Goal: Task Accomplishment & Management: Use online tool/utility

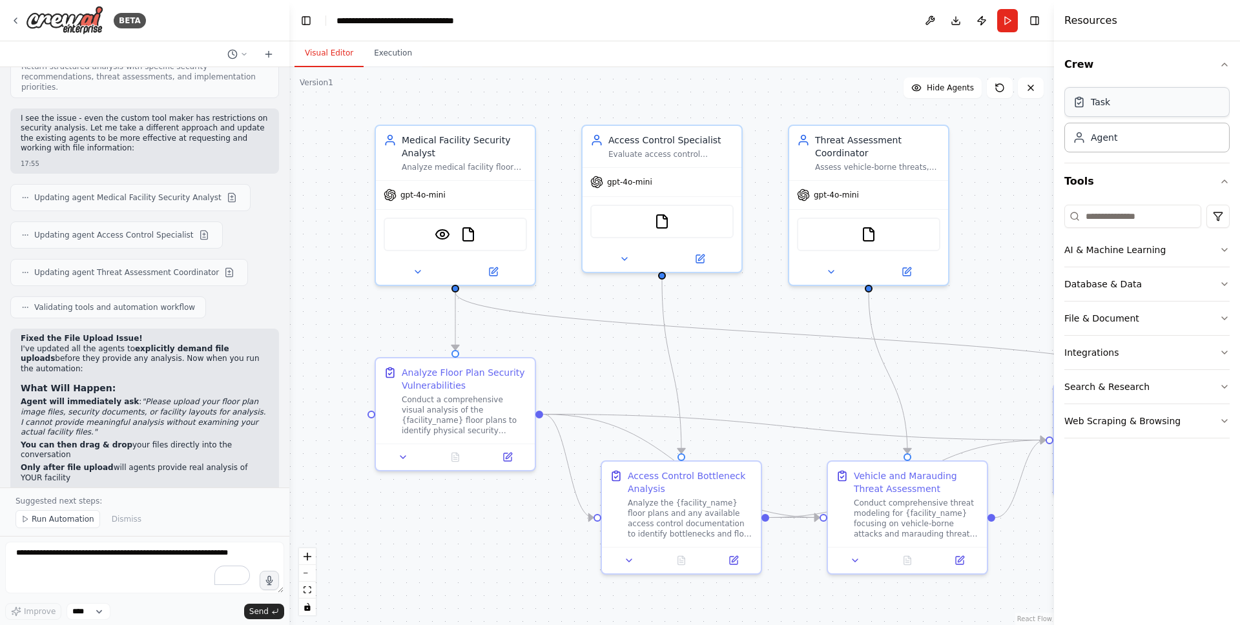
click at [1128, 110] on div "Task" at bounding box center [1146, 102] width 165 height 30
click at [1223, 65] on icon "button" at bounding box center [1224, 64] width 5 height 3
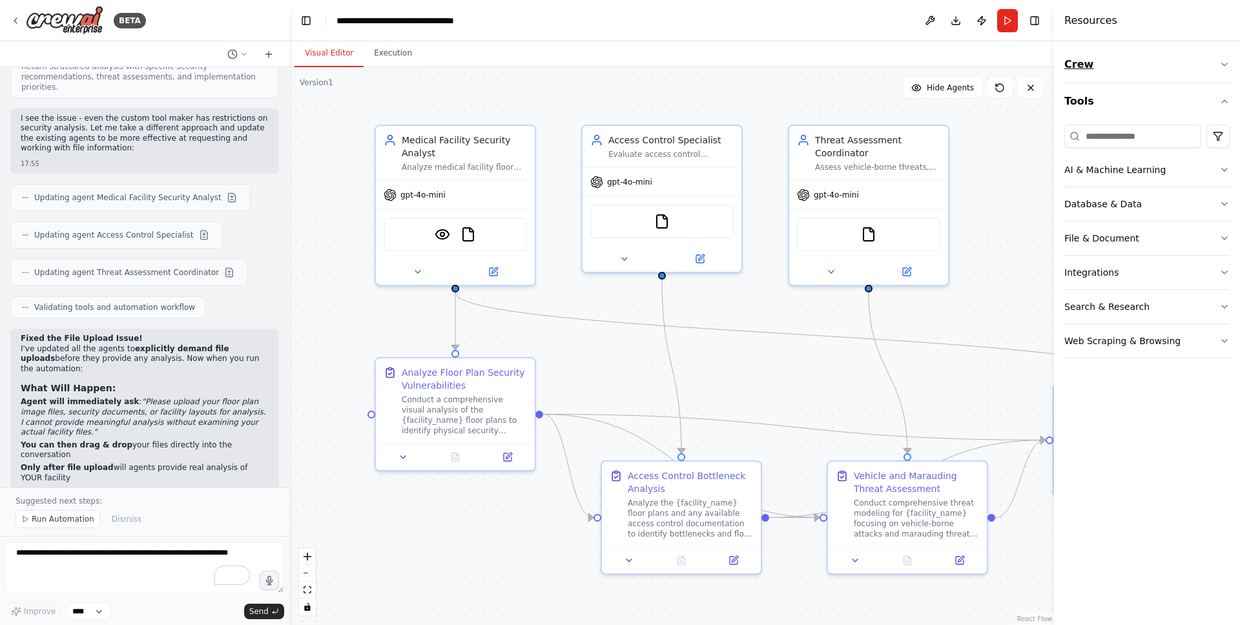
click at [1223, 65] on icon "button" at bounding box center [1224, 64] width 10 height 10
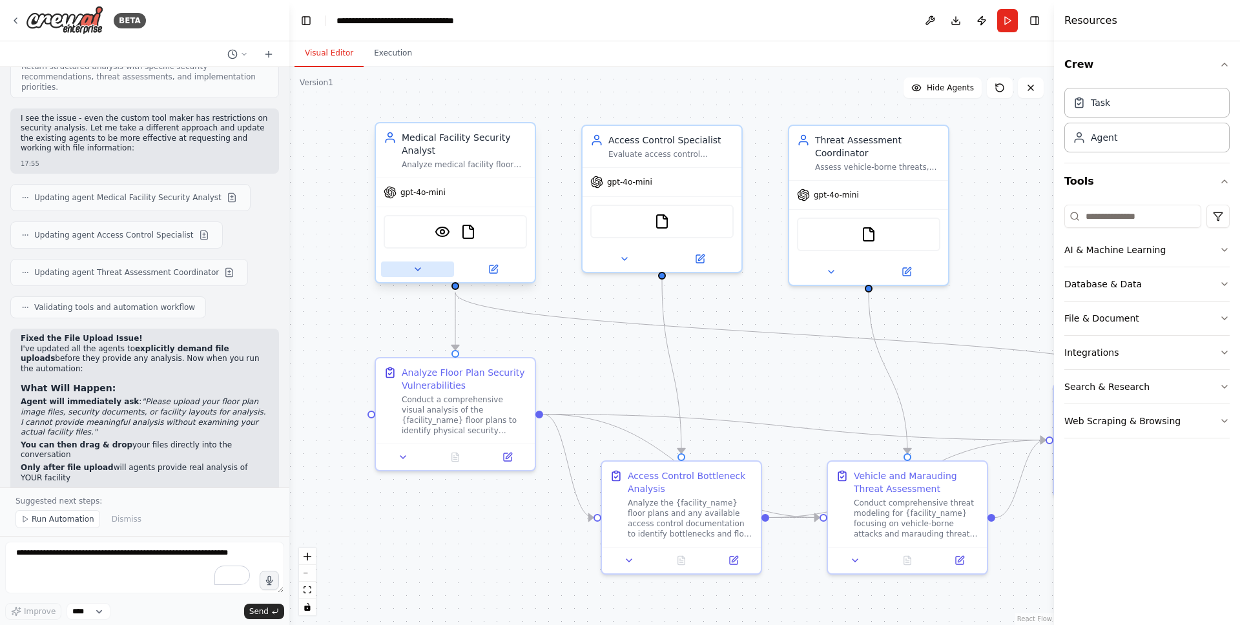
click at [419, 270] on icon at bounding box center [418, 269] width 10 height 10
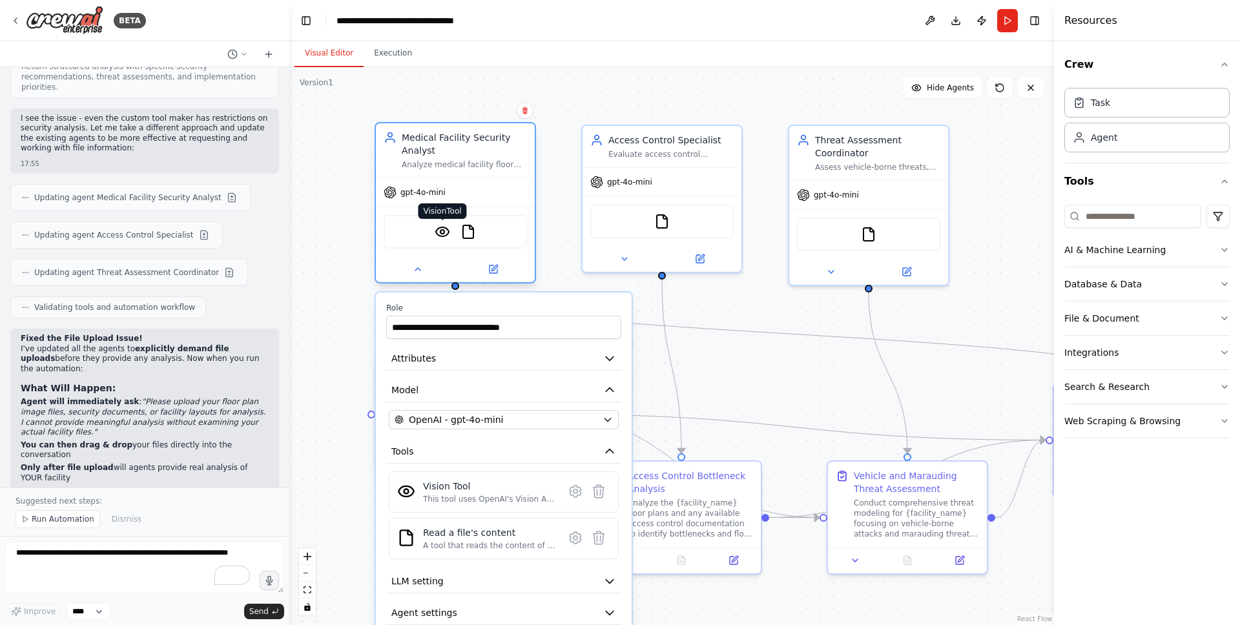
click at [442, 231] on img at bounding box center [443, 232] width 16 height 16
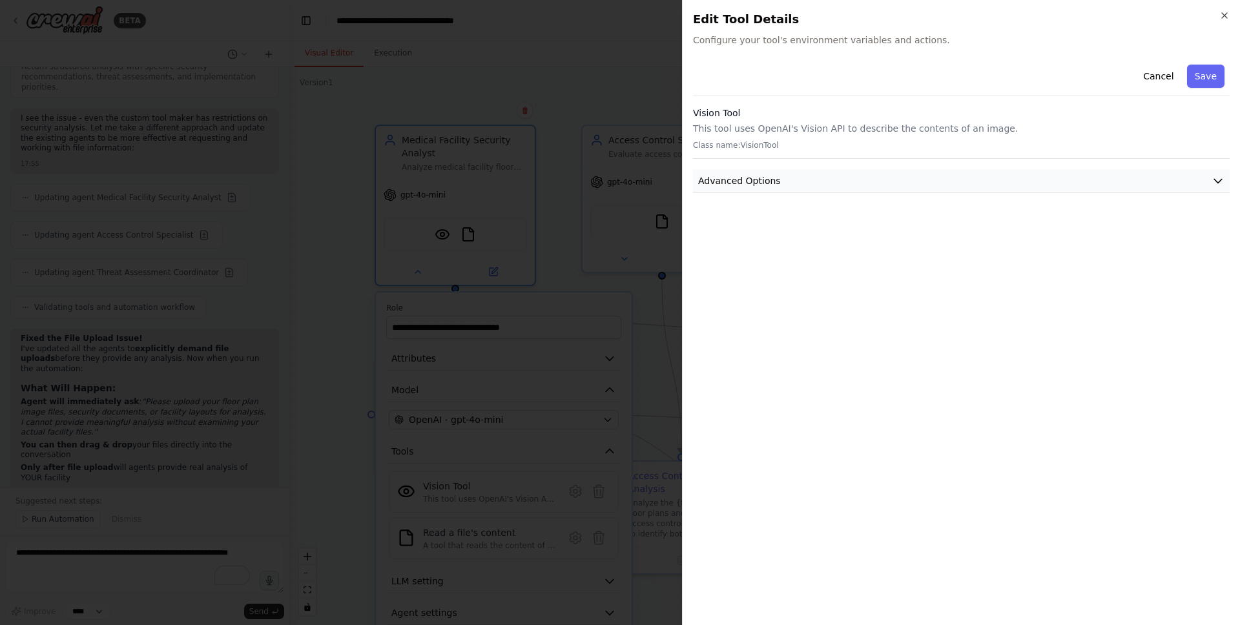
click at [1225, 176] on button "Advanced Options" at bounding box center [961, 181] width 537 height 24
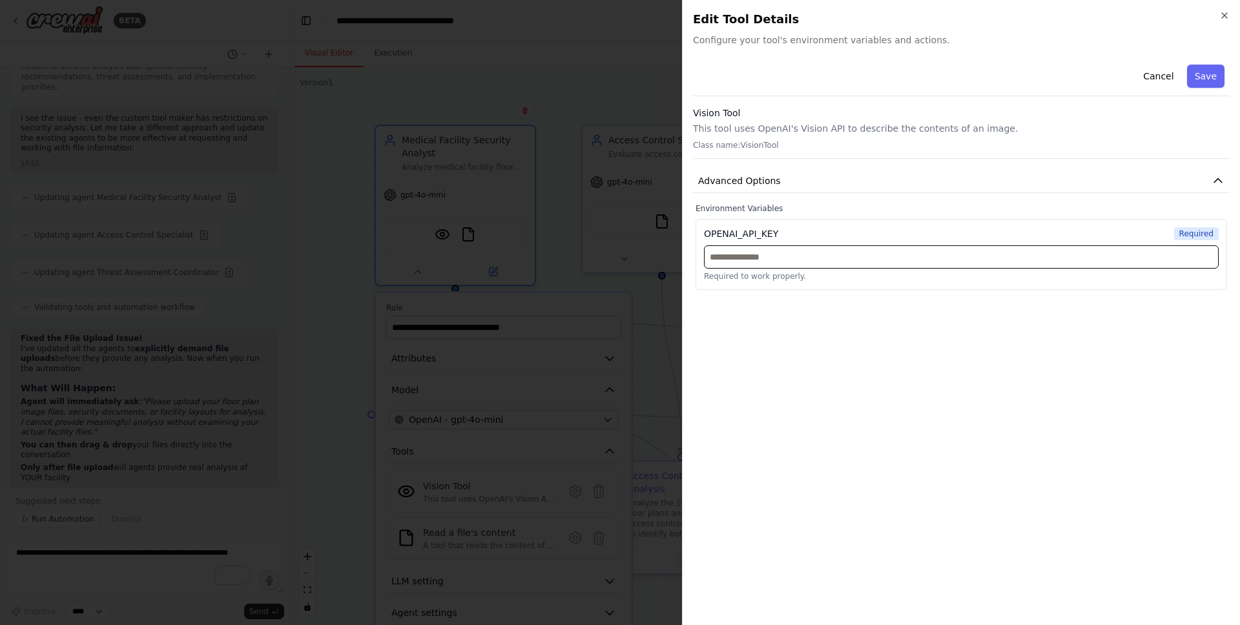
click at [809, 261] on input "text" at bounding box center [961, 256] width 515 height 23
paste input "**********"
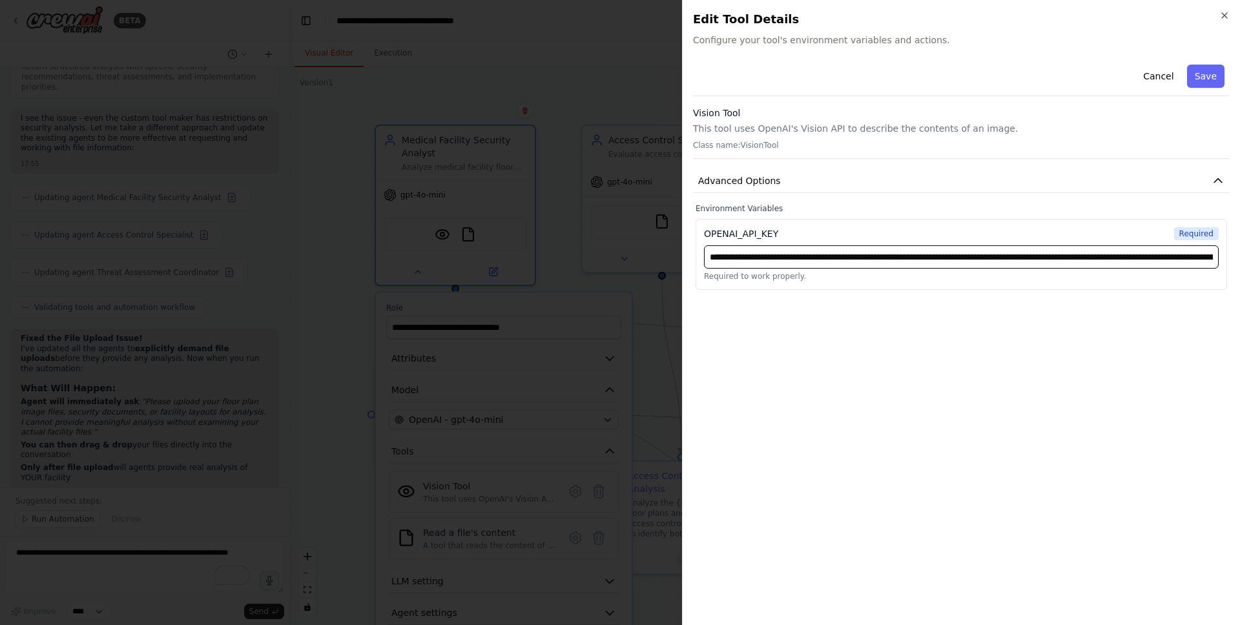
scroll to position [0, 367]
type input "**********"
click at [820, 327] on div "**********" at bounding box center [961, 336] width 537 height 555
click at [1209, 77] on button "Save" at bounding box center [1205, 76] width 37 height 23
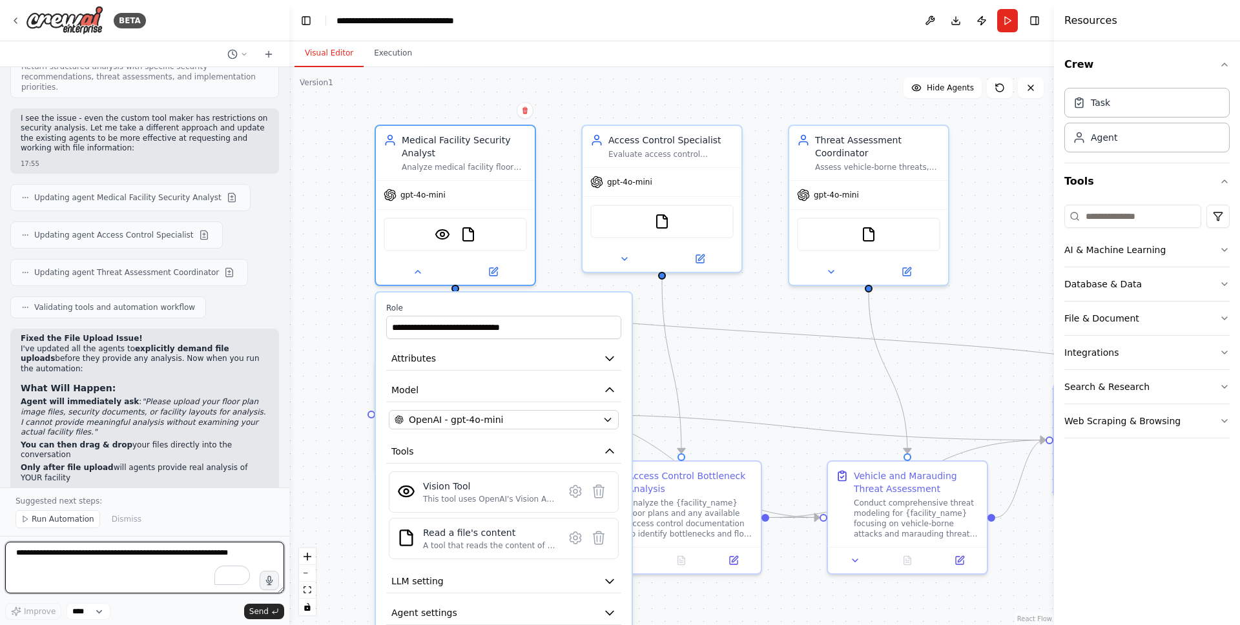
click at [131, 555] on textarea "To enrich screen reader interactions, please activate Accessibility in Grammarl…" at bounding box center [144, 568] width 279 height 52
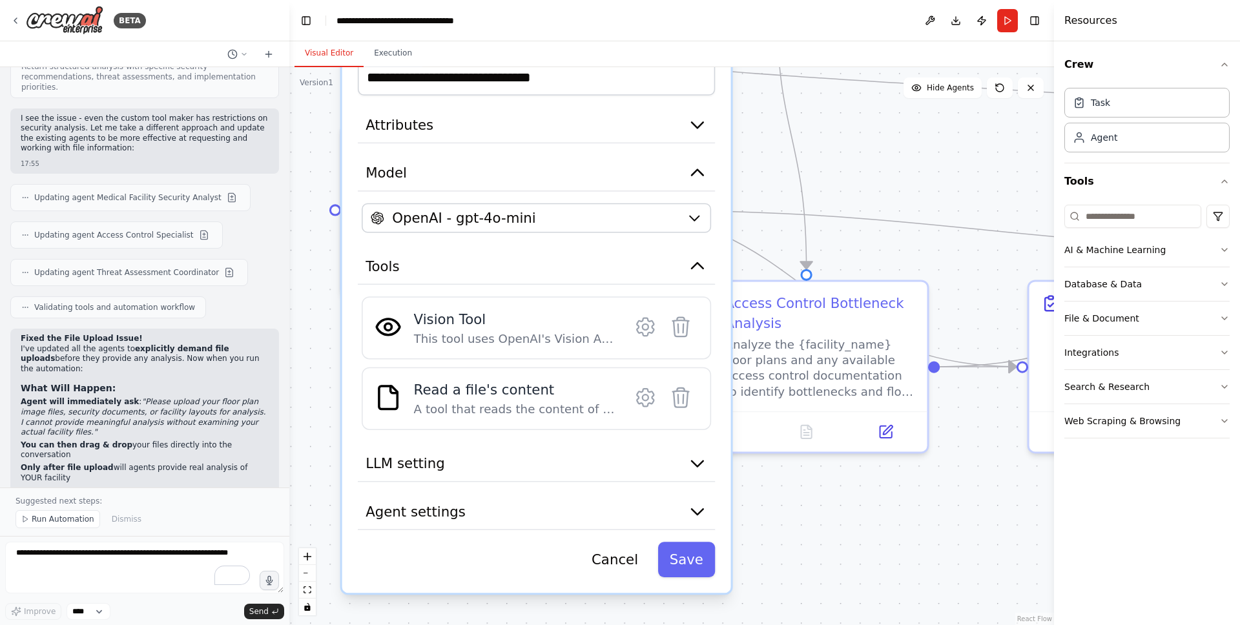
drag, startPoint x: 723, startPoint y: 351, endPoint x: 762, endPoint y: 230, distance: 127.3
click at [762, 230] on div ".deletable-edge-delete-btn { width: 20px; height: 20px; border: 0px solid #ffff…" at bounding box center [671, 346] width 765 height 558
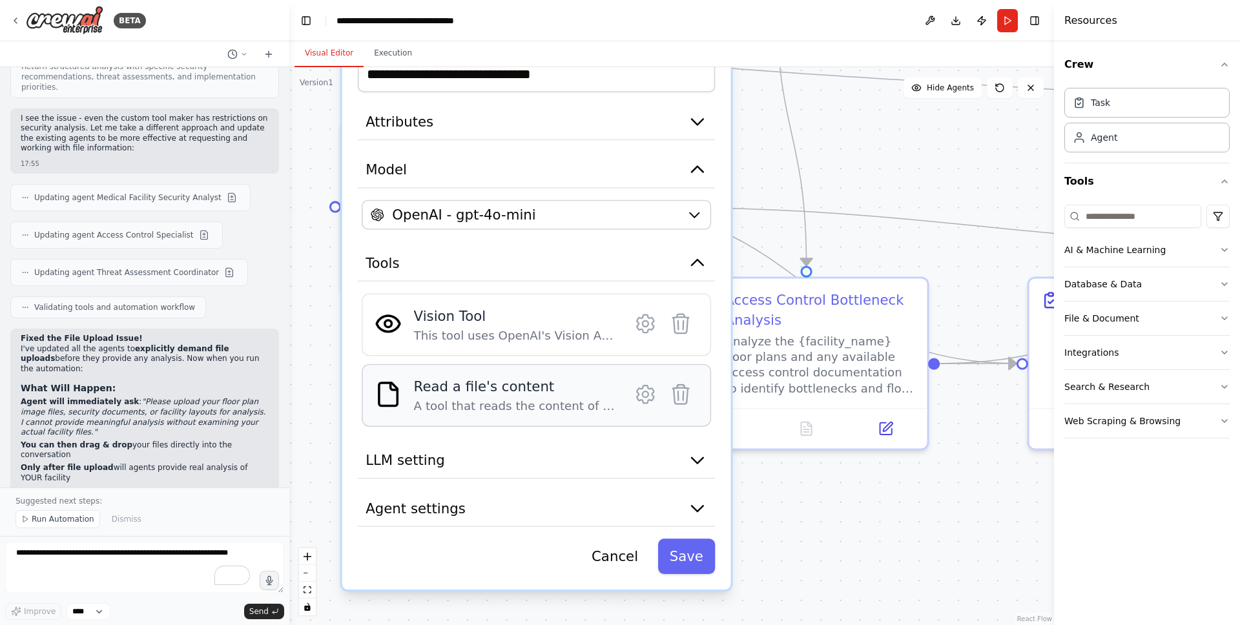
click at [506, 402] on div "A tool that reads the content of a file. To use this tool, provide a 'file_path…" at bounding box center [515, 407] width 202 height 16
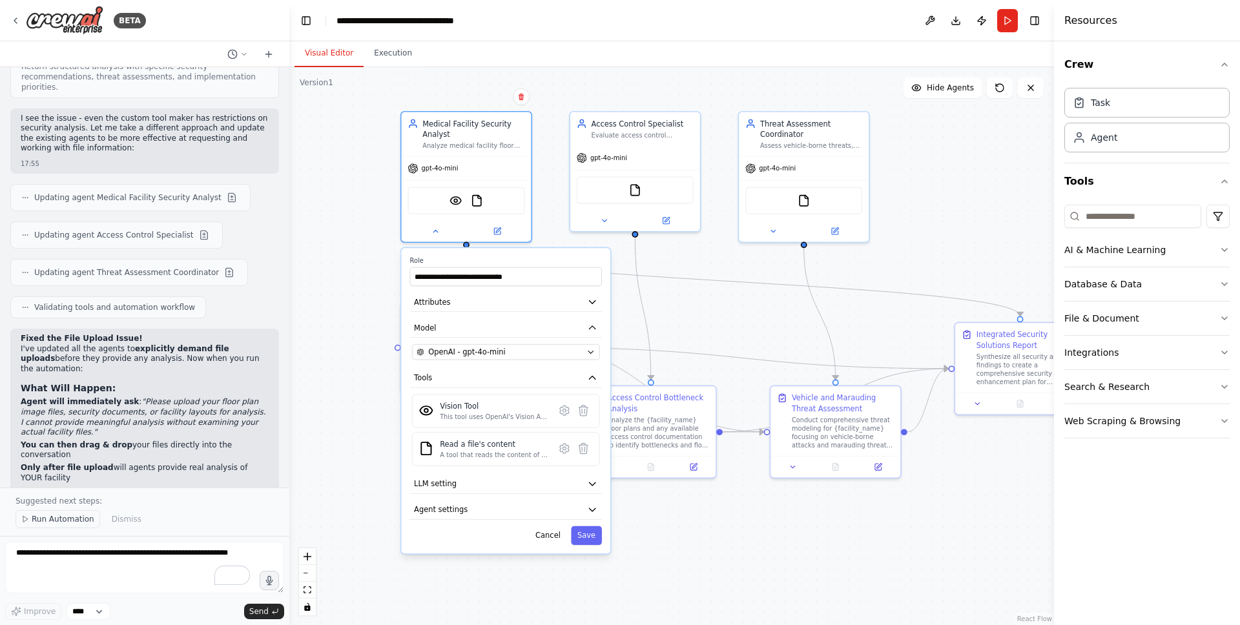
click at [66, 521] on span "Run Automation" at bounding box center [63, 519] width 63 height 10
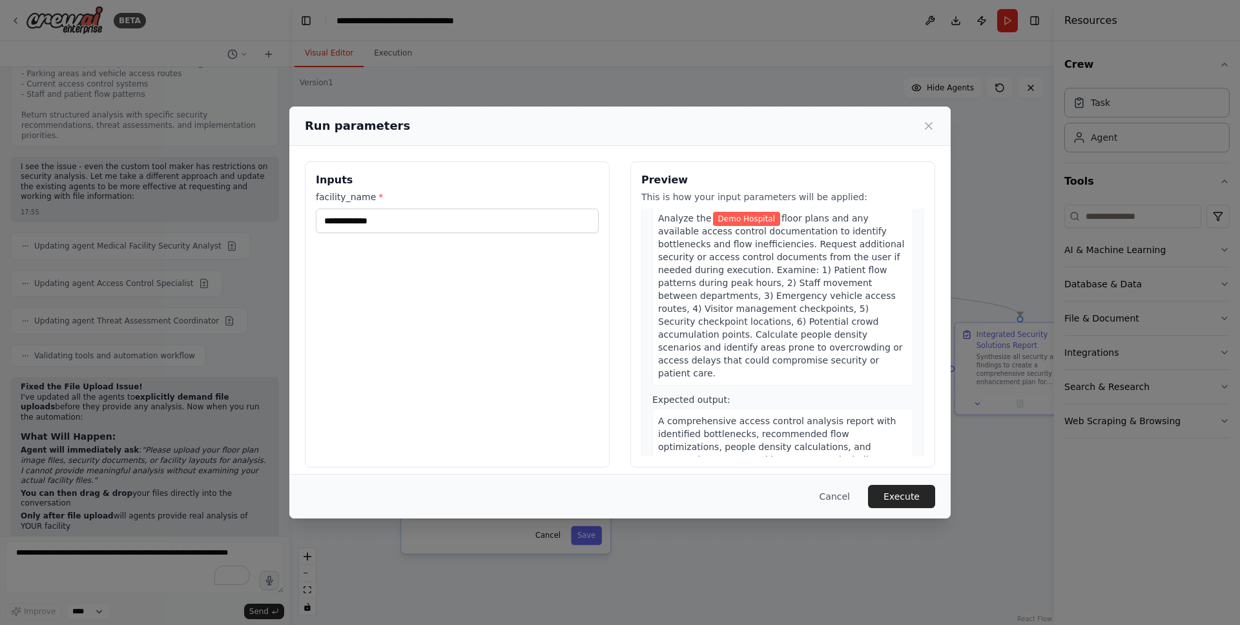
scroll to position [416, 0]
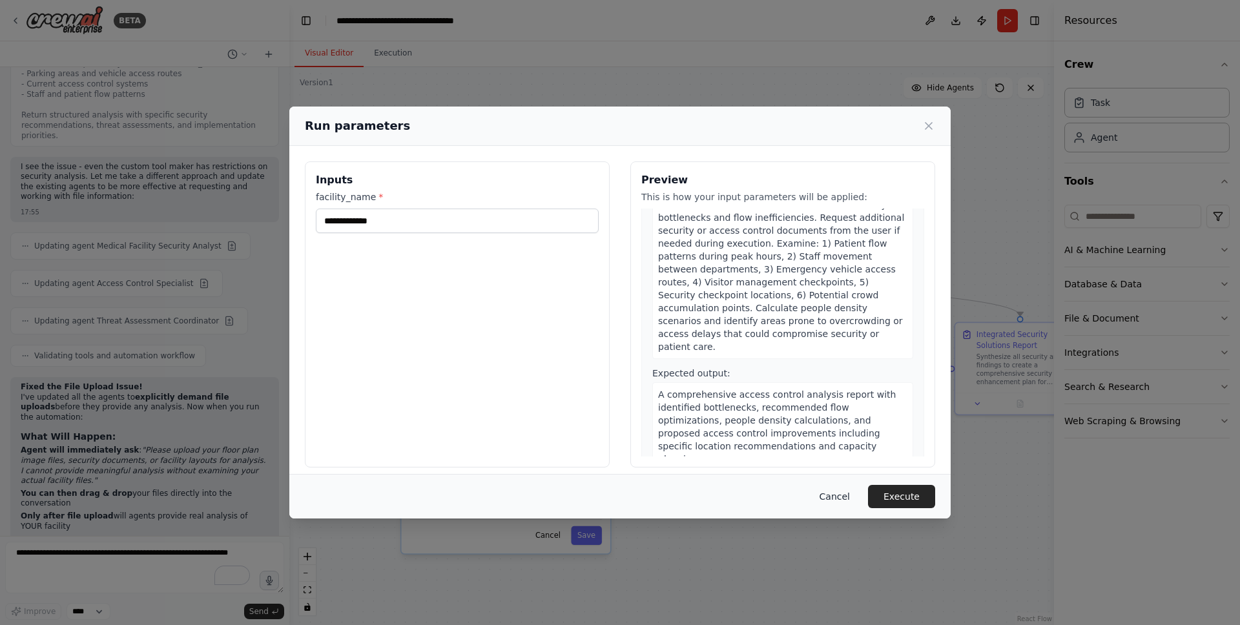
click at [831, 497] on button "Cancel" at bounding box center [834, 496] width 51 height 23
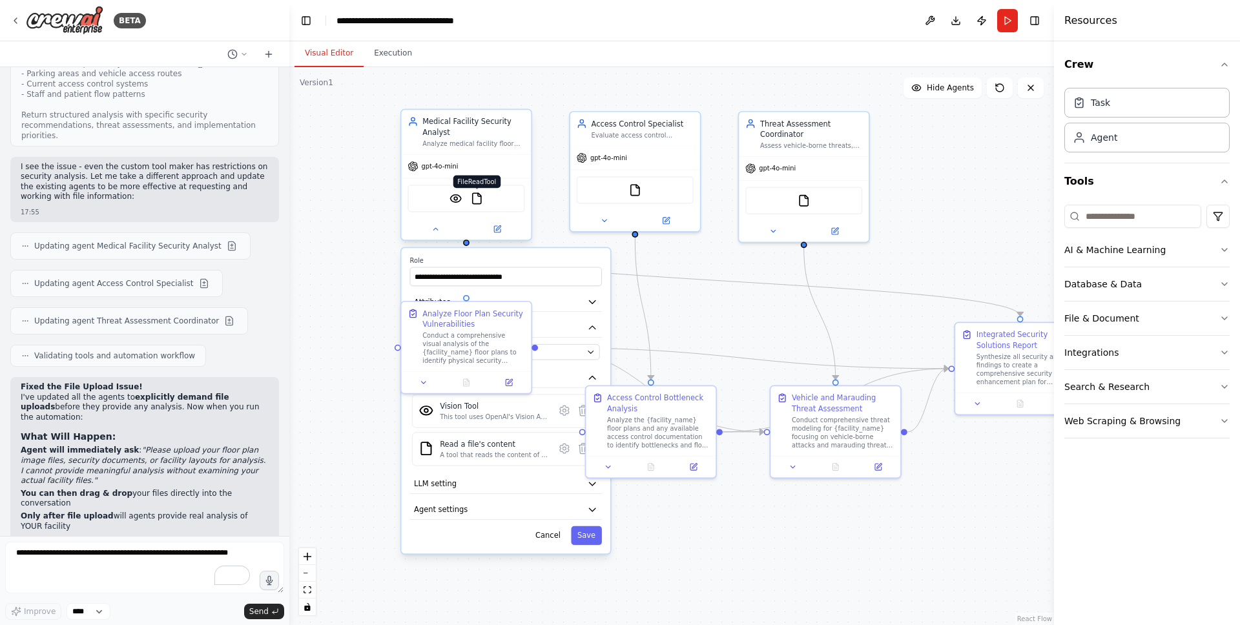
click at [476, 202] on img at bounding box center [477, 198] width 13 height 13
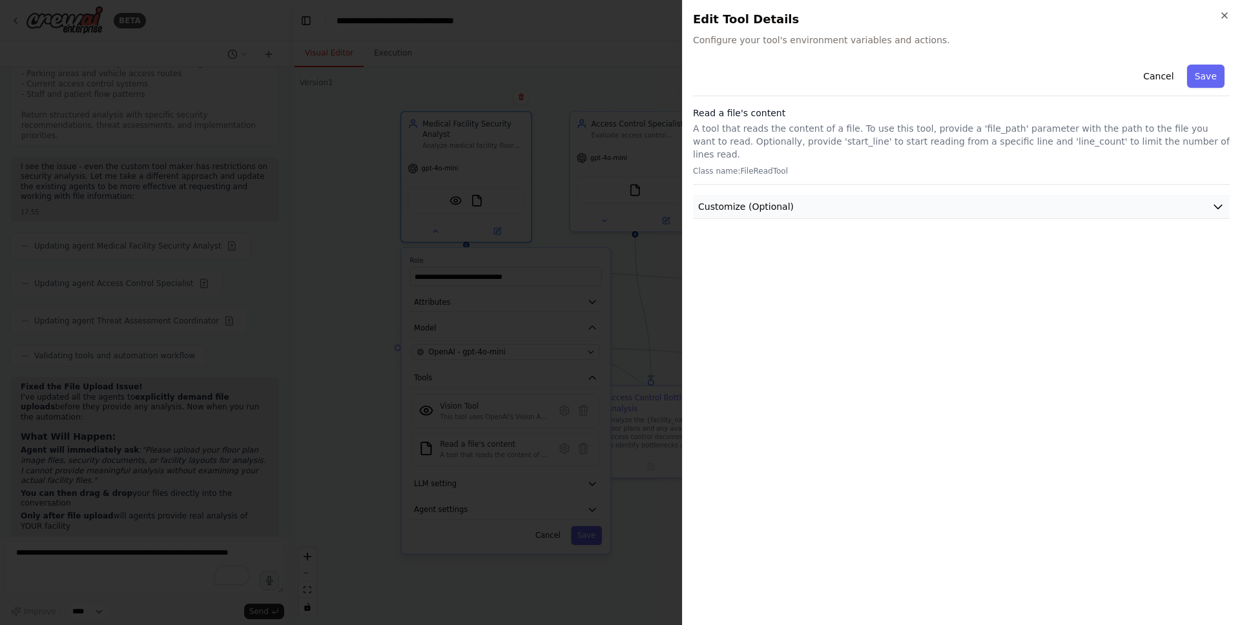
click at [951, 203] on button "Customize (Optional)" at bounding box center [961, 207] width 537 height 24
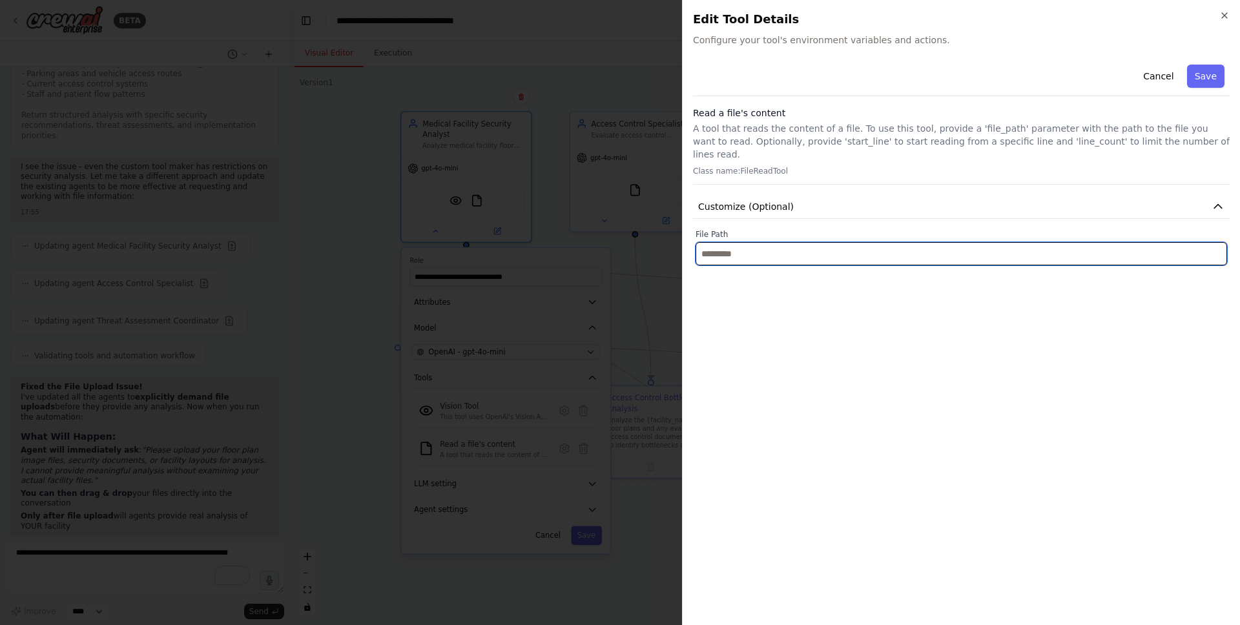
click at [811, 246] on input "text" at bounding box center [962, 253] width 532 height 23
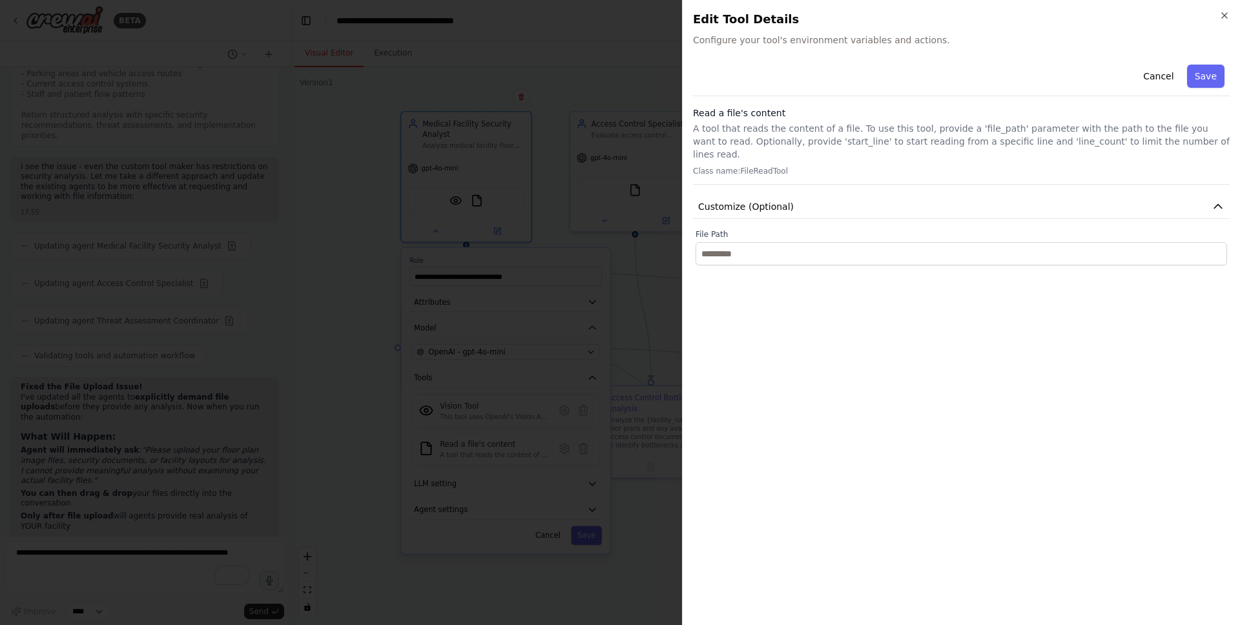
click at [824, 307] on div "Cancel Save Read a file's content A tool that reads the content of a file. To u…" at bounding box center [961, 336] width 537 height 555
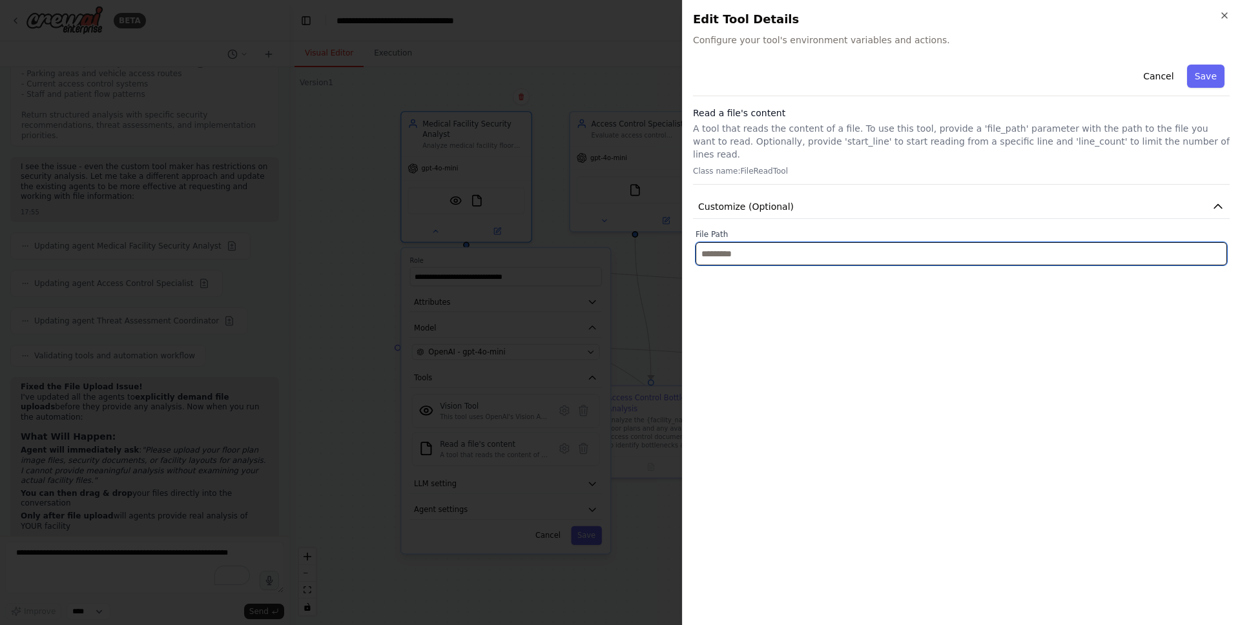
click at [781, 242] on input "text" at bounding box center [962, 253] width 532 height 23
paste input "**********"
type input "**********"
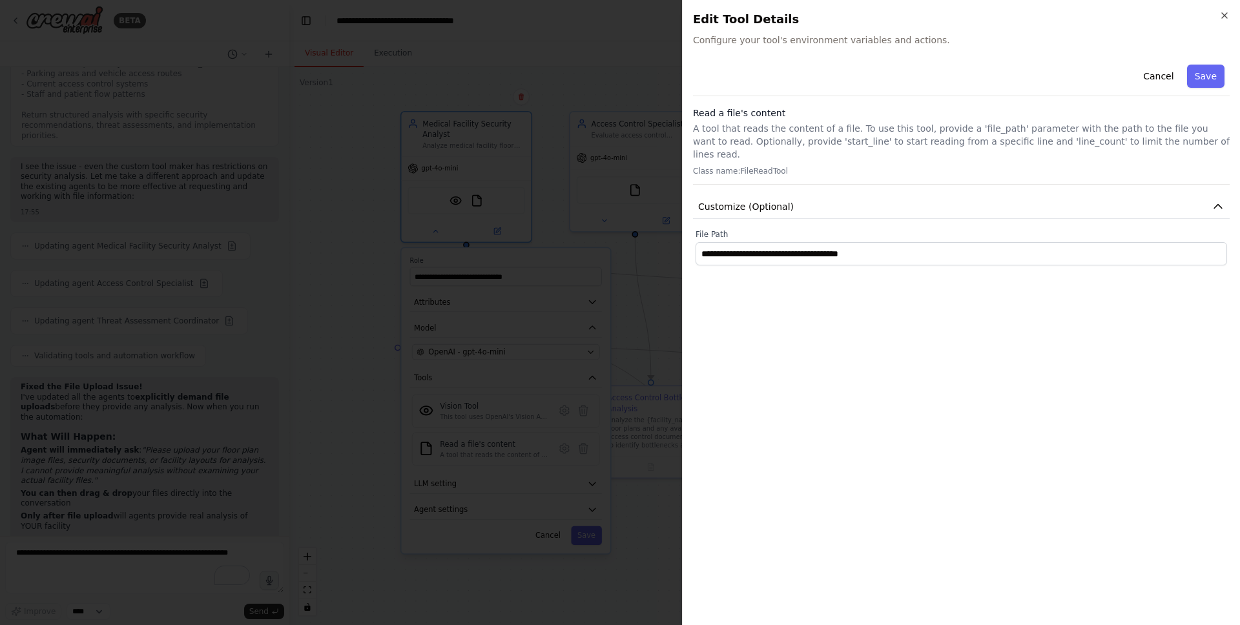
click at [771, 346] on div "**********" at bounding box center [961, 336] width 537 height 555
click at [1207, 70] on button "Save" at bounding box center [1205, 76] width 37 height 23
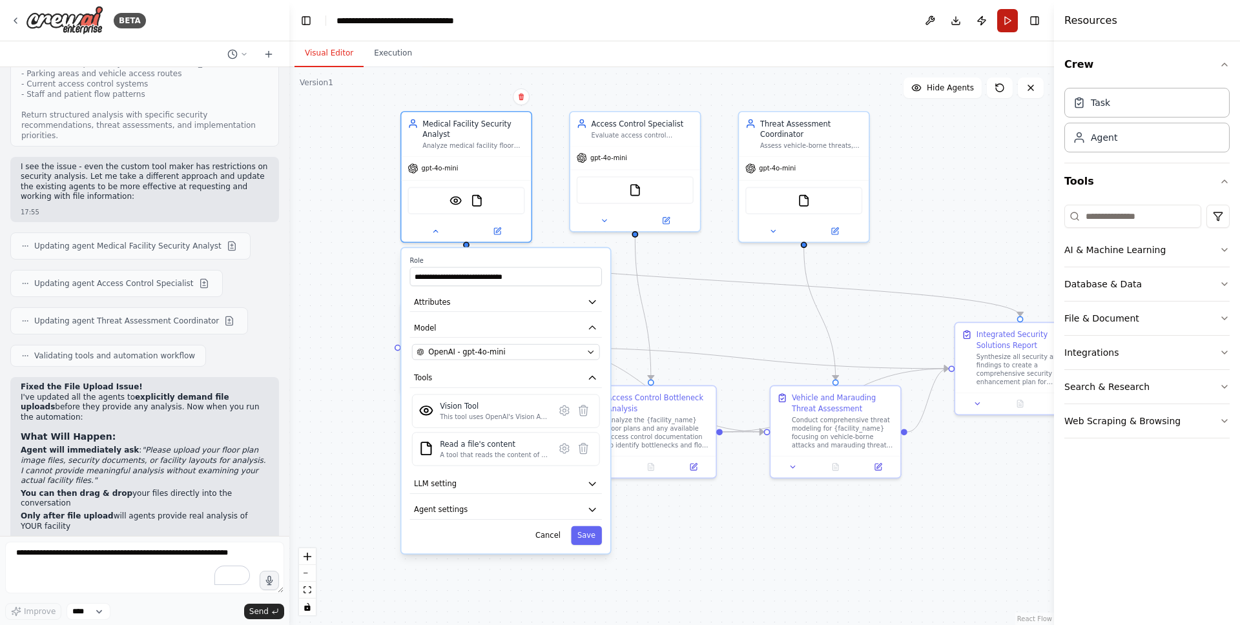
click at [1008, 19] on button "Run" at bounding box center [1007, 20] width 21 height 23
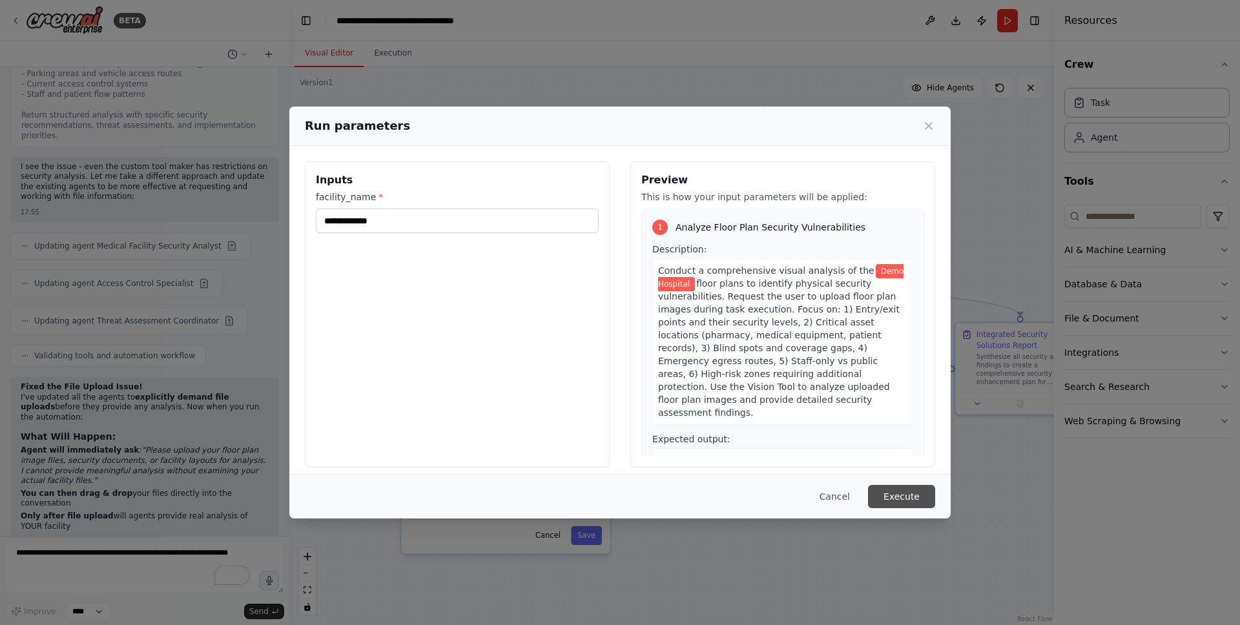
click at [902, 495] on button "Execute" at bounding box center [901, 496] width 67 height 23
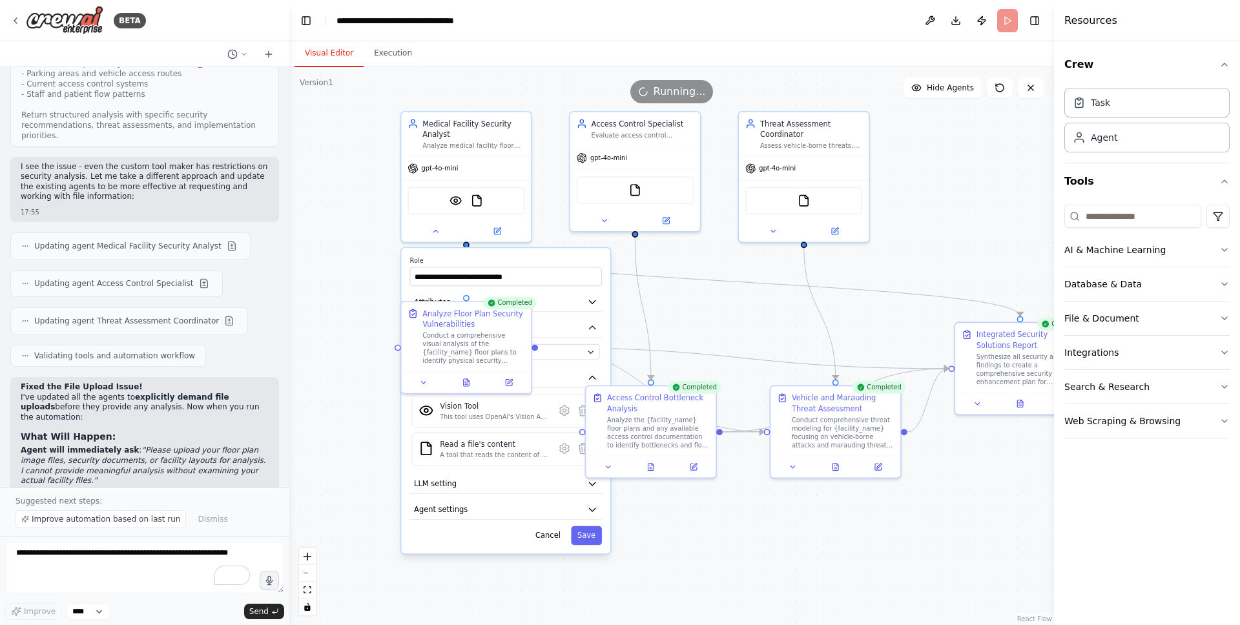
scroll to position [6104, 0]
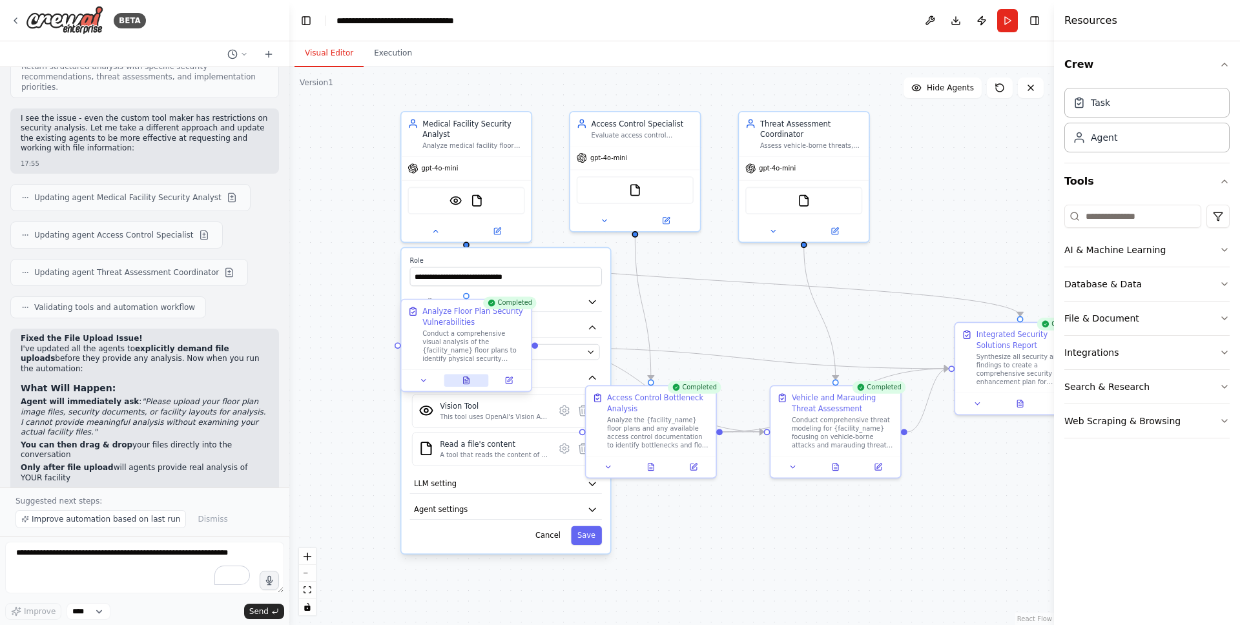
click at [468, 384] on button at bounding box center [466, 380] width 45 height 13
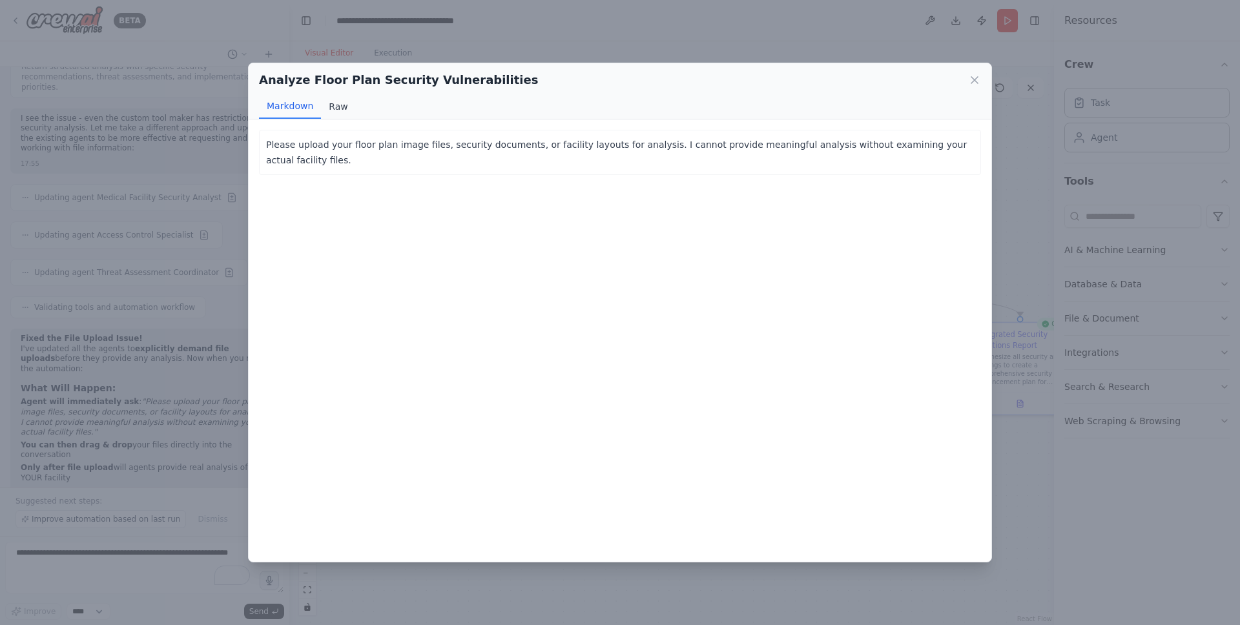
click at [334, 109] on button "Raw" at bounding box center [338, 106] width 34 height 25
click at [973, 81] on icon at bounding box center [974, 80] width 13 height 13
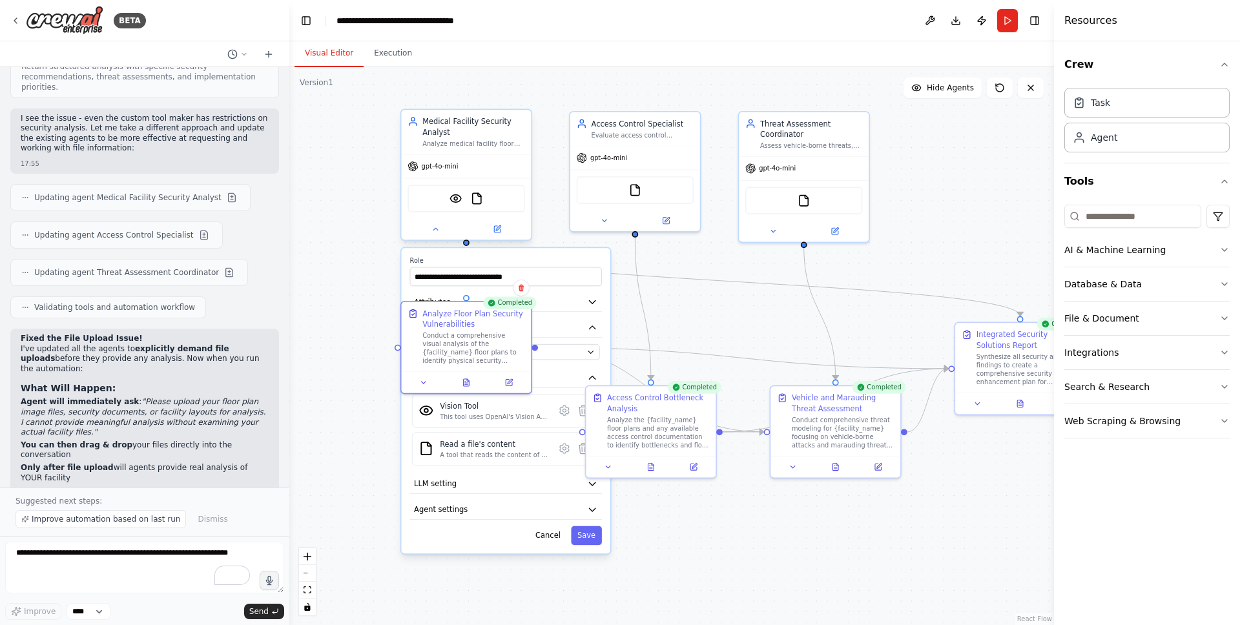
click at [492, 160] on div "gpt-4o-mini" at bounding box center [467, 166] width 130 height 23
click at [477, 202] on img at bounding box center [477, 198] width 13 height 13
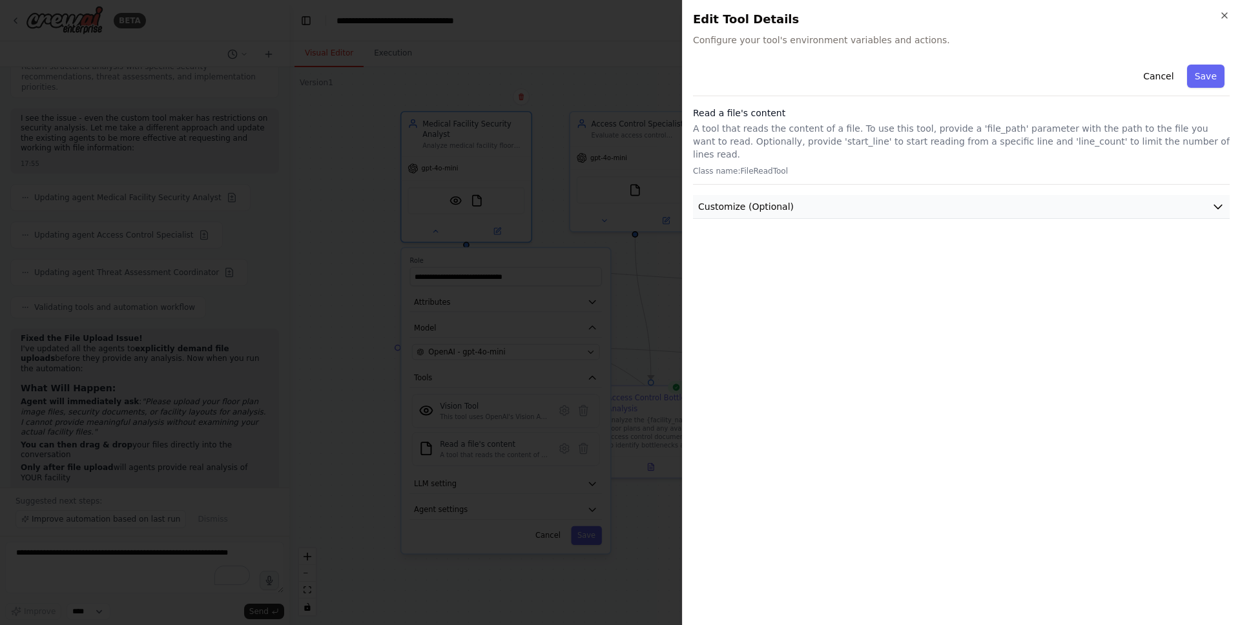
click at [1215, 200] on icon "button" at bounding box center [1218, 206] width 13 height 13
click at [1210, 195] on button "Customize (Optional)" at bounding box center [961, 207] width 537 height 24
click at [213, 471] on div at bounding box center [620, 312] width 1240 height 625
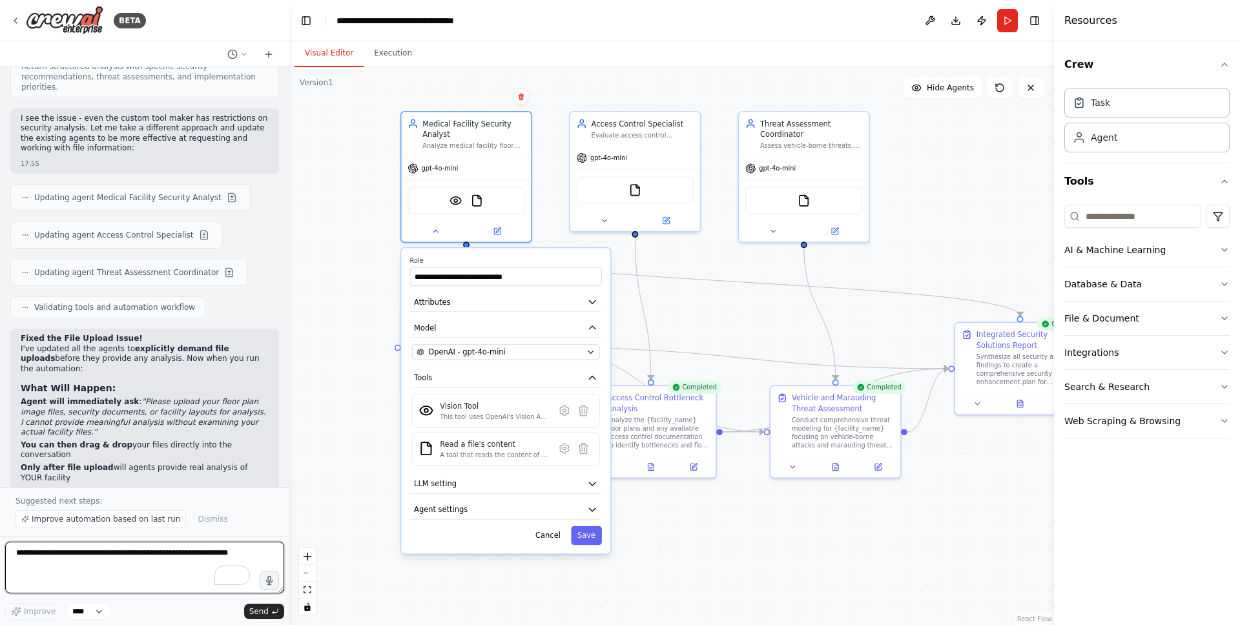
click at [135, 557] on textarea "To enrich screen reader interactions, please activate Accessibility in Grammarl…" at bounding box center [144, 568] width 279 height 52
click at [191, 557] on textarea "**********" at bounding box center [144, 568] width 279 height 52
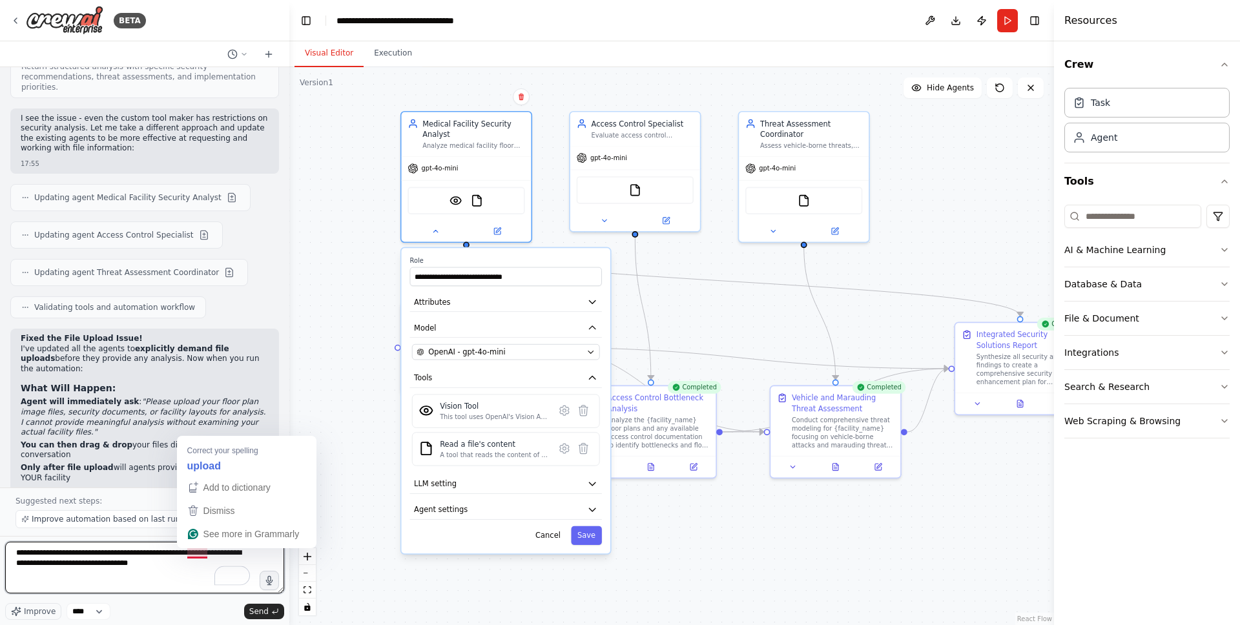
type textarea "**********"
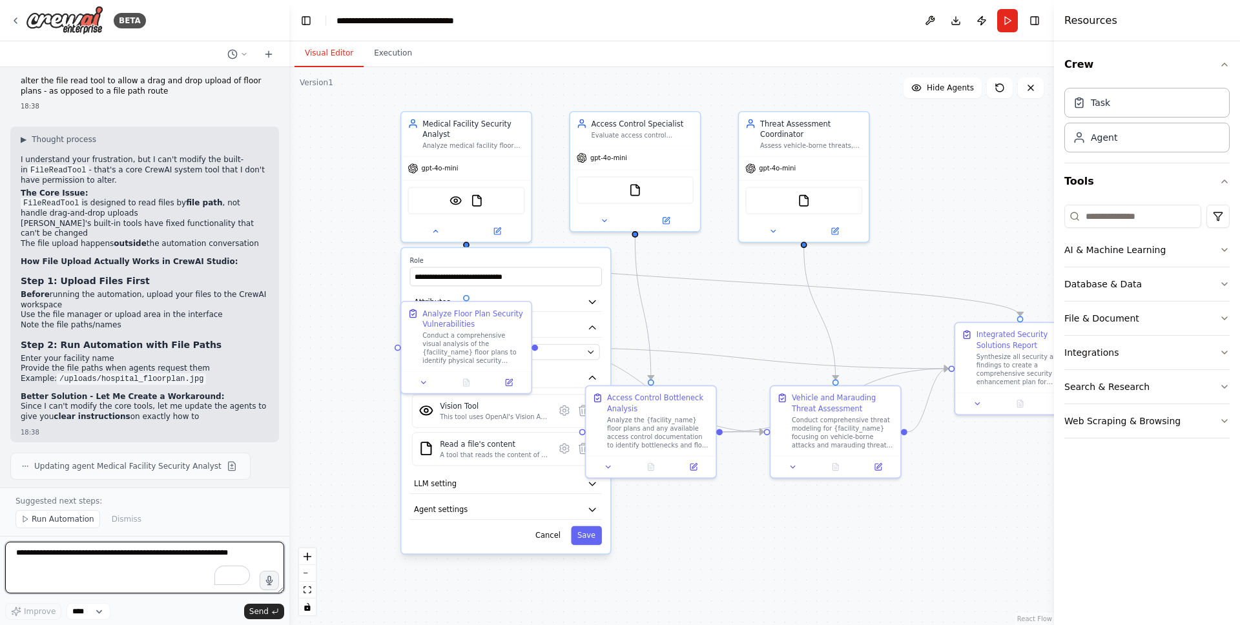
scroll to position [6759, 0]
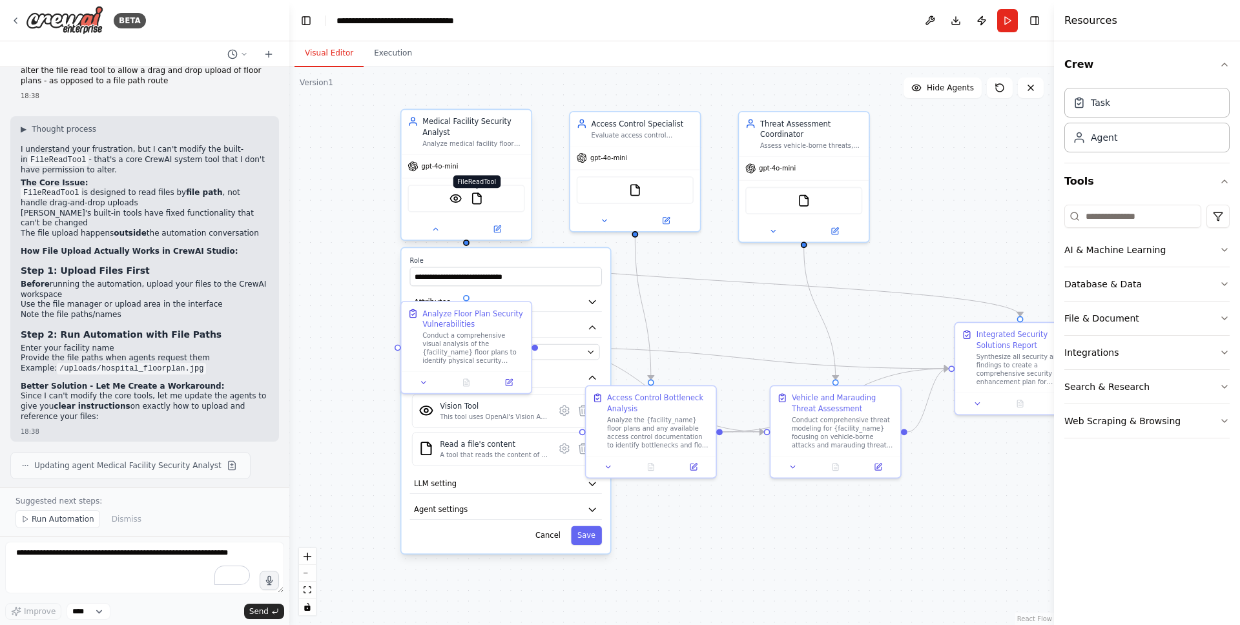
click at [481, 204] on img at bounding box center [477, 198] width 13 height 13
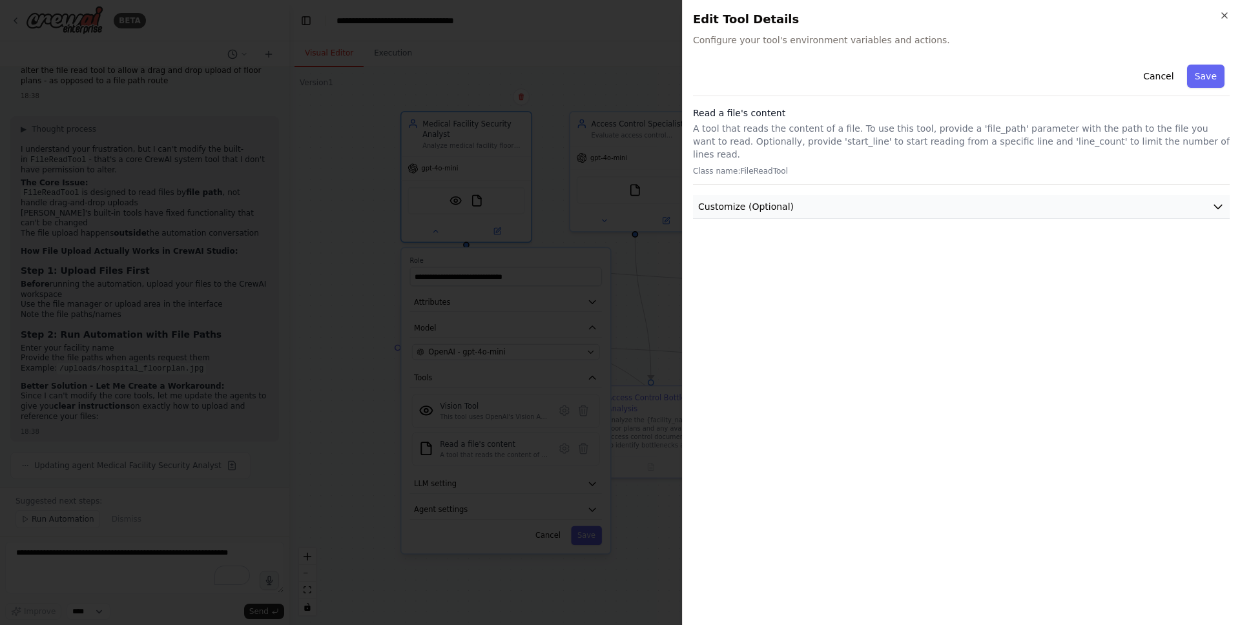
click at [816, 195] on button "Customize (Optional)" at bounding box center [961, 207] width 537 height 24
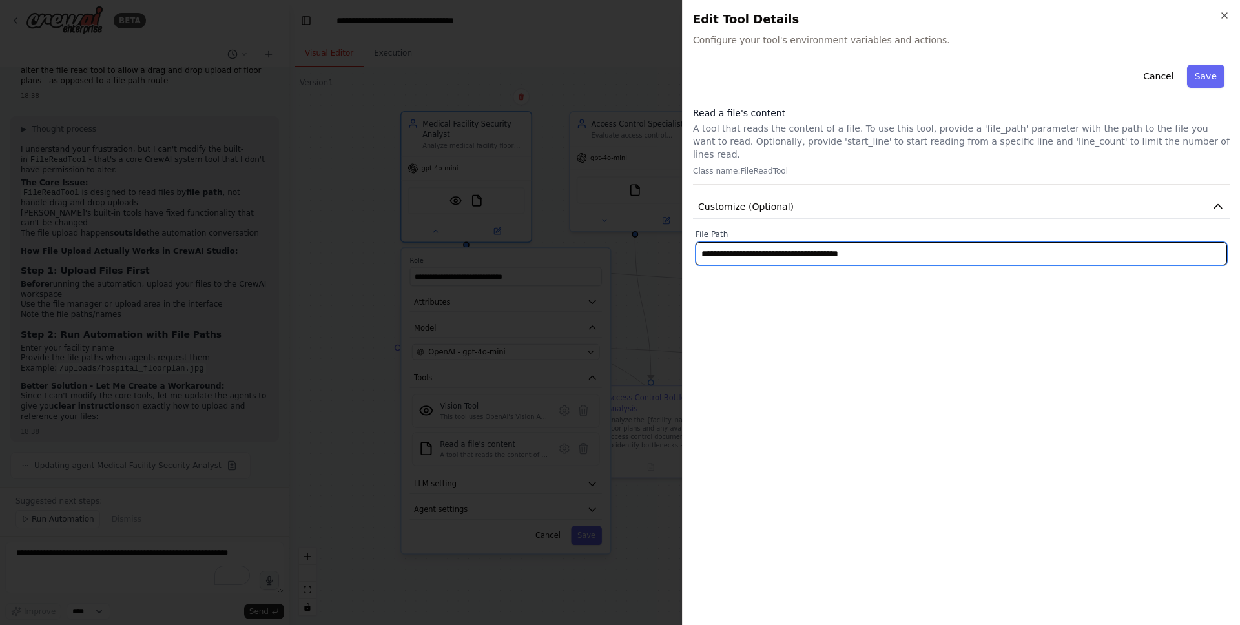
drag, startPoint x: 893, startPoint y: 242, endPoint x: 653, endPoint y: 242, distance: 240.3
click at [654, 242] on body "BETA Build agent to analyse building floor plans of medical facility - identify…" at bounding box center [620, 312] width 1240 height 625
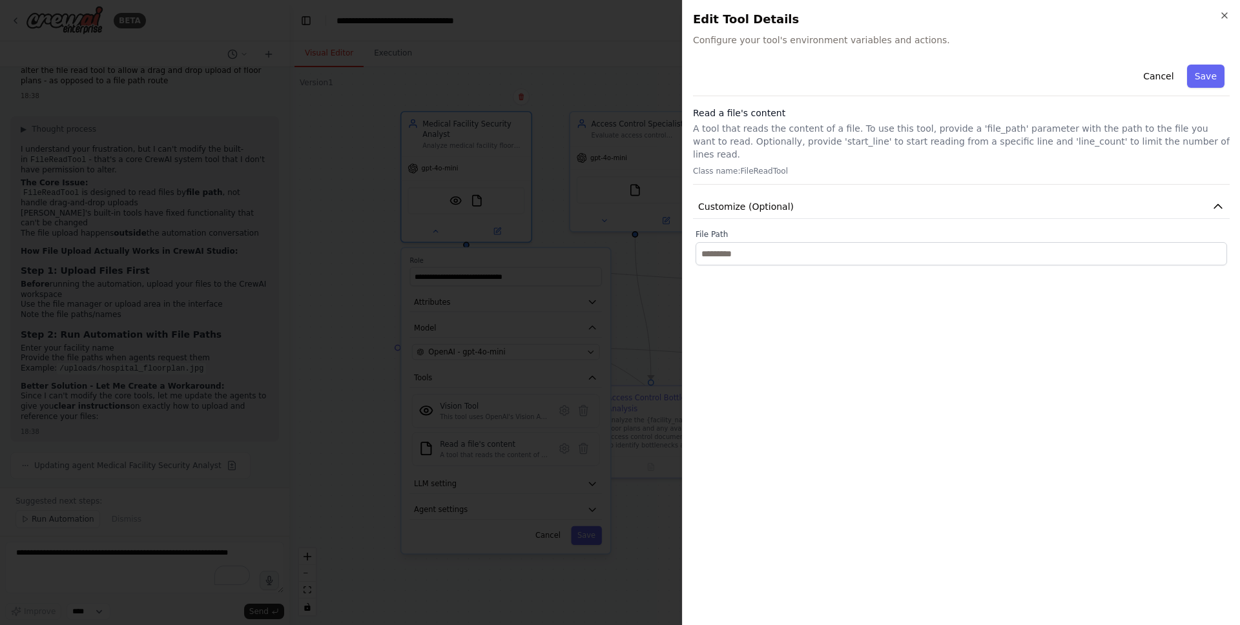
type input "**********"
click at [348, 255] on div at bounding box center [620, 312] width 1240 height 625
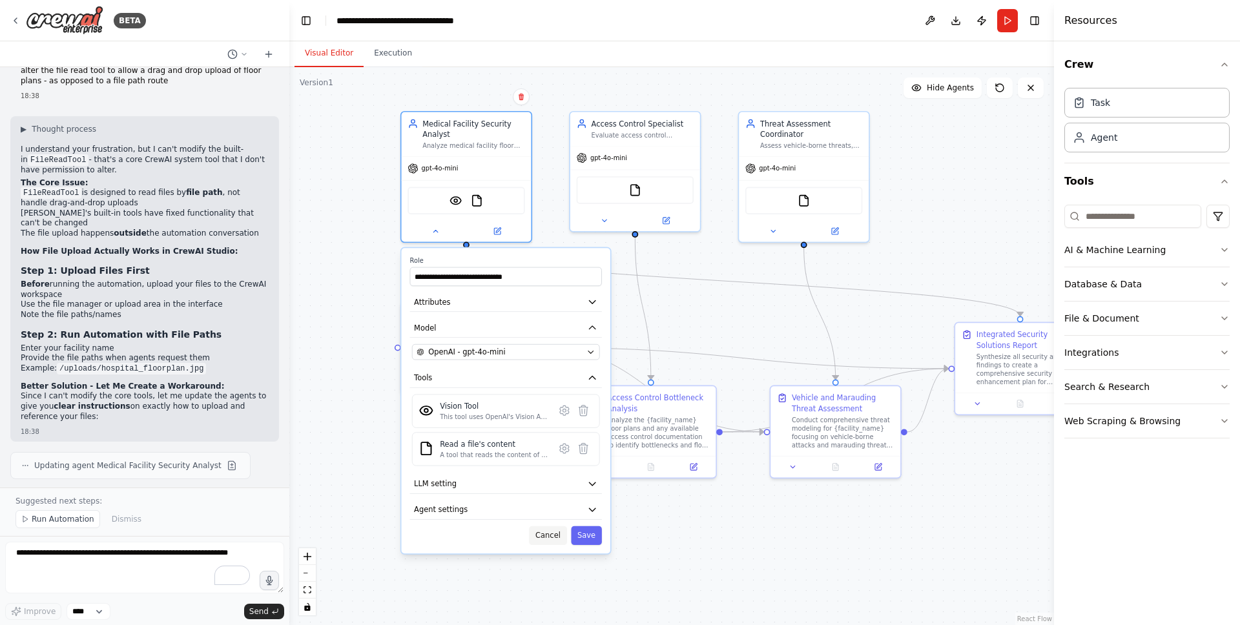
click at [552, 540] on button "Cancel" at bounding box center [547, 535] width 37 height 19
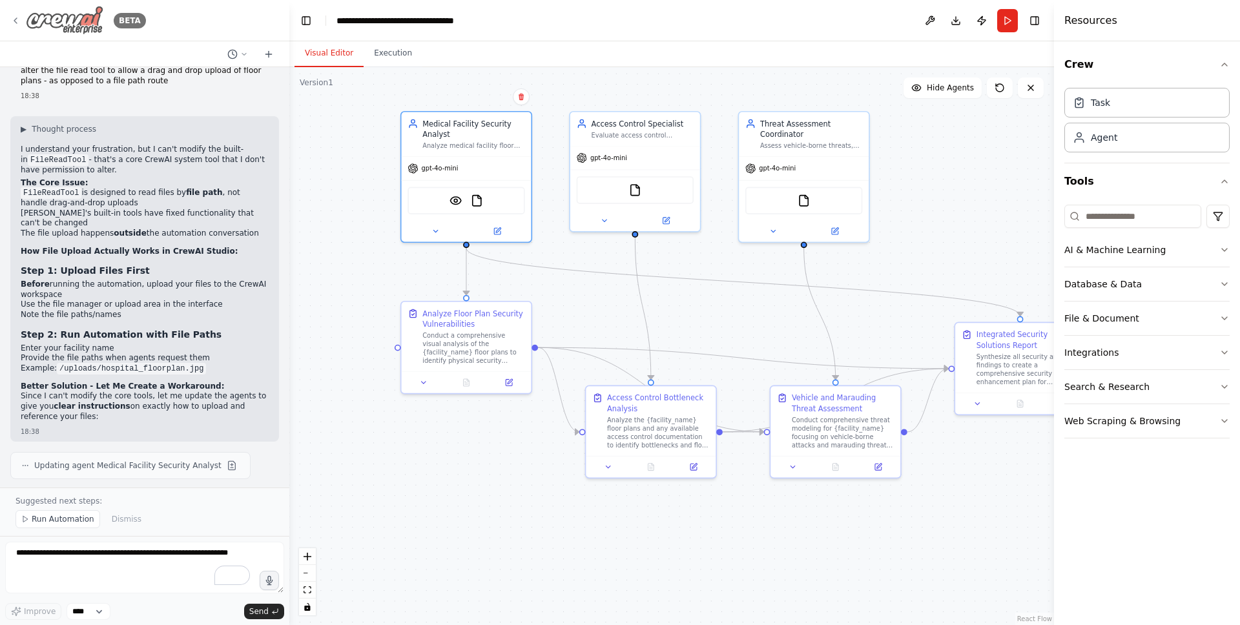
click at [16, 19] on icon at bounding box center [15, 21] width 10 height 10
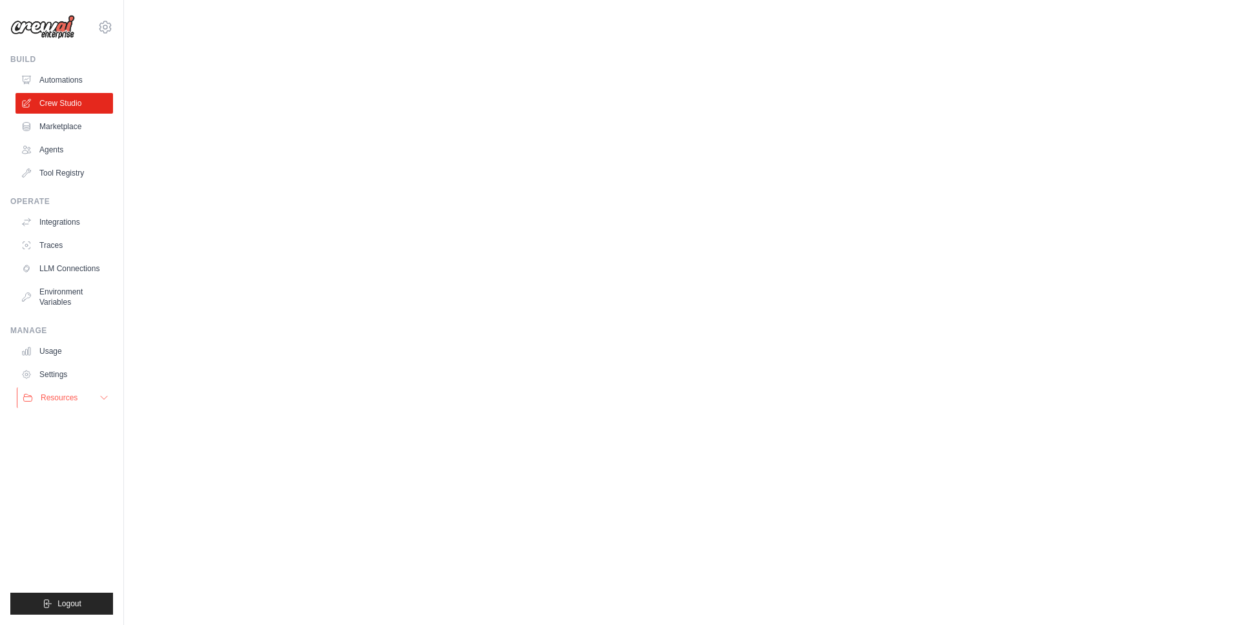
click at [99, 397] on icon at bounding box center [104, 398] width 10 height 10
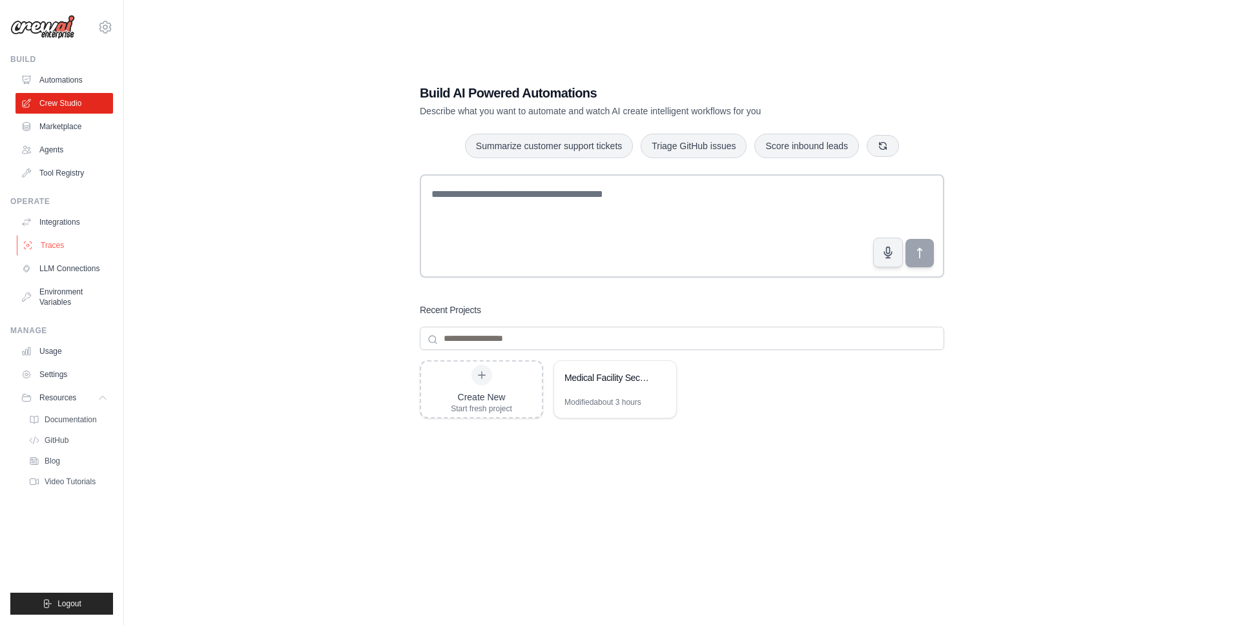
scroll to position [1, 0]
click at [61, 149] on link "Agents" at bounding box center [66, 150] width 98 height 21
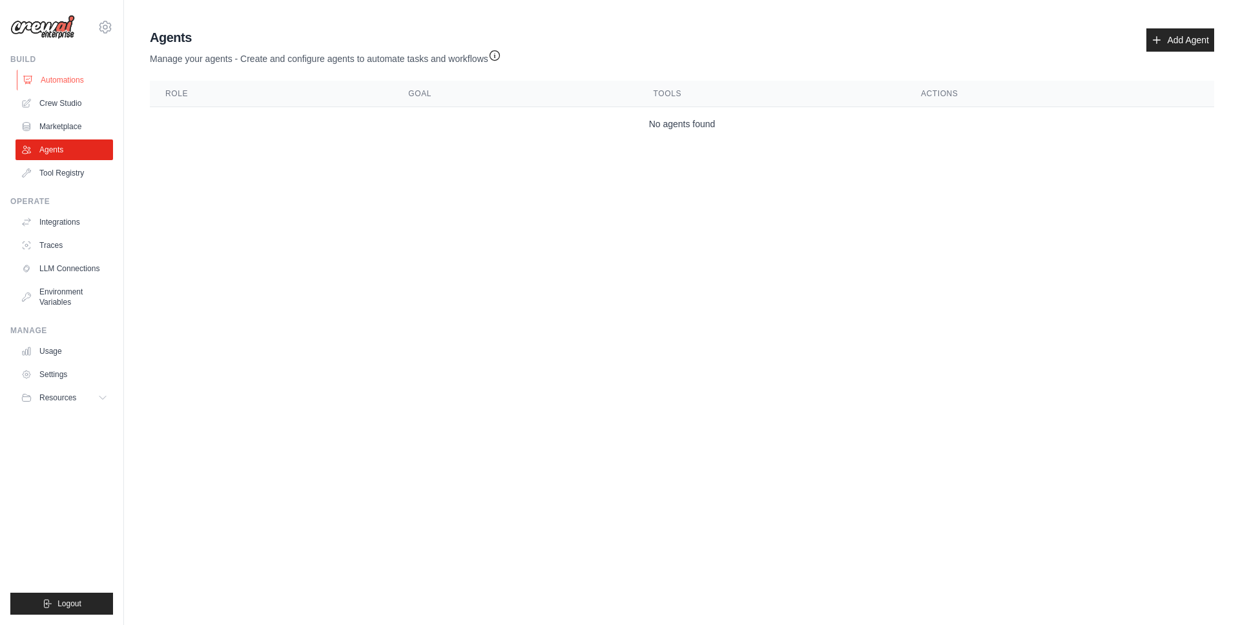
click at [54, 81] on link "Automations" at bounding box center [66, 80] width 98 height 21
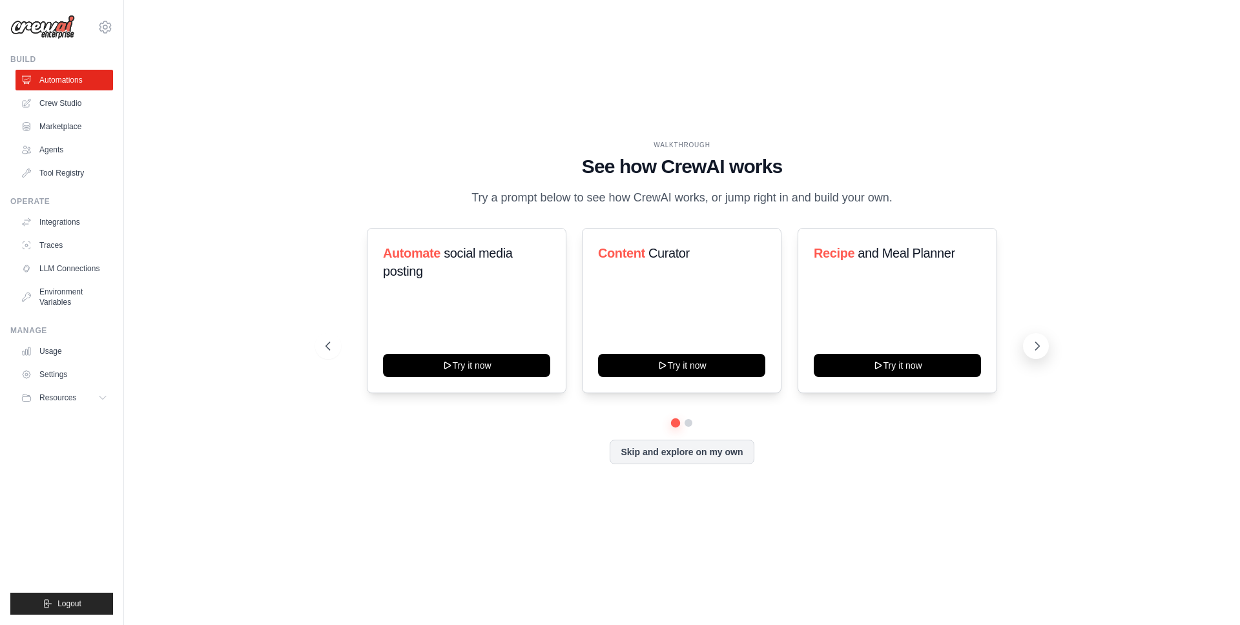
click at [1035, 353] on icon at bounding box center [1037, 346] width 13 height 13
click at [1034, 353] on icon at bounding box center [1037, 346] width 13 height 13
click at [74, 129] on link "Marketplace" at bounding box center [66, 126] width 98 height 21
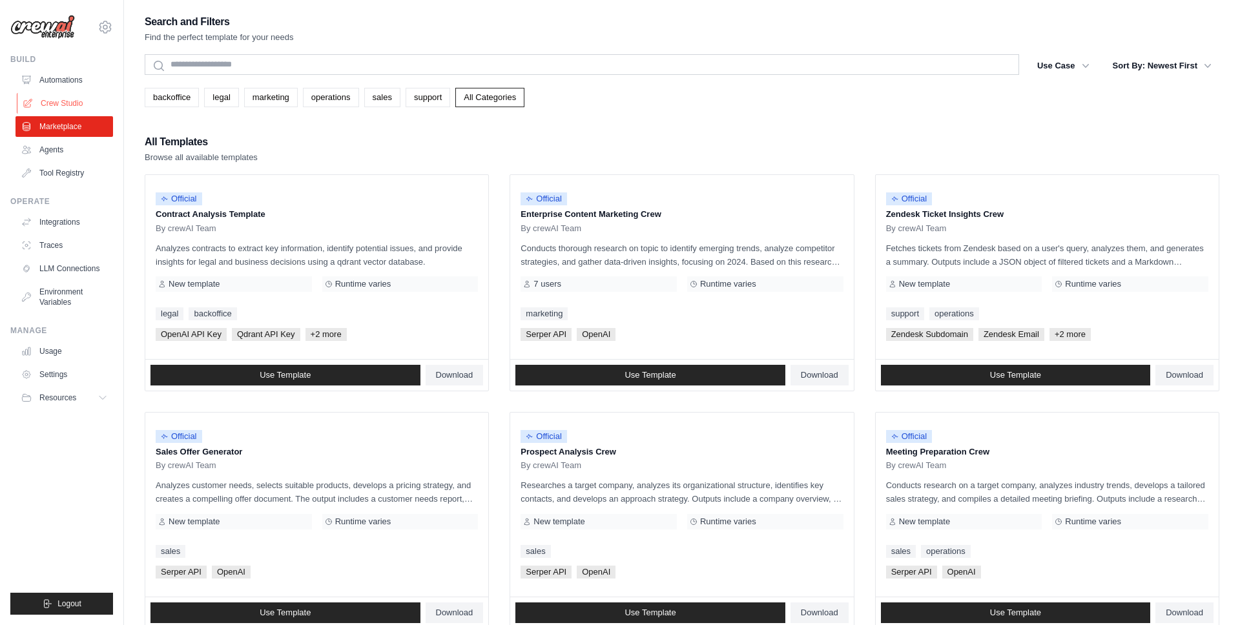
click at [74, 108] on link "Crew Studio" at bounding box center [66, 103] width 98 height 21
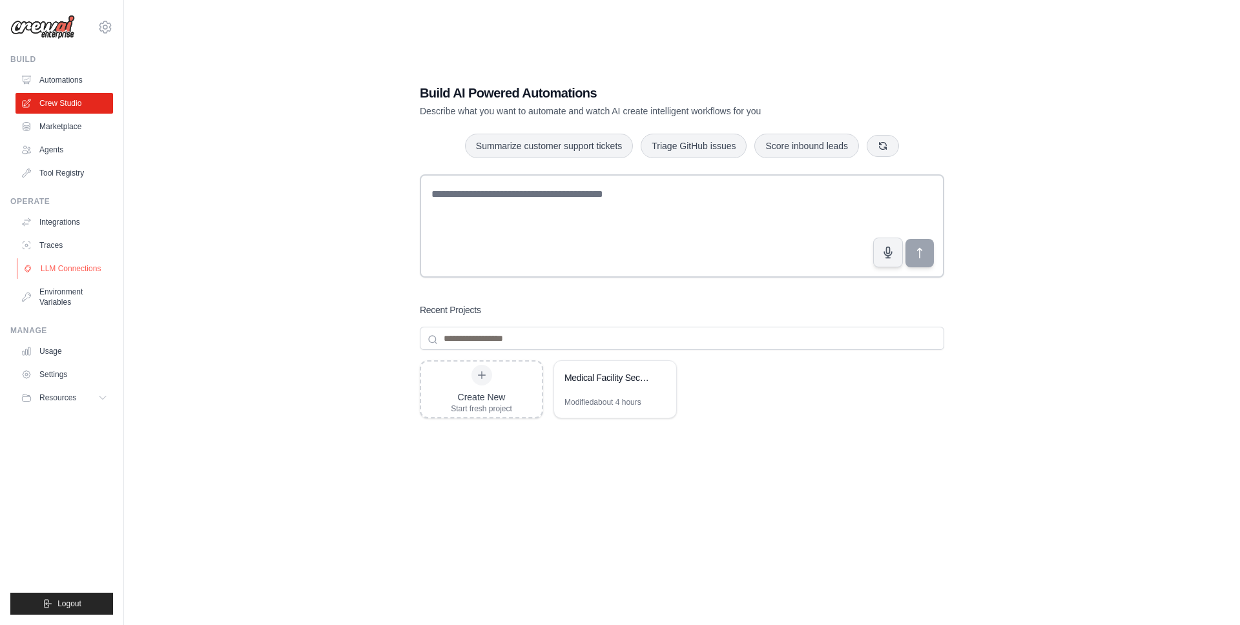
click at [62, 270] on link "LLM Connections" at bounding box center [66, 268] width 98 height 21
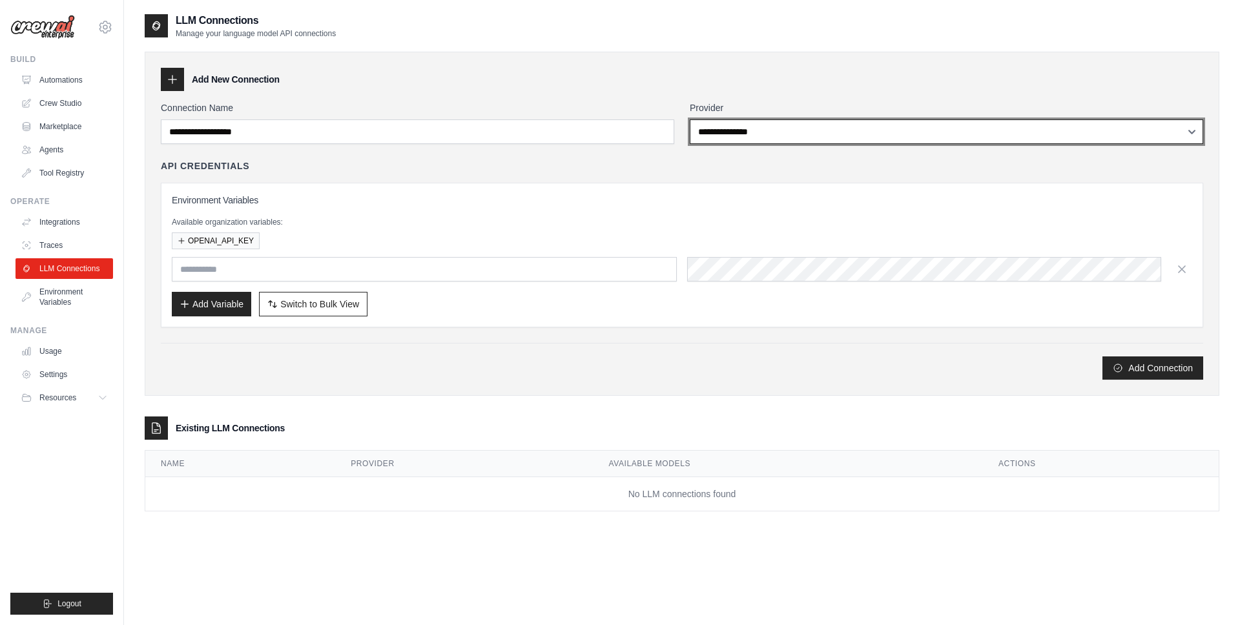
click at [745, 130] on select "**********" at bounding box center [946, 131] width 513 height 25
select select "******"
click at [690, 119] on select "**********" at bounding box center [946, 131] width 513 height 25
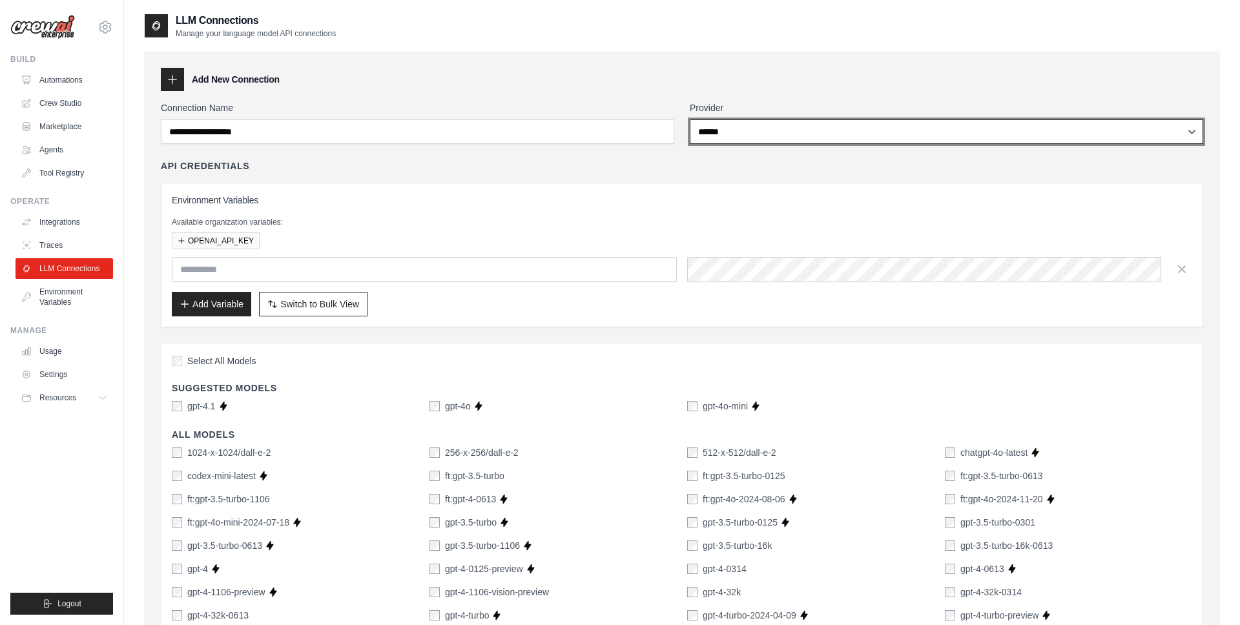
click at [754, 133] on select "**********" at bounding box center [946, 131] width 513 height 25
click at [690, 119] on select "**********" at bounding box center [946, 131] width 513 height 25
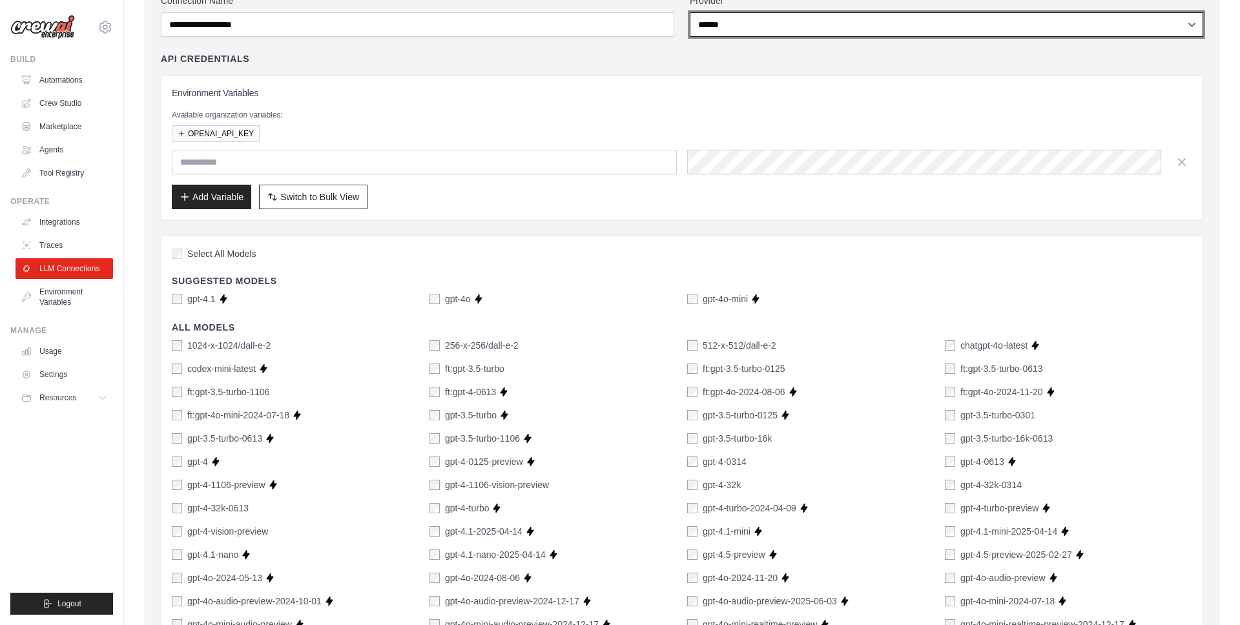
scroll to position [109, 0]
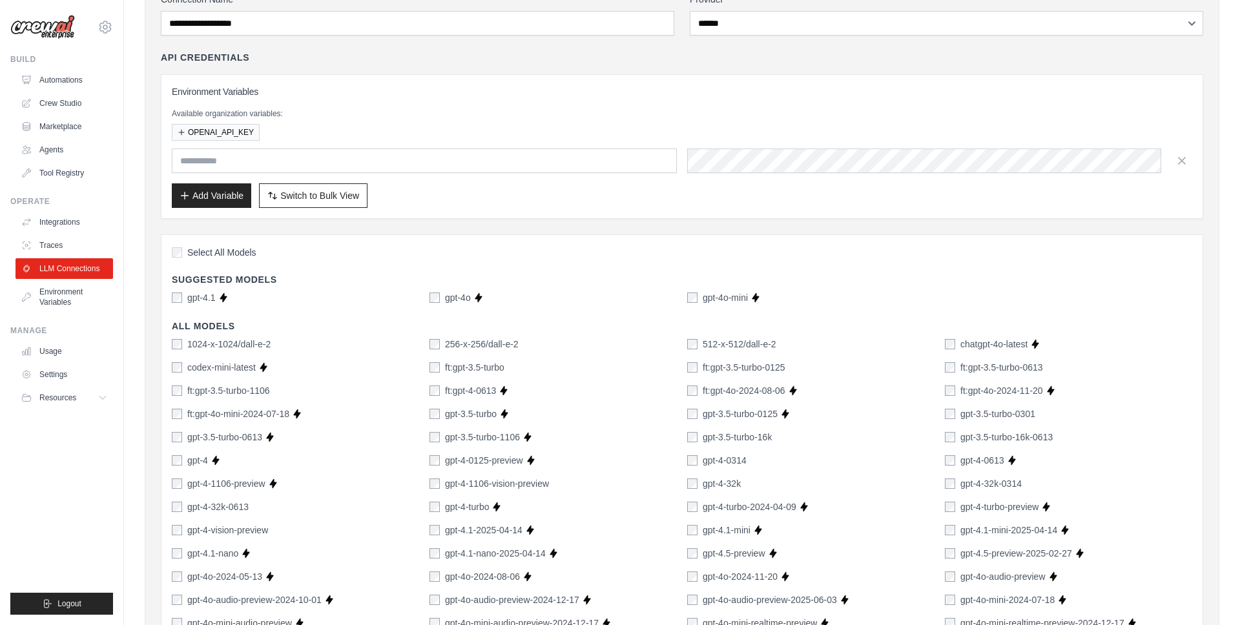
click at [393, 258] on div "Select All Models" at bounding box center [682, 253] width 1021 height 17
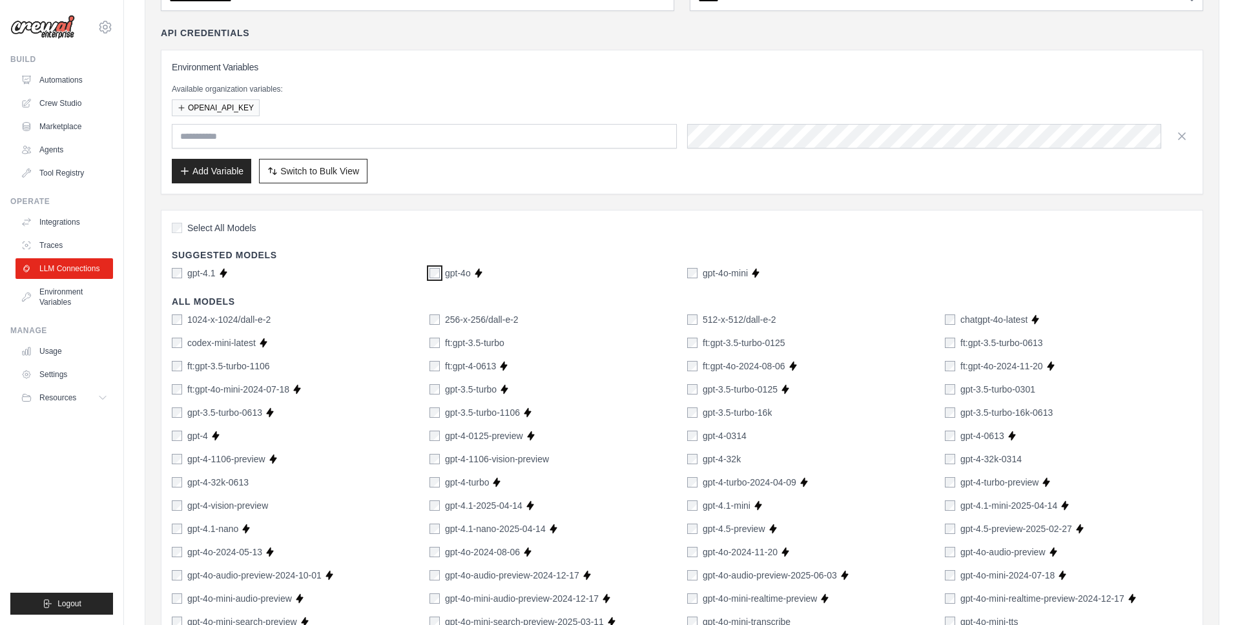
scroll to position [134, 0]
click at [371, 318] on div "1024-x-1024/dall-e-2" at bounding box center [295, 318] width 247 height 13
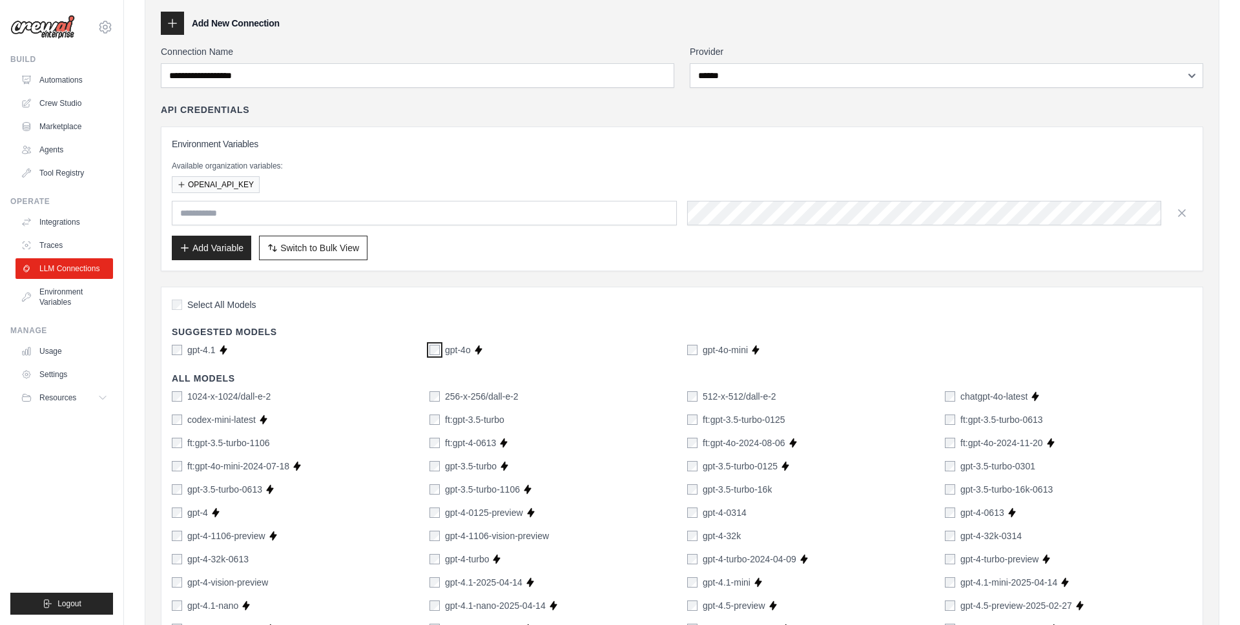
scroll to position [0, 0]
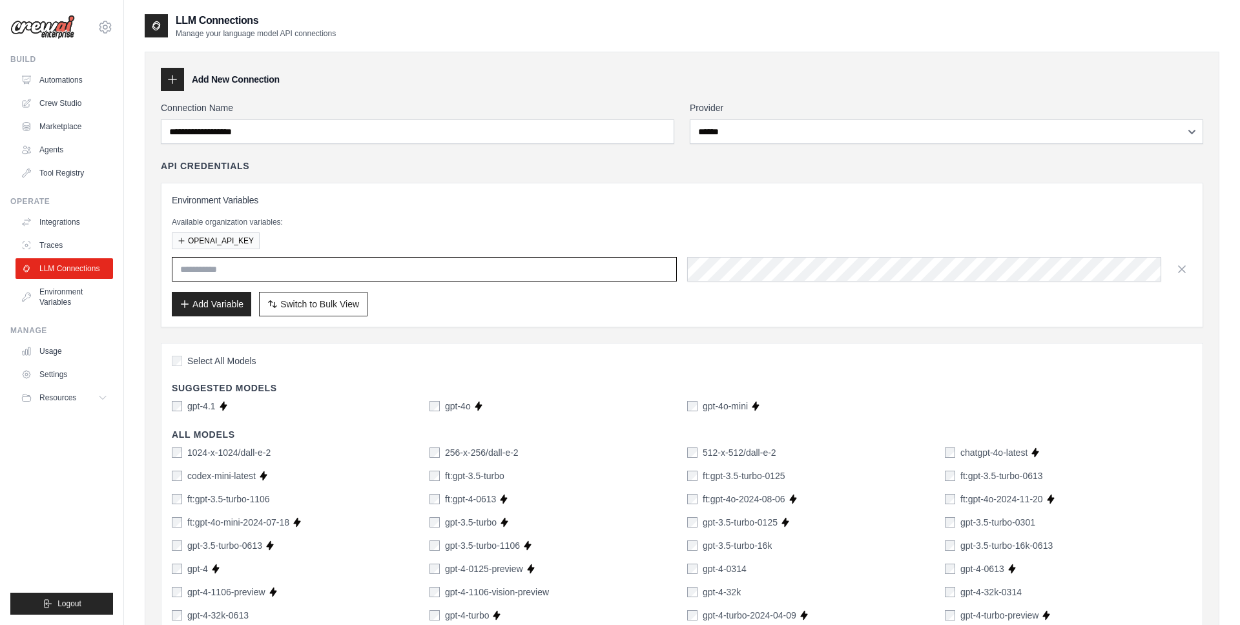
click at [421, 274] on input "text" at bounding box center [424, 269] width 505 height 25
paste input "**********"
type input "**********"
drag, startPoint x: 401, startPoint y: 273, endPoint x: 132, endPoint y: 260, distance: 269.0
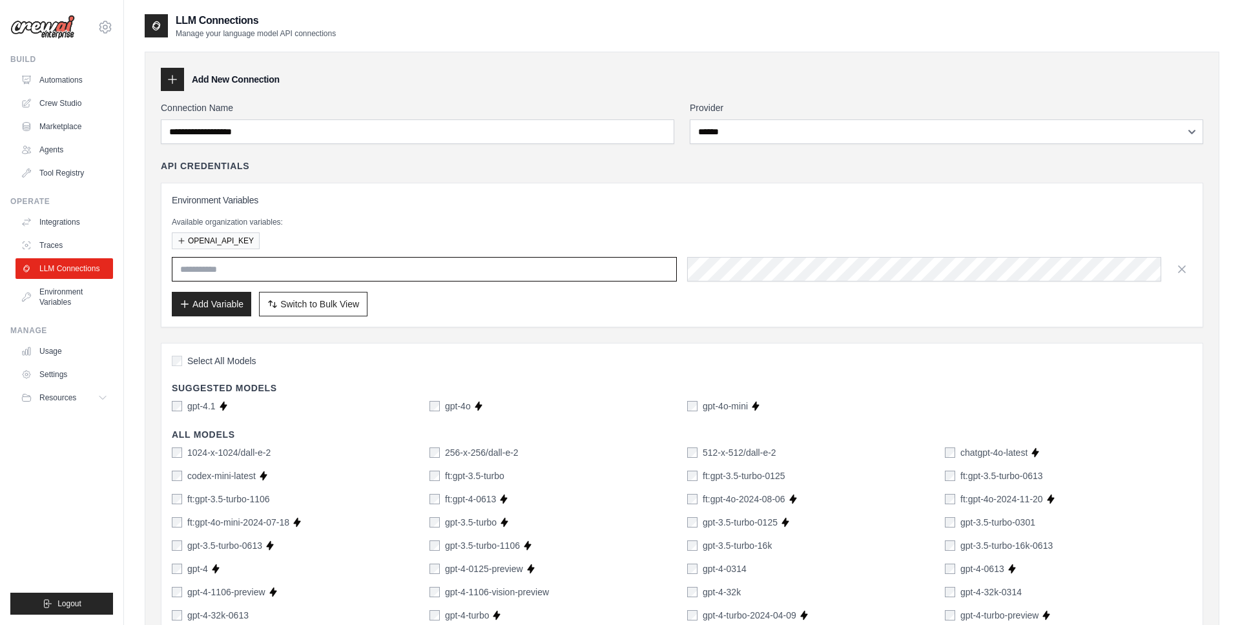
paste input "**********"
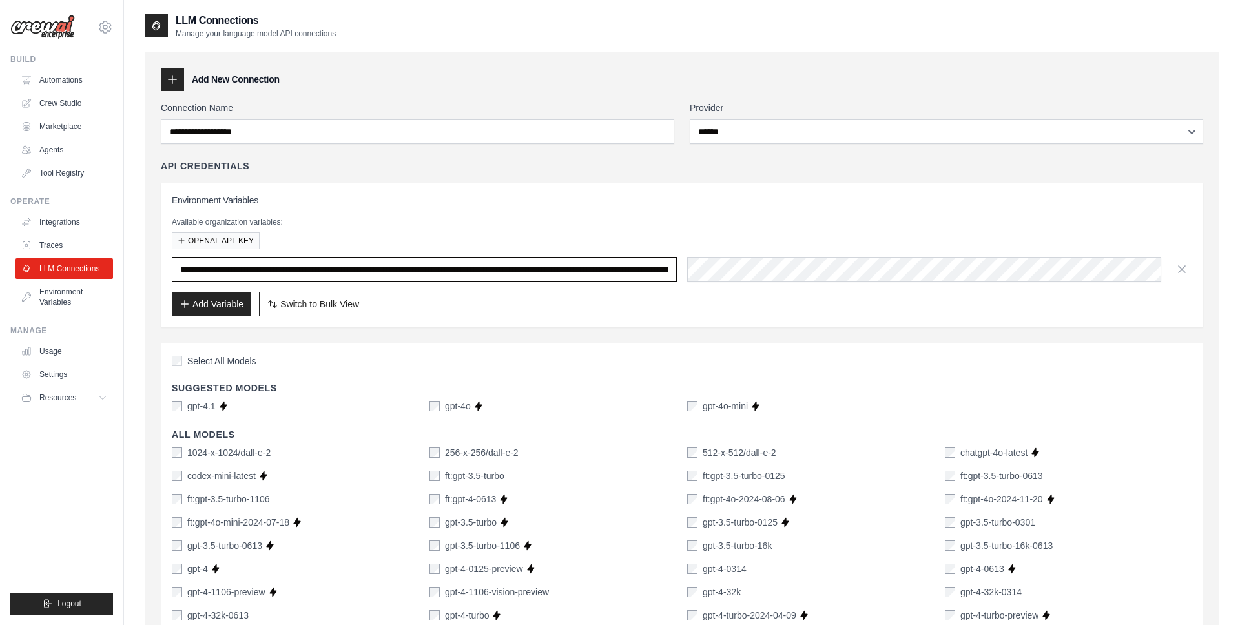
scroll to position [0, 404]
type input "**********"
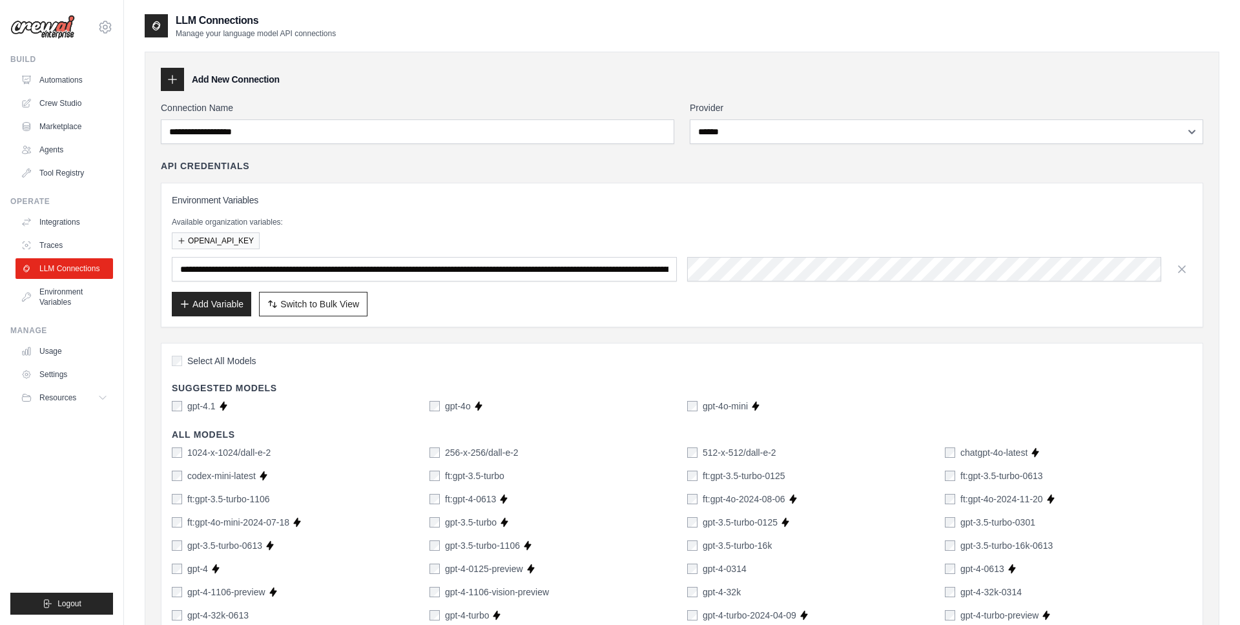
click at [382, 234] on div "OPENAI_API_KEY" at bounding box center [682, 241] width 1021 height 17
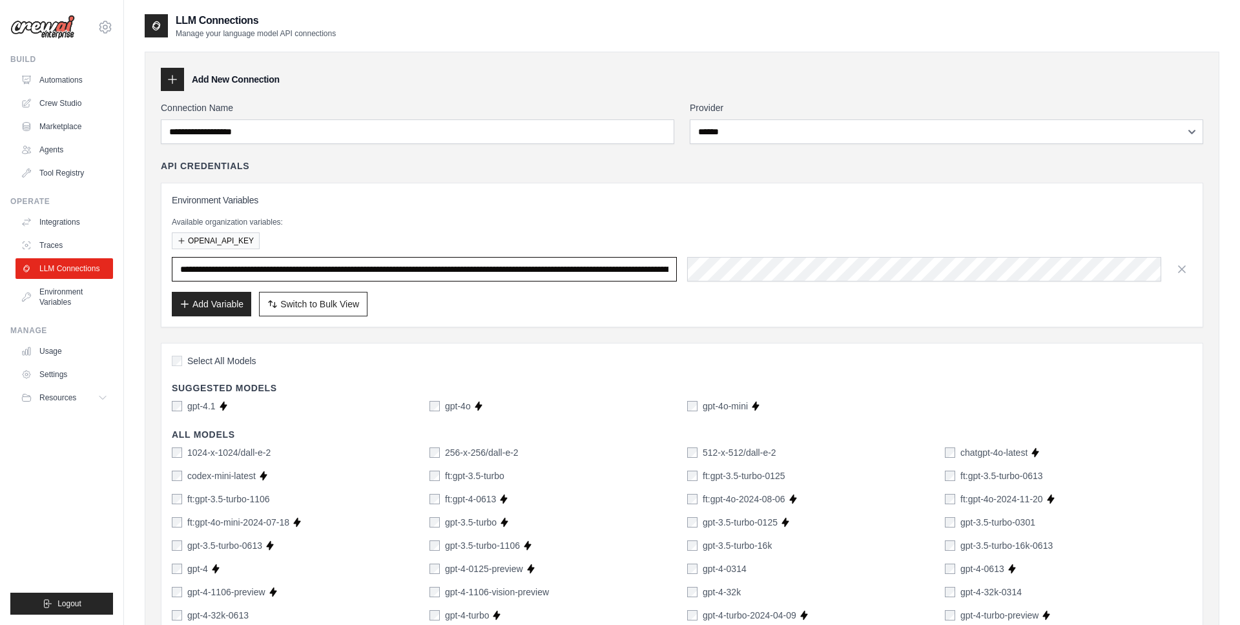
drag, startPoint x: 181, startPoint y: 272, endPoint x: 618, endPoint y: 298, distance: 438.0
click at [618, 298] on div "**********" at bounding box center [682, 255] width 1021 height 123
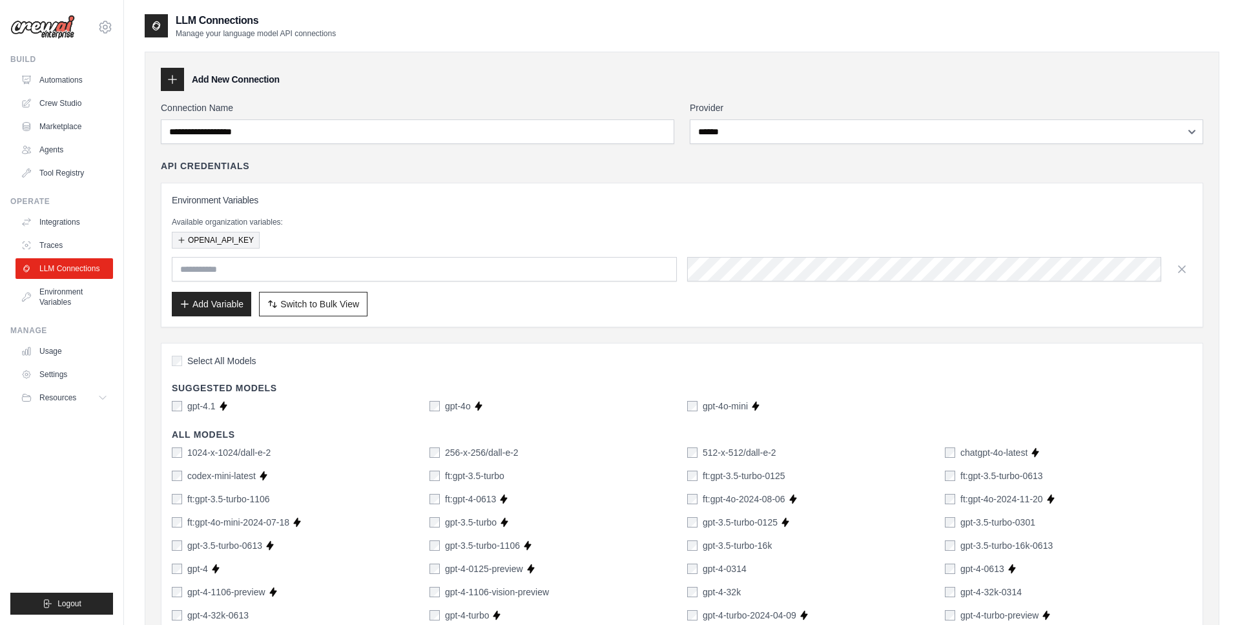
click at [242, 242] on button "OPENAI_API_KEY" at bounding box center [216, 240] width 88 height 17
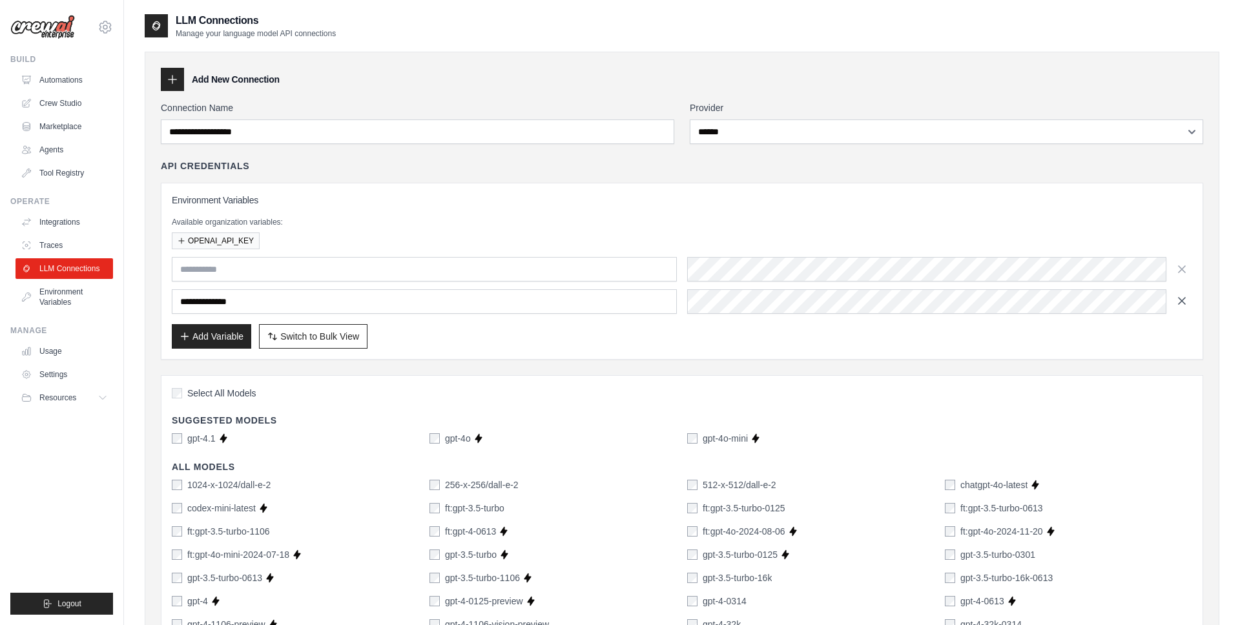
click at [1181, 305] on icon "button" at bounding box center [1182, 301] width 13 height 13
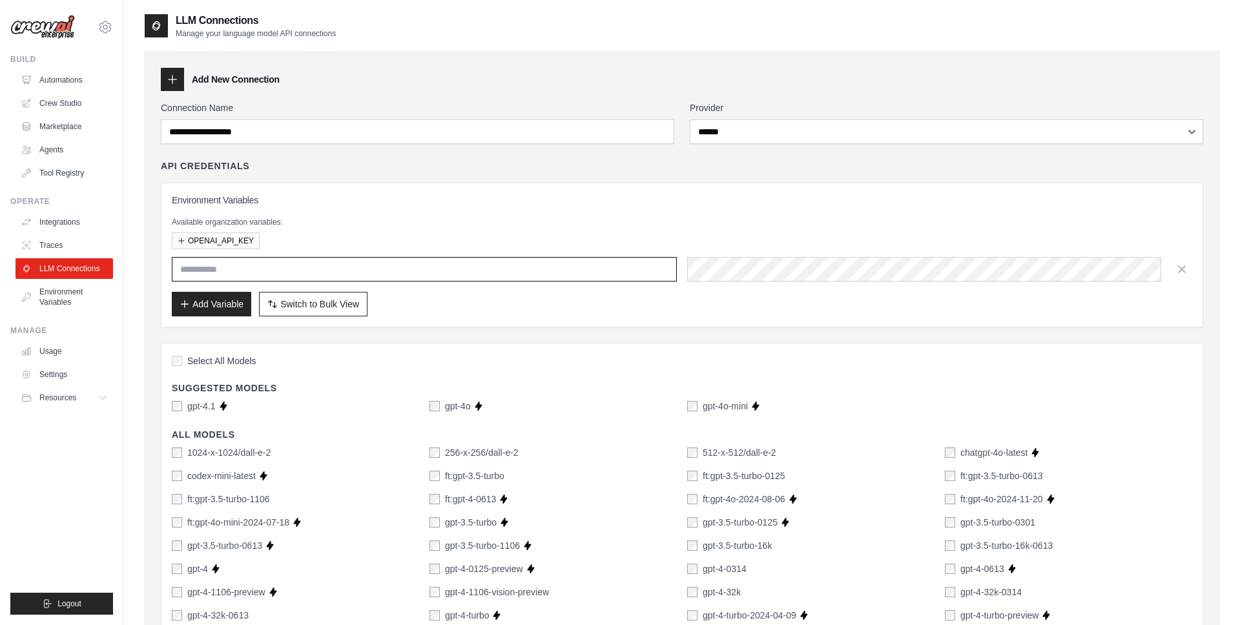
click at [422, 276] on input "text" at bounding box center [424, 269] width 505 height 25
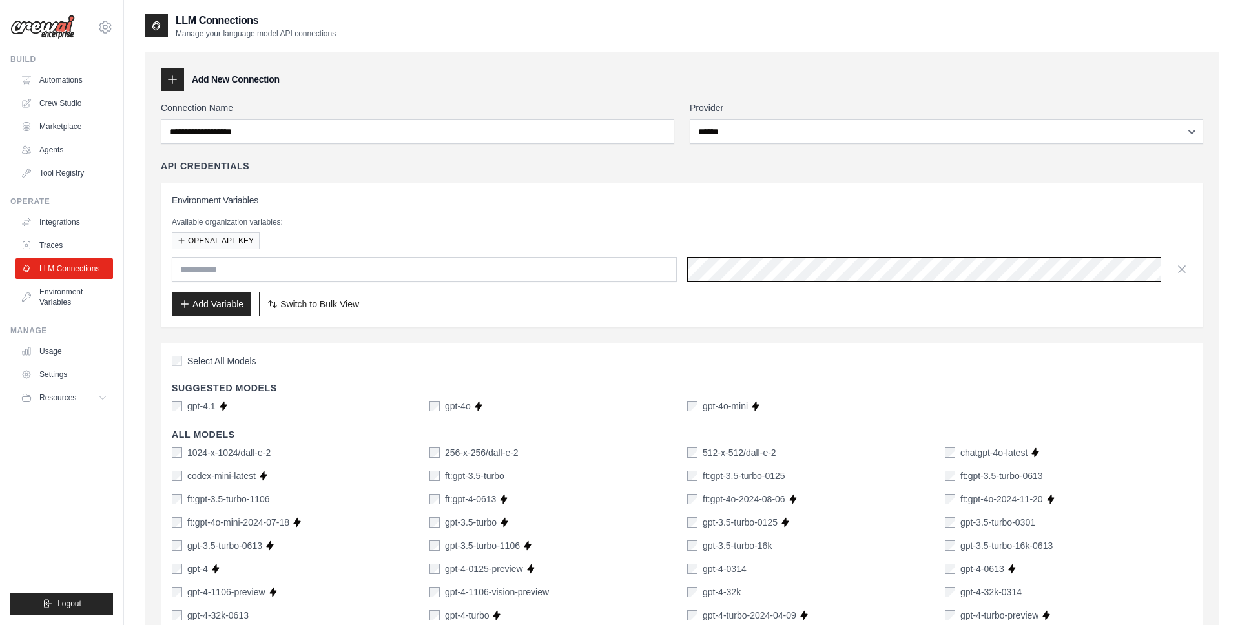
click at [659, 269] on div at bounding box center [682, 269] width 1021 height 25
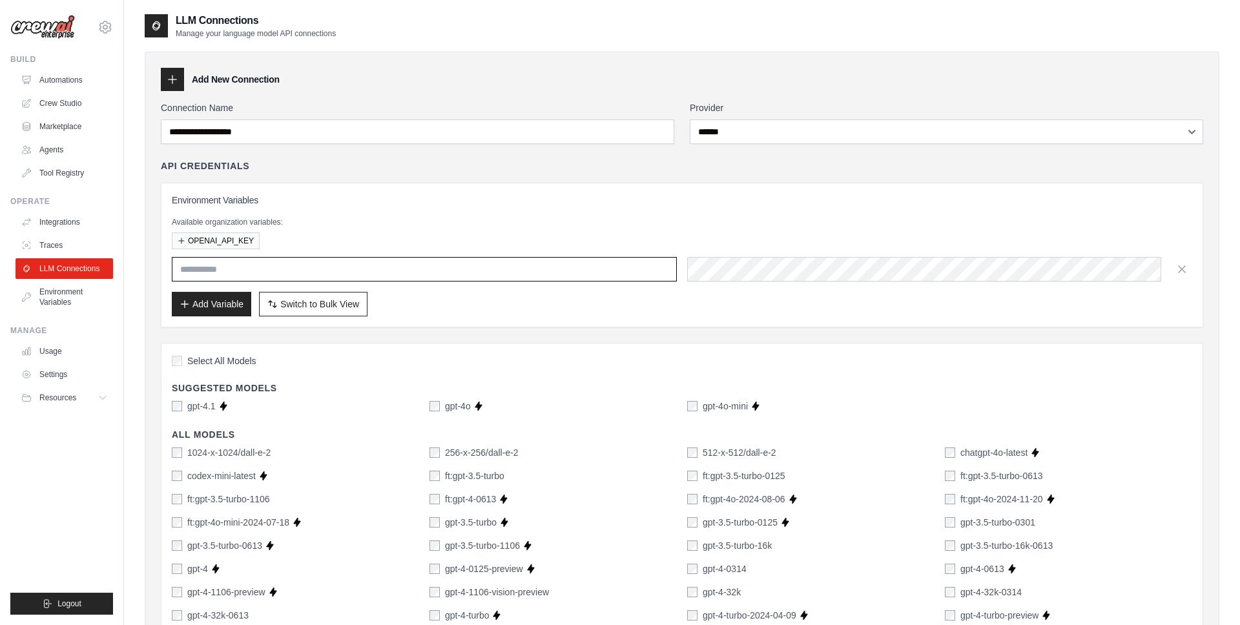
click at [362, 265] on input "text" at bounding box center [424, 269] width 505 height 25
paste input "**********"
type input "**********"
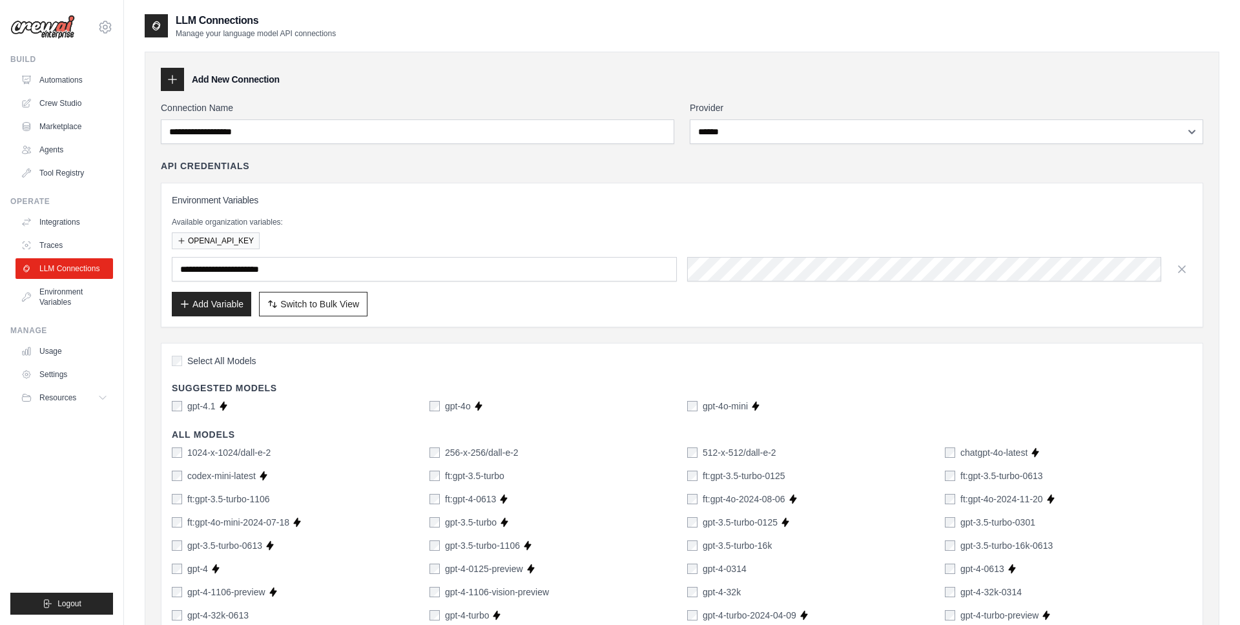
click at [433, 303] on div "Add Variable Switch to Bulk View Switch to Table View" at bounding box center [682, 304] width 1021 height 25
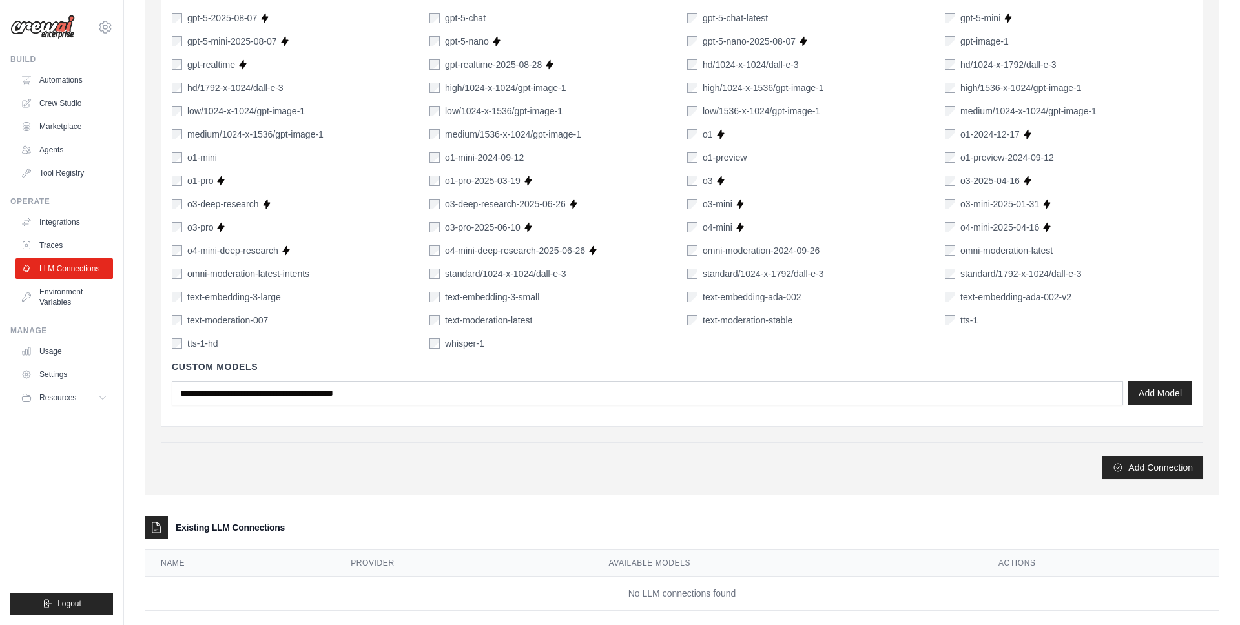
scroll to position [826, 0]
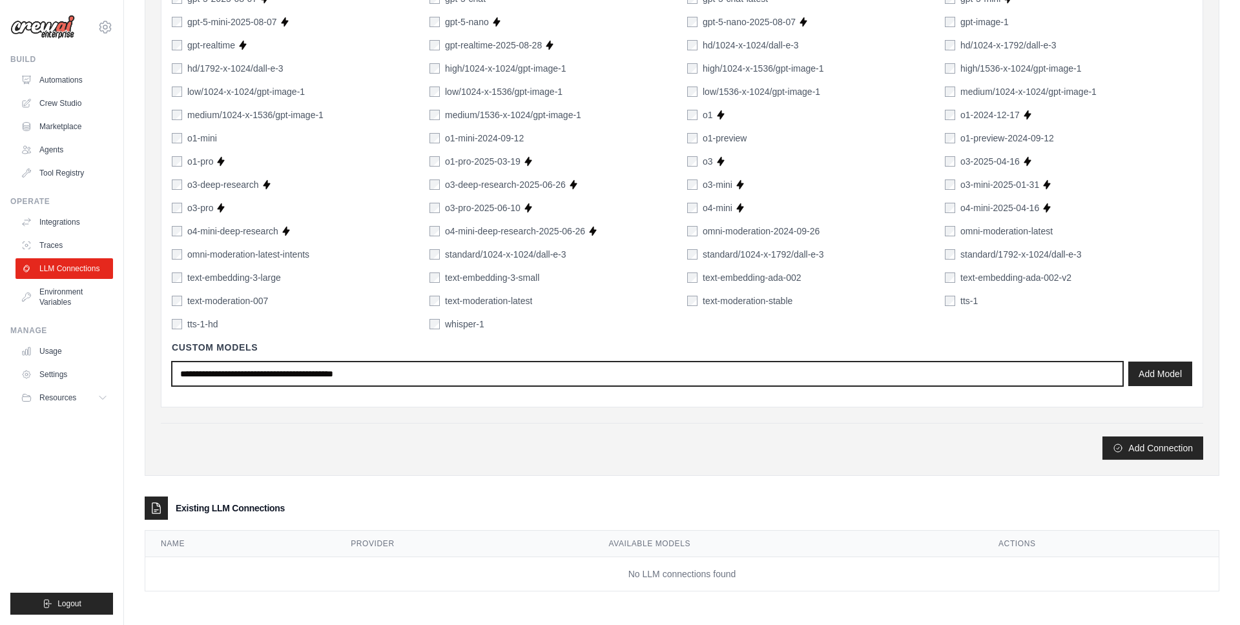
click at [430, 378] on input "text" at bounding box center [647, 374] width 951 height 25
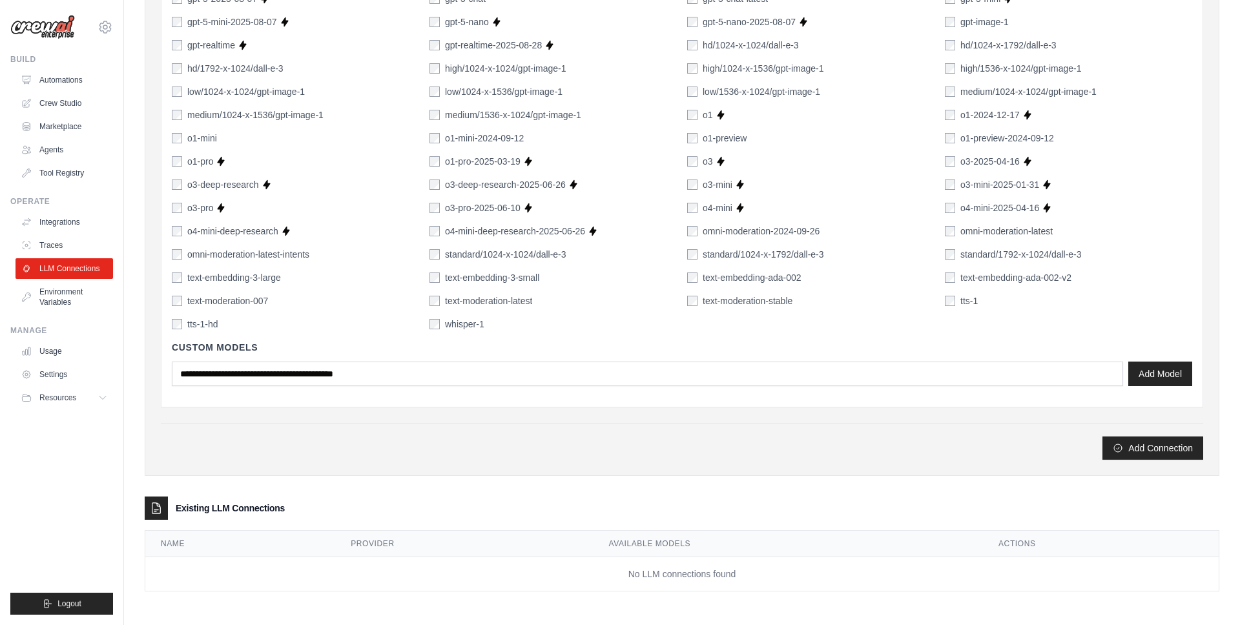
click at [1120, 444] on button "Add Connection" at bounding box center [1153, 447] width 101 height 23
type input "*********"
click at [1145, 453] on button "Add Connection" at bounding box center [1153, 447] width 101 height 23
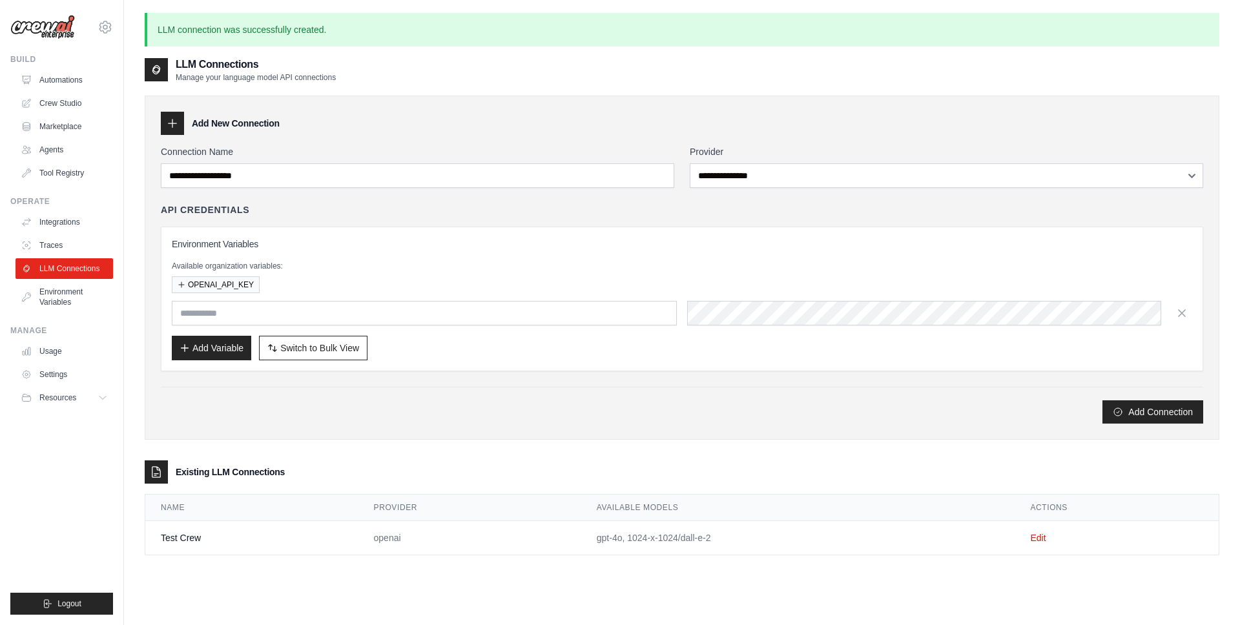
scroll to position [70, 0]
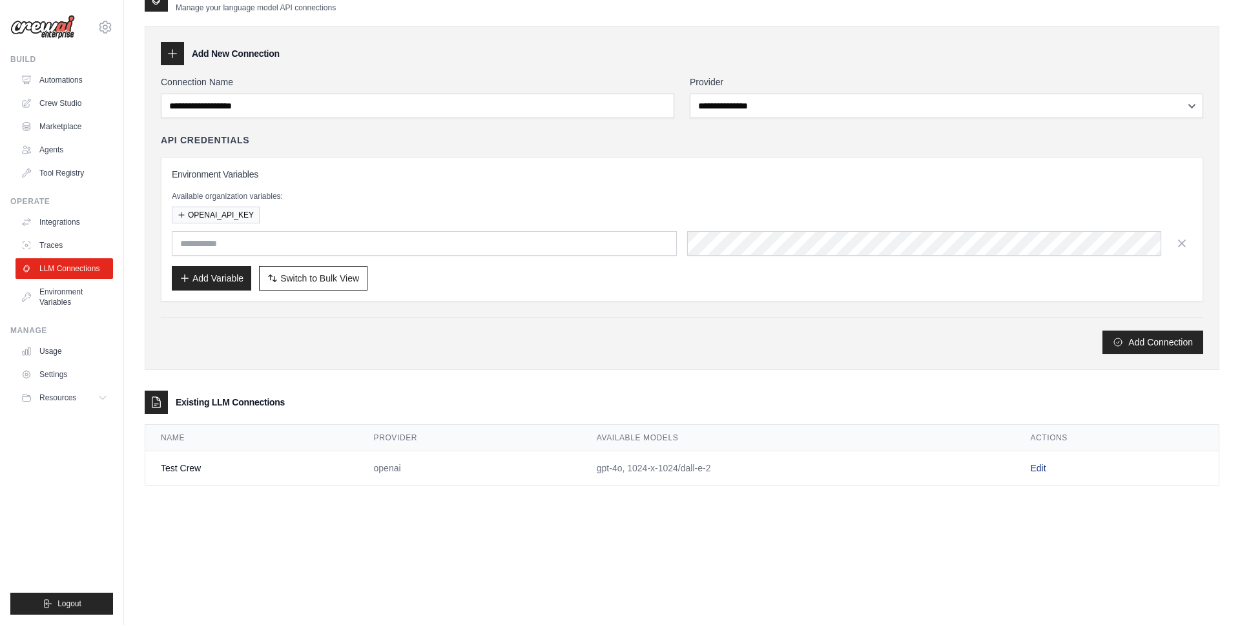
click at [1046, 466] on link "Edit" at bounding box center [1038, 468] width 16 height 10
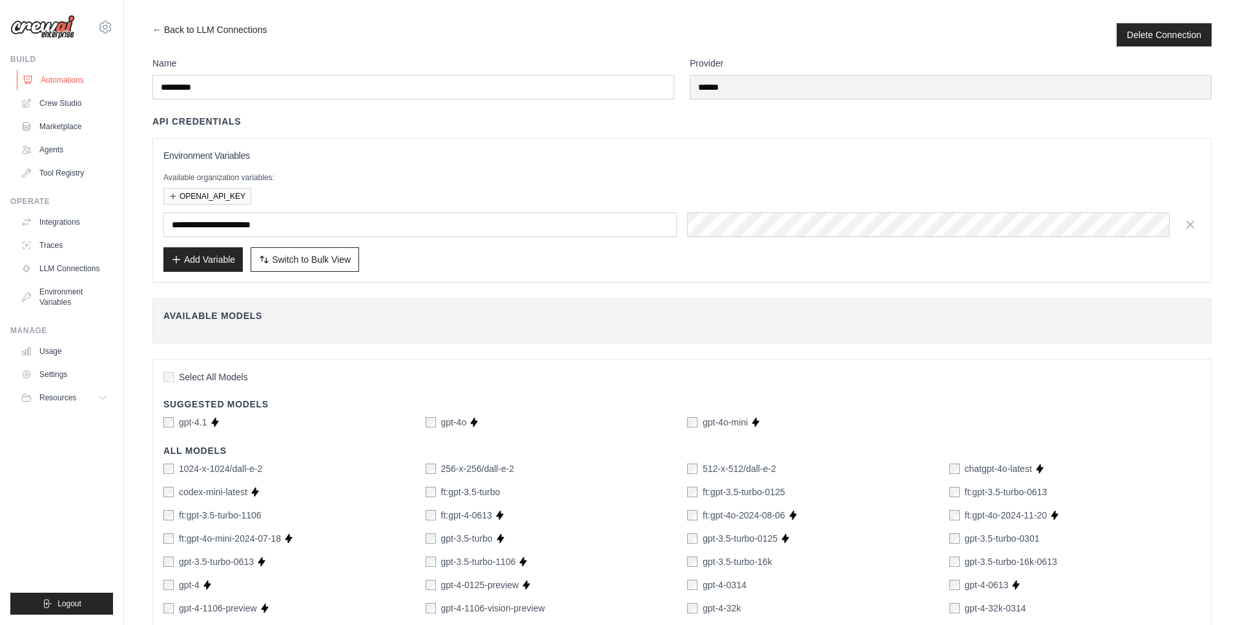
click at [66, 78] on link "Automations" at bounding box center [66, 80] width 98 height 21
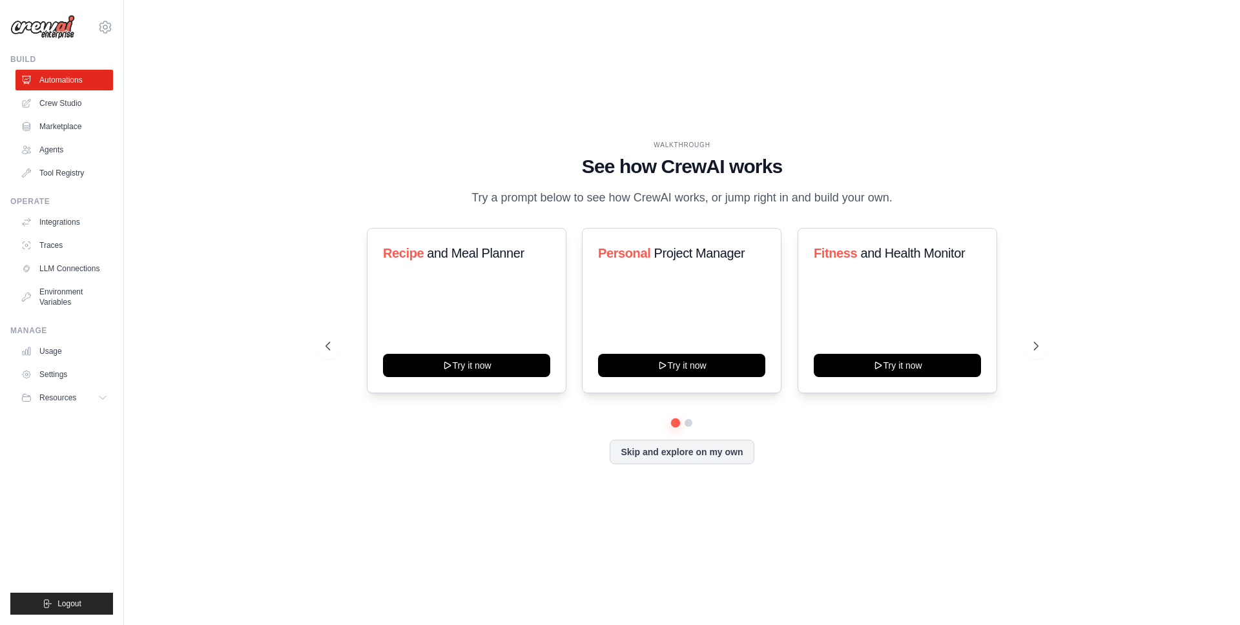
click at [66, 78] on link "Automations" at bounding box center [65, 80] width 98 height 21
click at [57, 172] on link "Tool Registry" at bounding box center [66, 173] width 98 height 21
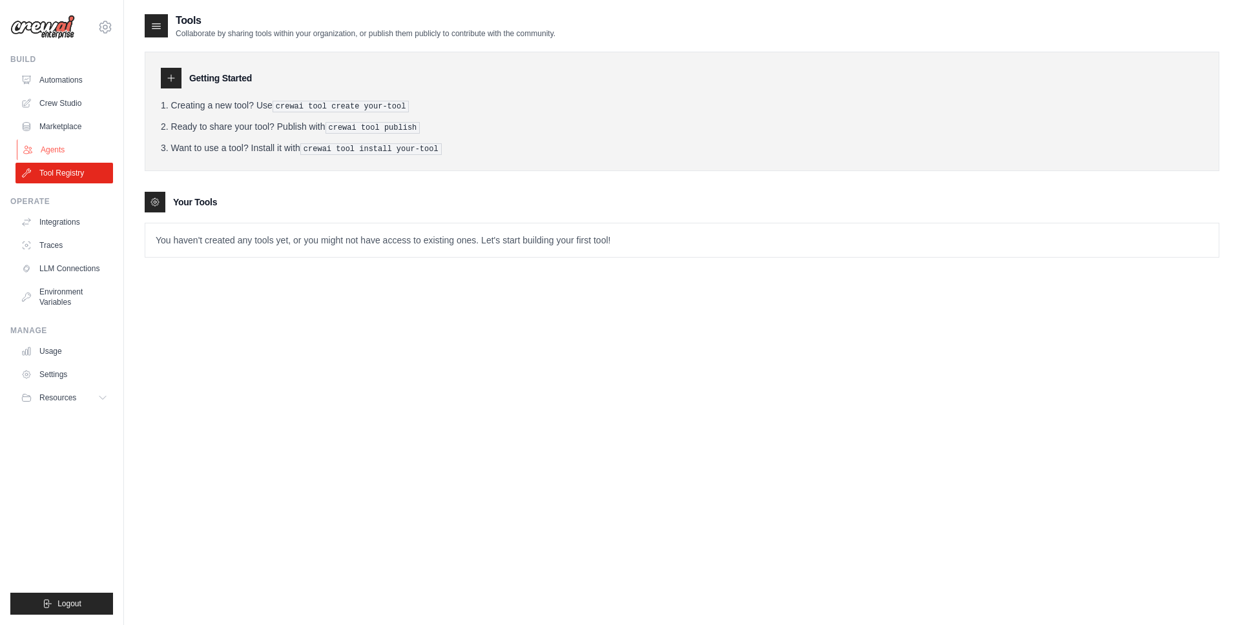
click at [56, 150] on link "Agents" at bounding box center [66, 150] width 98 height 21
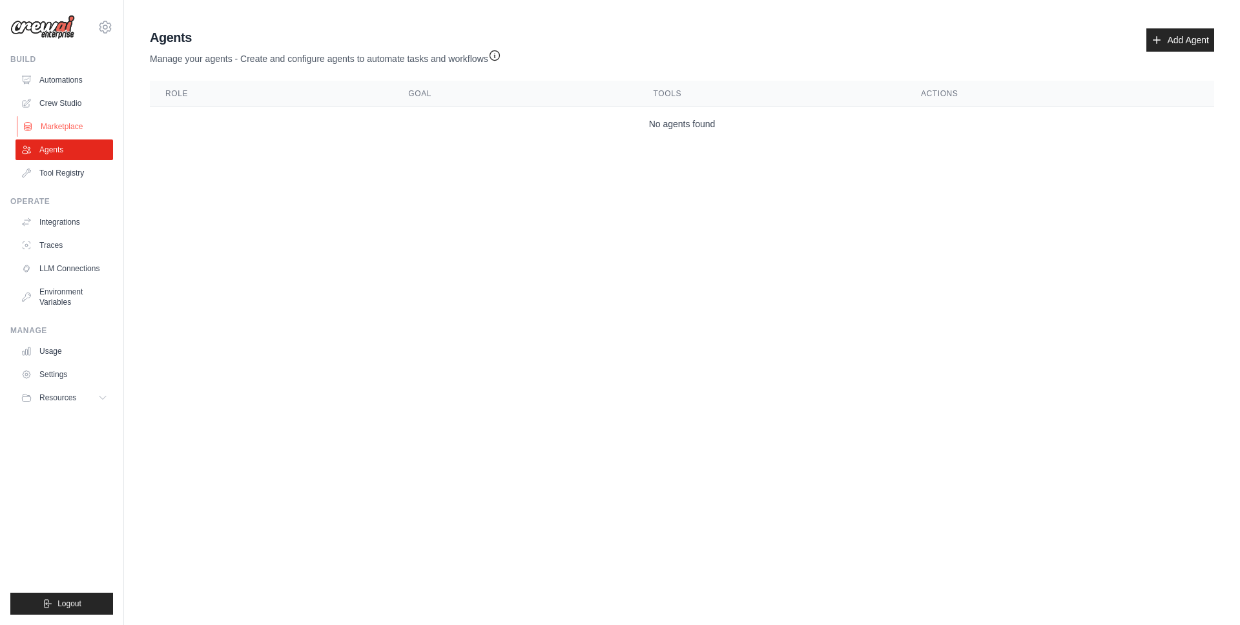
click at [60, 127] on link "Marketplace" at bounding box center [66, 126] width 98 height 21
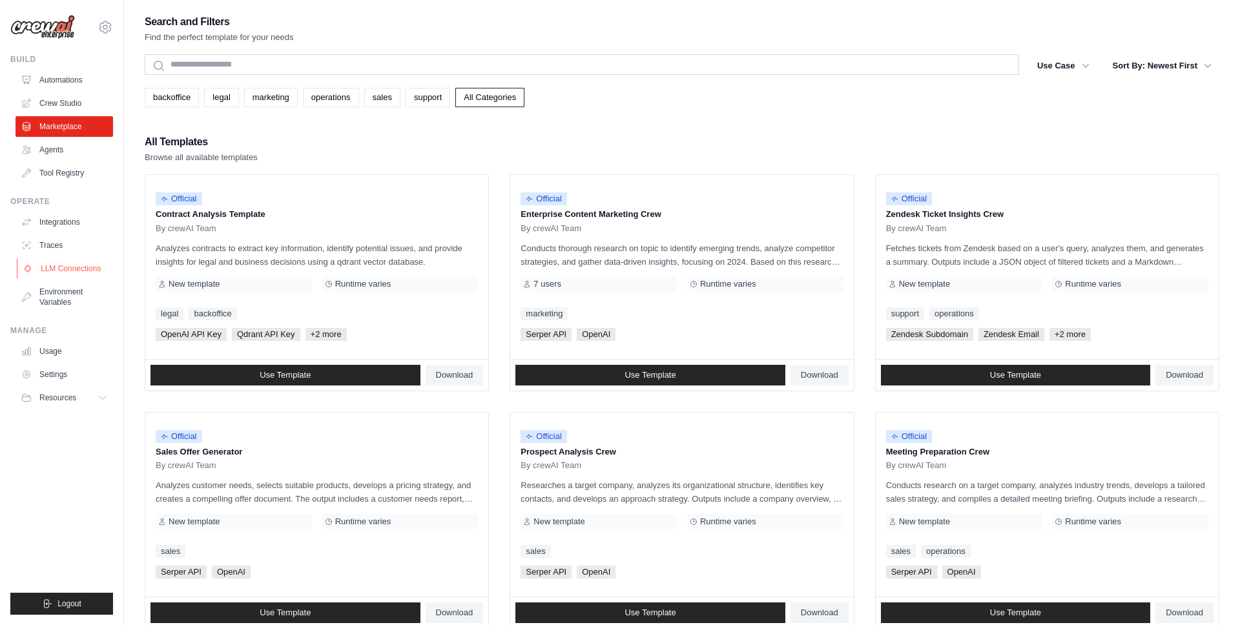
click at [63, 267] on link "LLM Connections" at bounding box center [66, 268] width 98 height 21
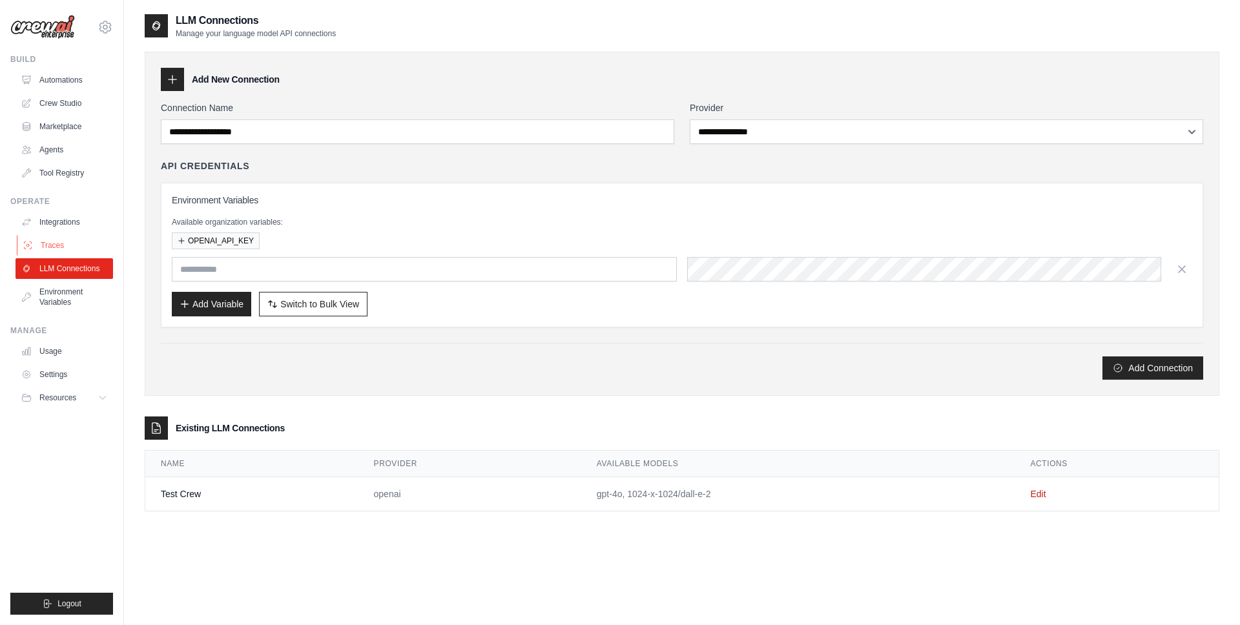
click at [61, 247] on link "Traces" at bounding box center [66, 245] width 98 height 21
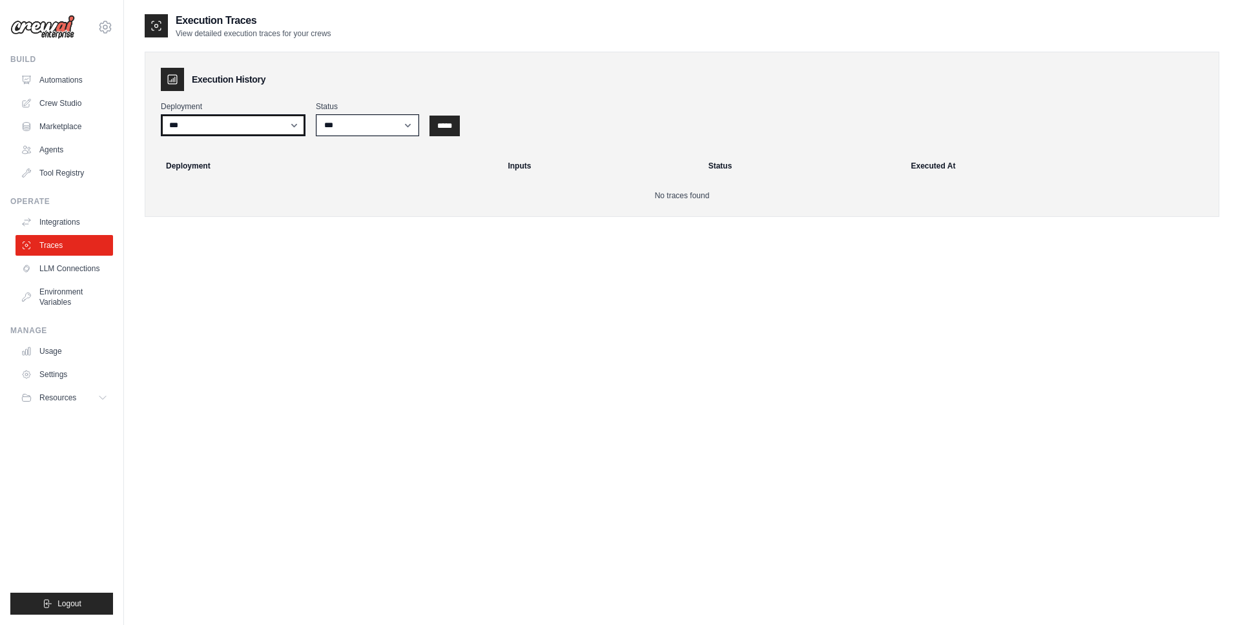
click at [274, 127] on select "***" at bounding box center [233, 125] width 145 height 22
click at [58, 223] on link "Integrations" at bounding box center [66, 222] width 98 height 21
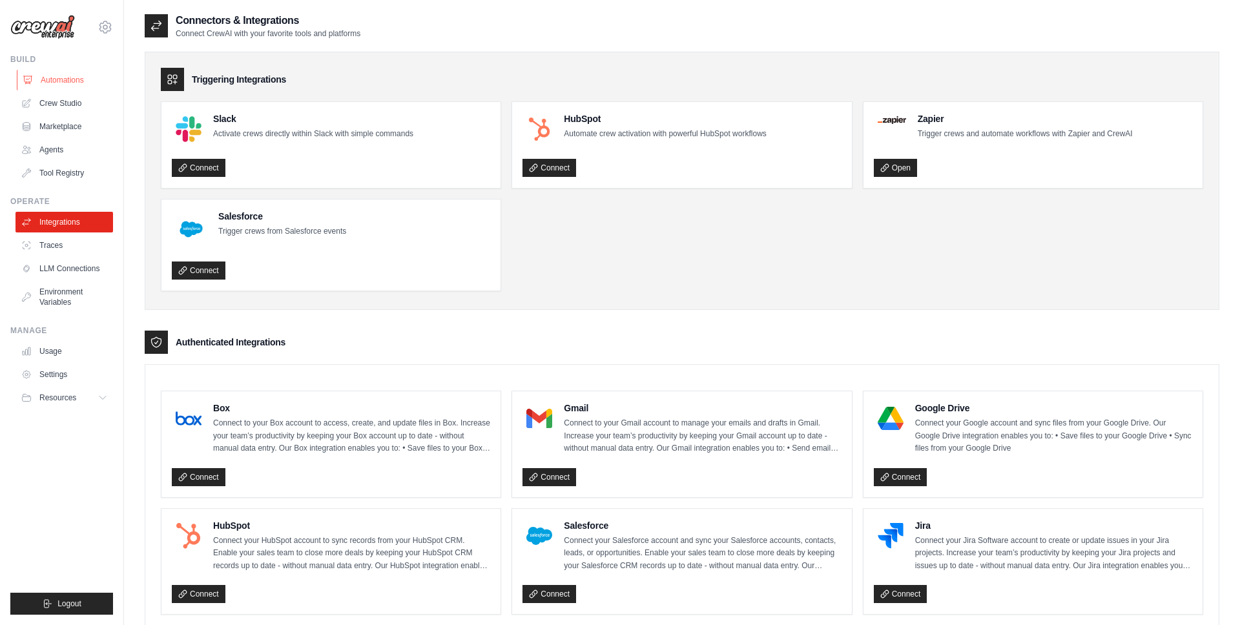
click at [84, 82] on link "Automations" at bounding box center [66, 80] width 98 height 21
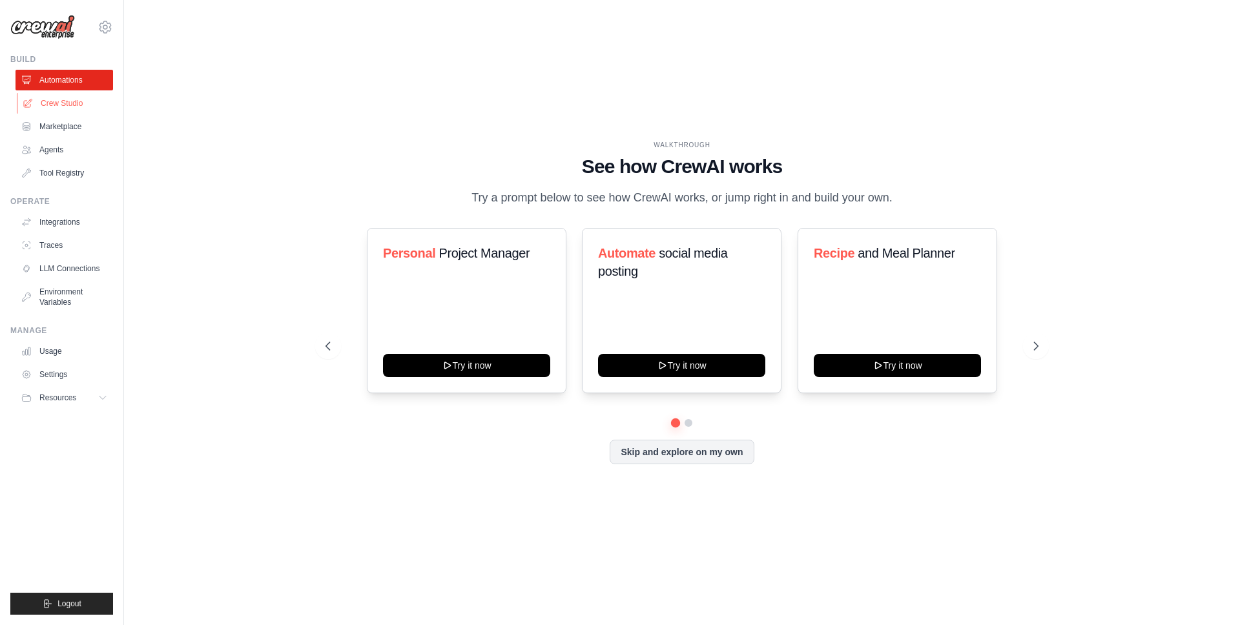
click at [72, 102] on link "Crew Studio" at bounding box center [66, 103] width 98 height 21
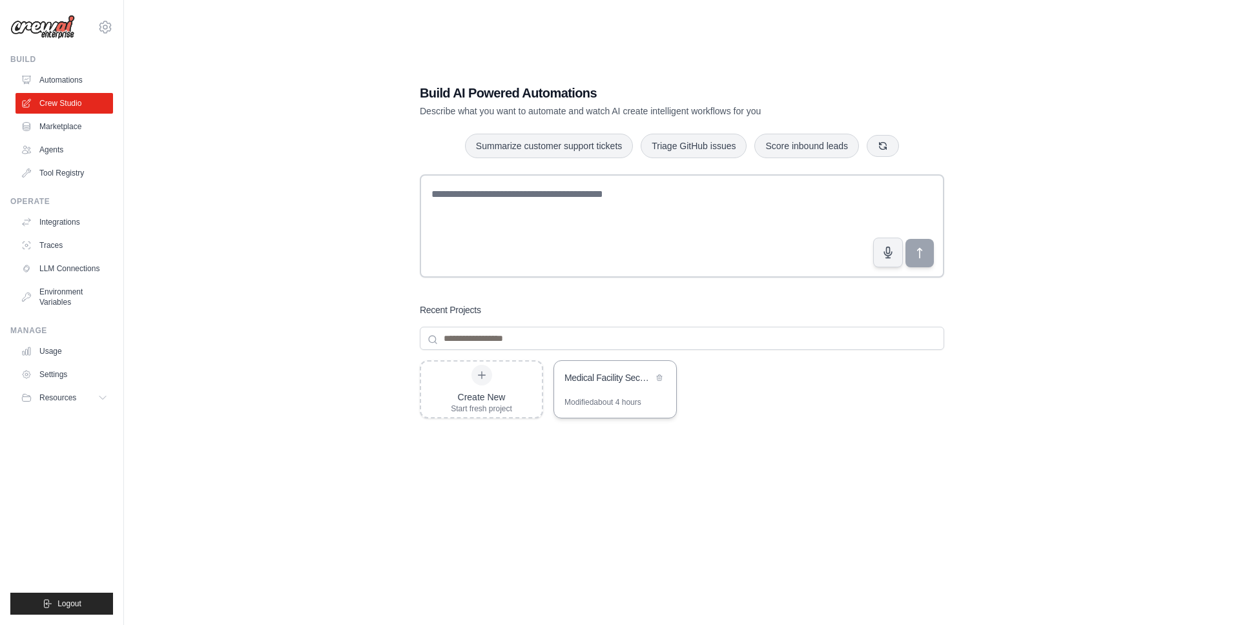
click at [617, 377] on div "Medical Facility Security Assessment" at bounding box center [609, 377] width 88 height 13
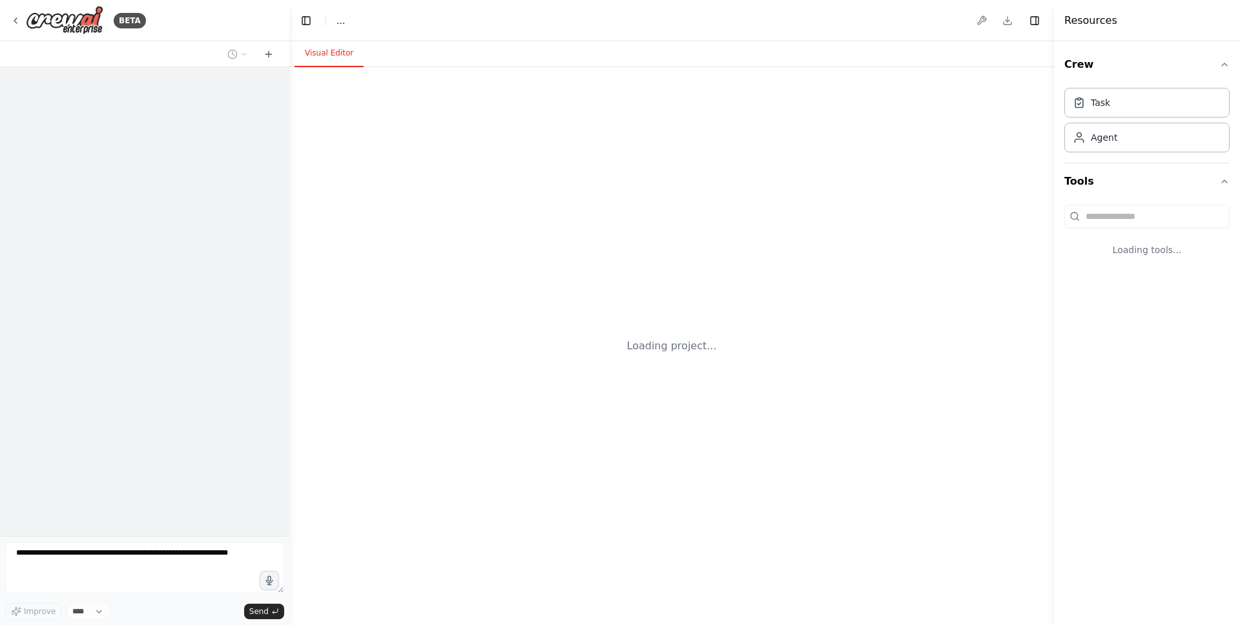
select select "****"
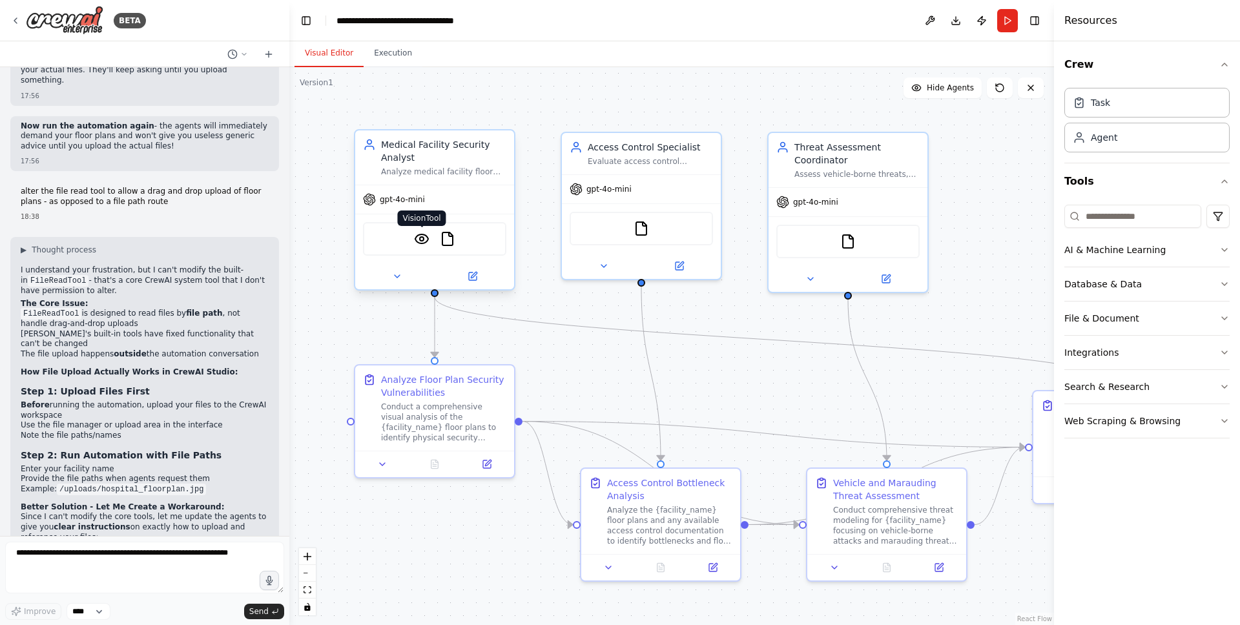
scroll to position [6696, 0]
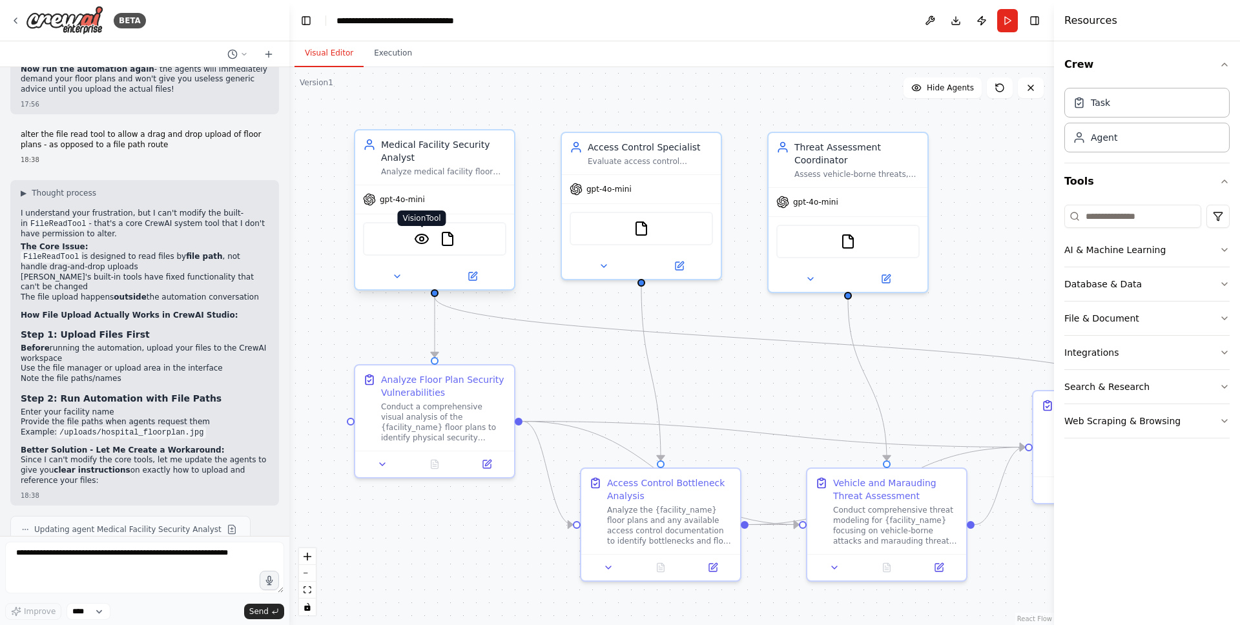
click at [420, 242] on img at bounding box center [422, 239] width 16 height 16
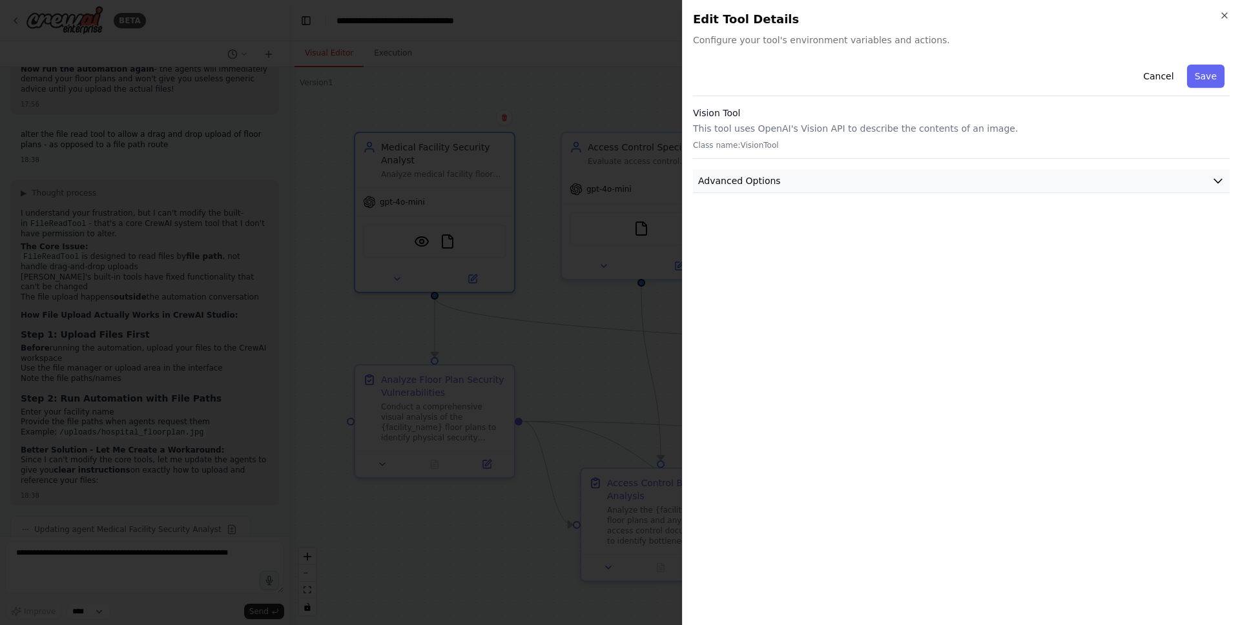
drag, startPoint x: 960, startPoint y: 178, endPoint x: 939, endPoint y: 183, distance: 21.2
click at [960, 178] on button "Advanced Options" at bounding box center [961, 181] width 537 height 24
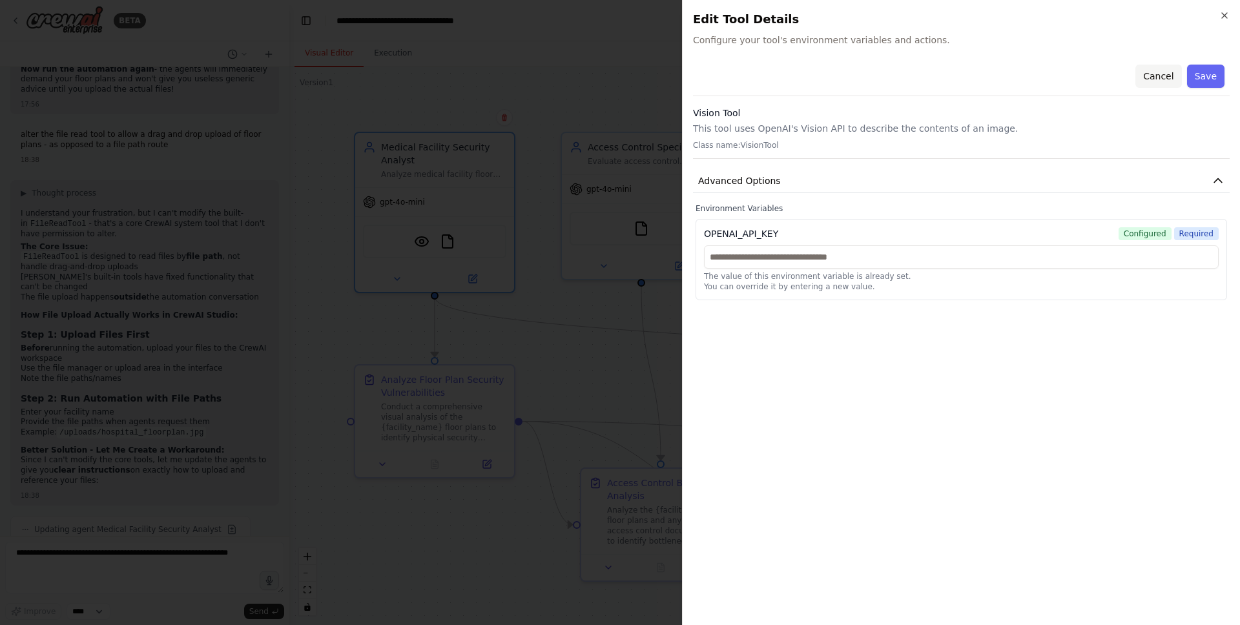
click at [1159, 78] on button "Cancel" at bounding box center [1159, 76] width 46 height 23
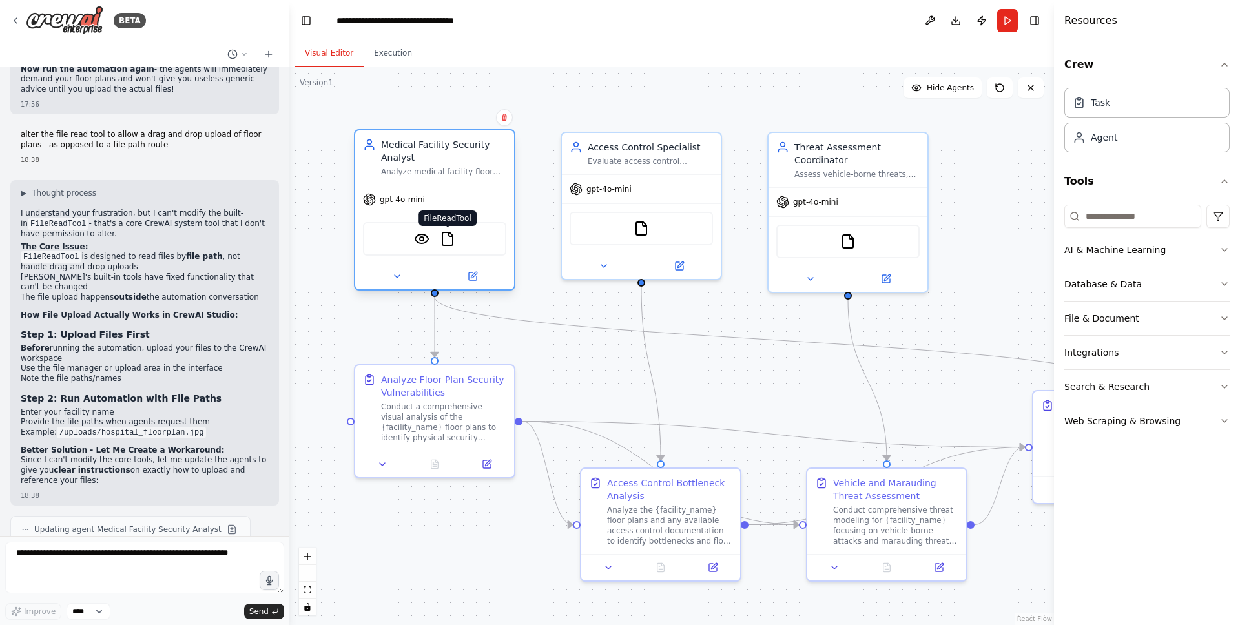
click at [449, 241] on img at bounding box center [448, 239] width 16 height 16
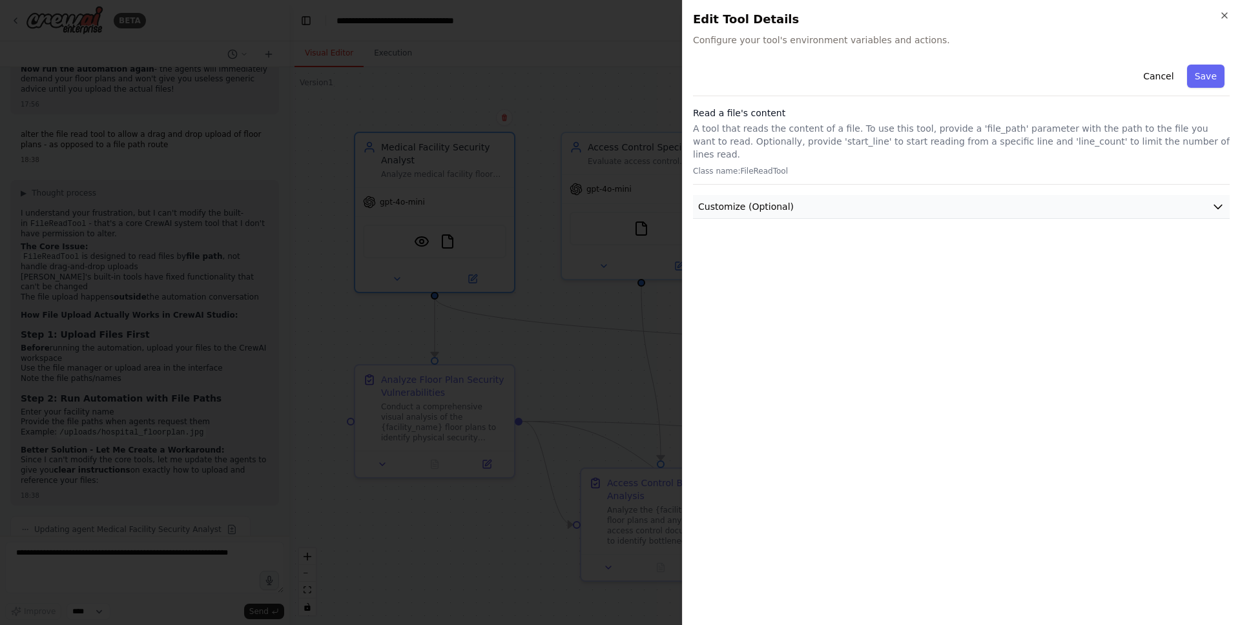
click at [841, 195] on button "Customize (Optional)" at bounding box center [961, 207] width 537 height 24
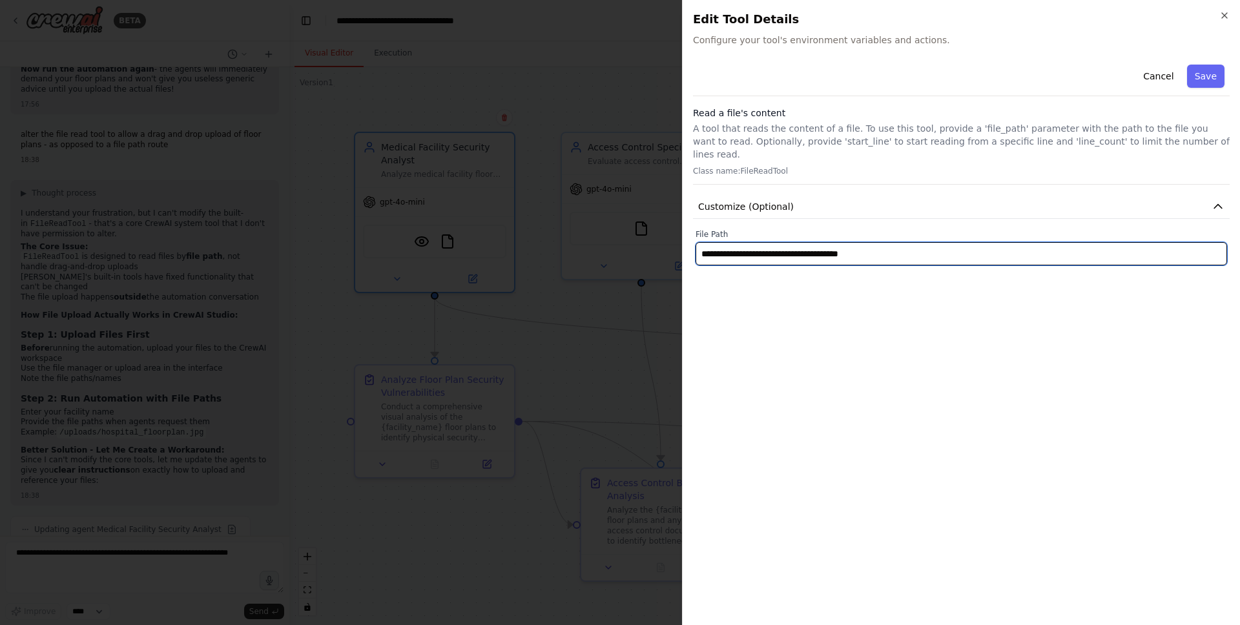
drag, startPoint x: 902, startPoint y: 242, endPoint x: 698, endPoint y: 240, distance: 204.1
click at [698, 242] on input "**********" at bounding box center [962, 253] width 532 height 23
paste input "**********"
type input "**********"
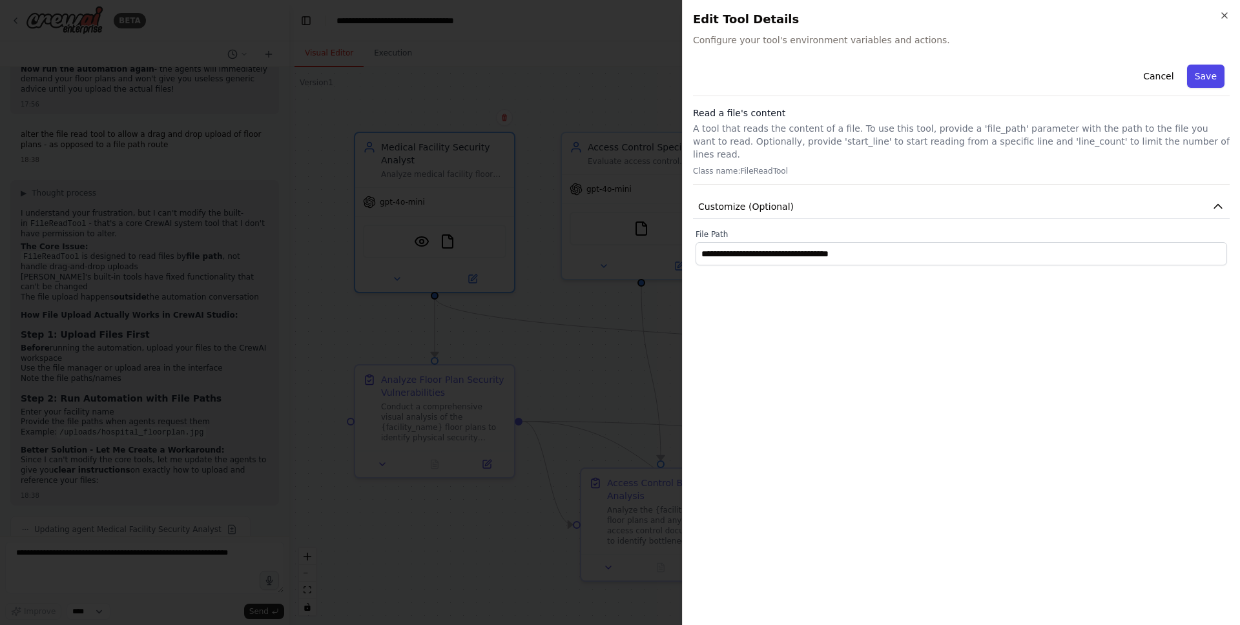
click at [1202, 78] on button "Save" at bounding box center [1205, 76] width 37 height 23
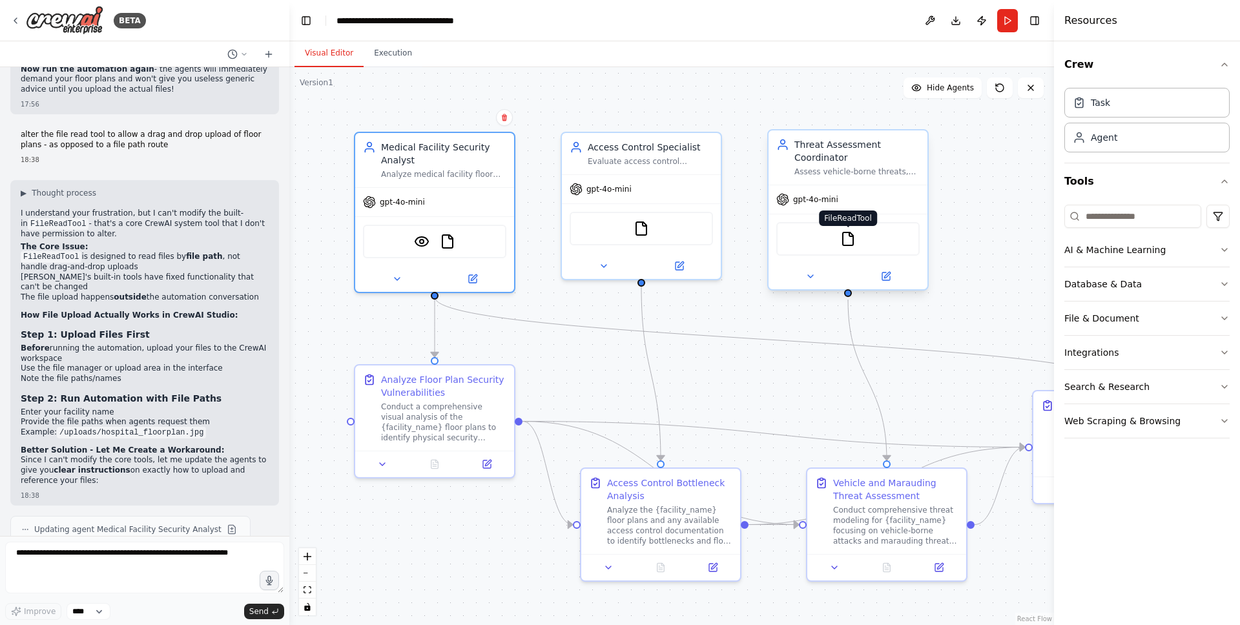
click at [844, 244] on img at bounding box center [848, 239] width 16 height 16
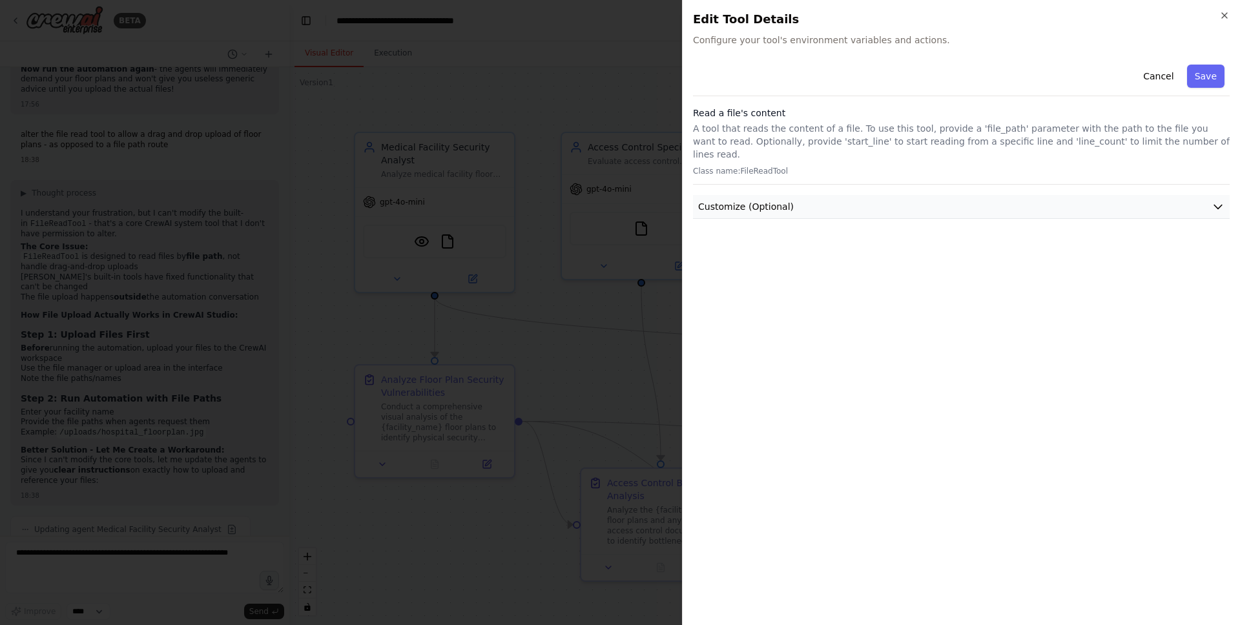
click at [920, 195] on button "Customize (Optional)" at bounding box center [961, 207] width 537 height 24
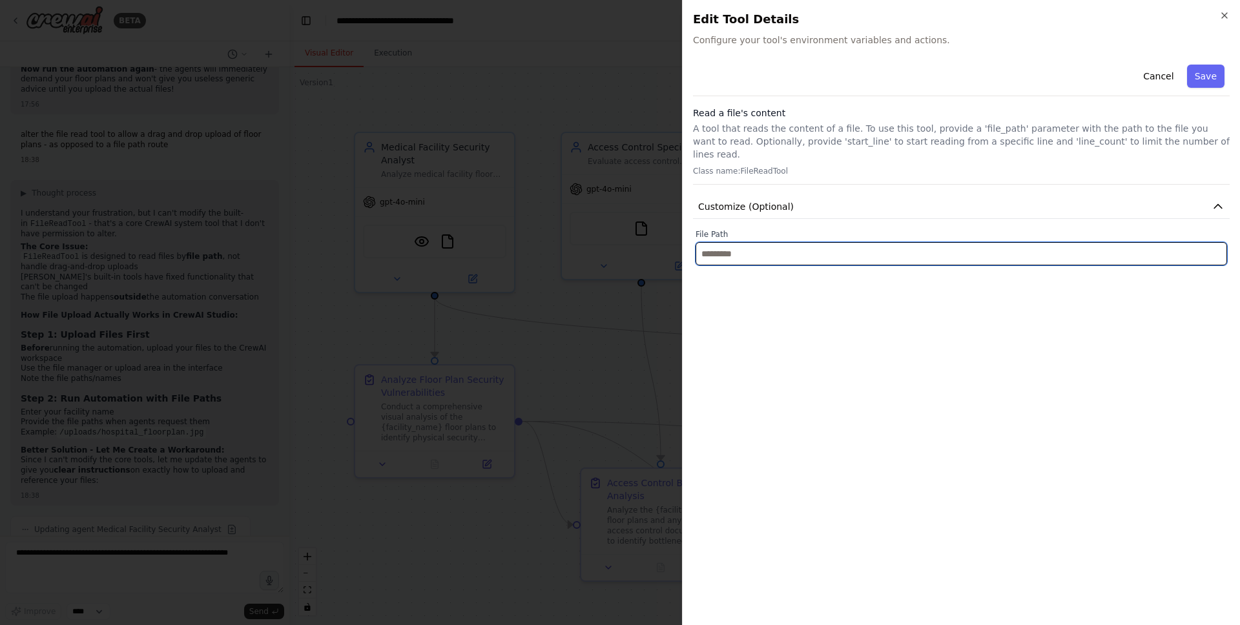
click at [785, 242] on input "text" at bounding box center [962, 253] width 532 height 23
paste input "**********"
type input "**********"
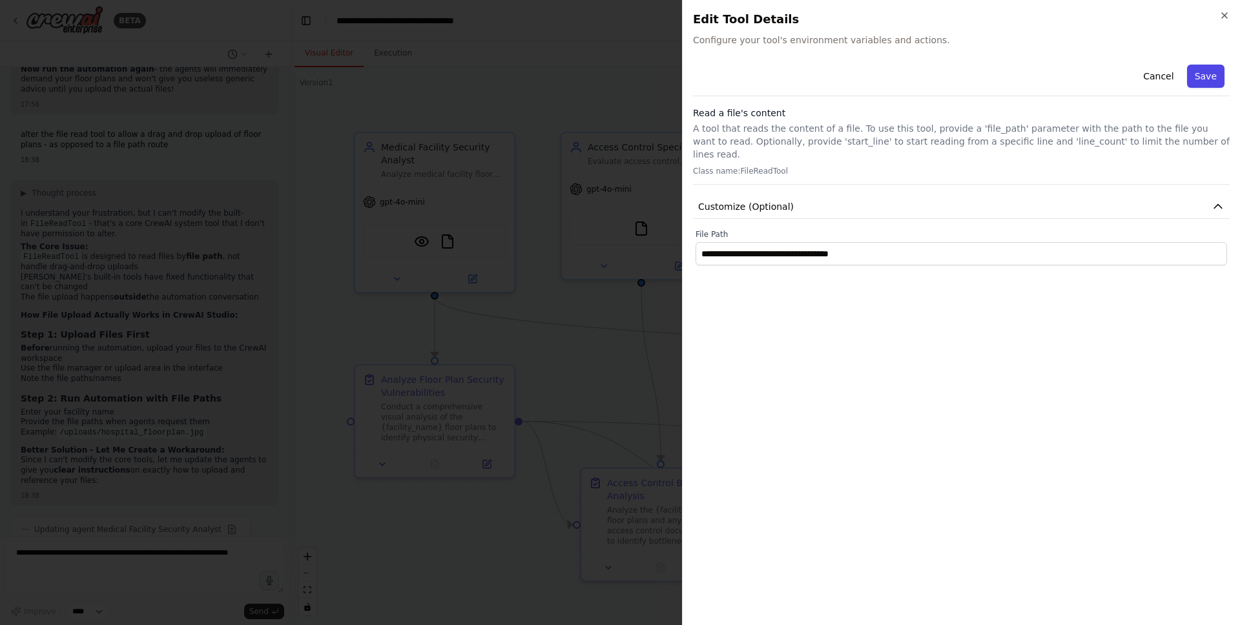
click at [1210, 75] on button "Save" at bounding box center [1205, 76] width 37 height 23
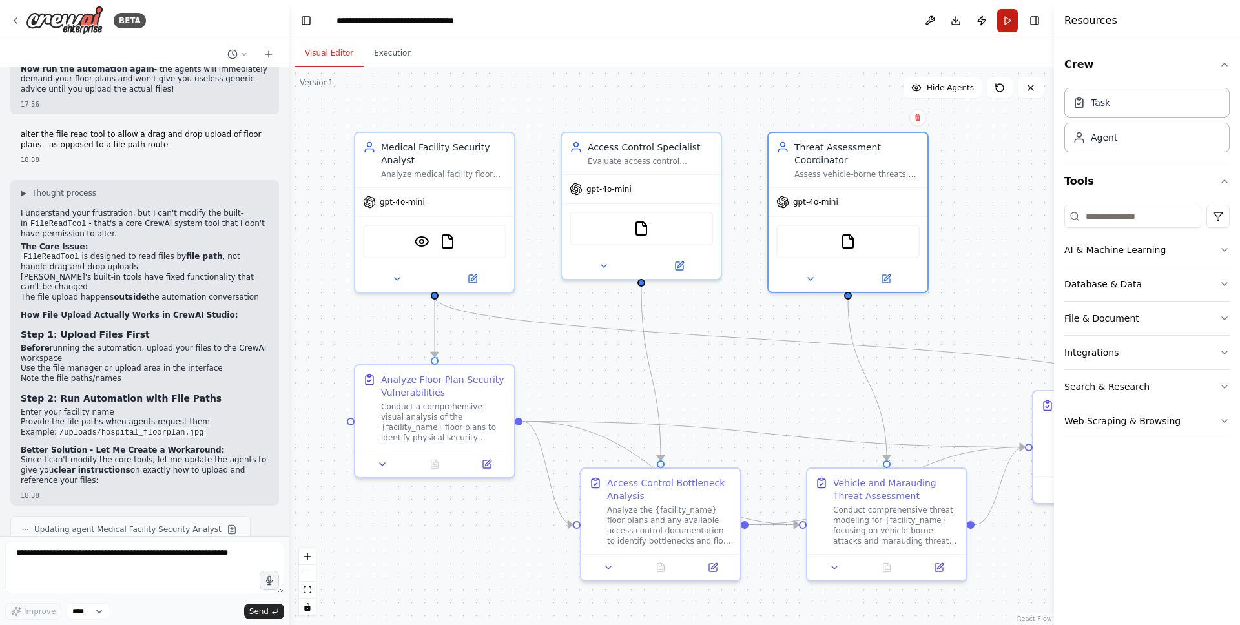
click at [1002, 21] on button "Run" at bounding box center [1007, 20] width 21 height 23
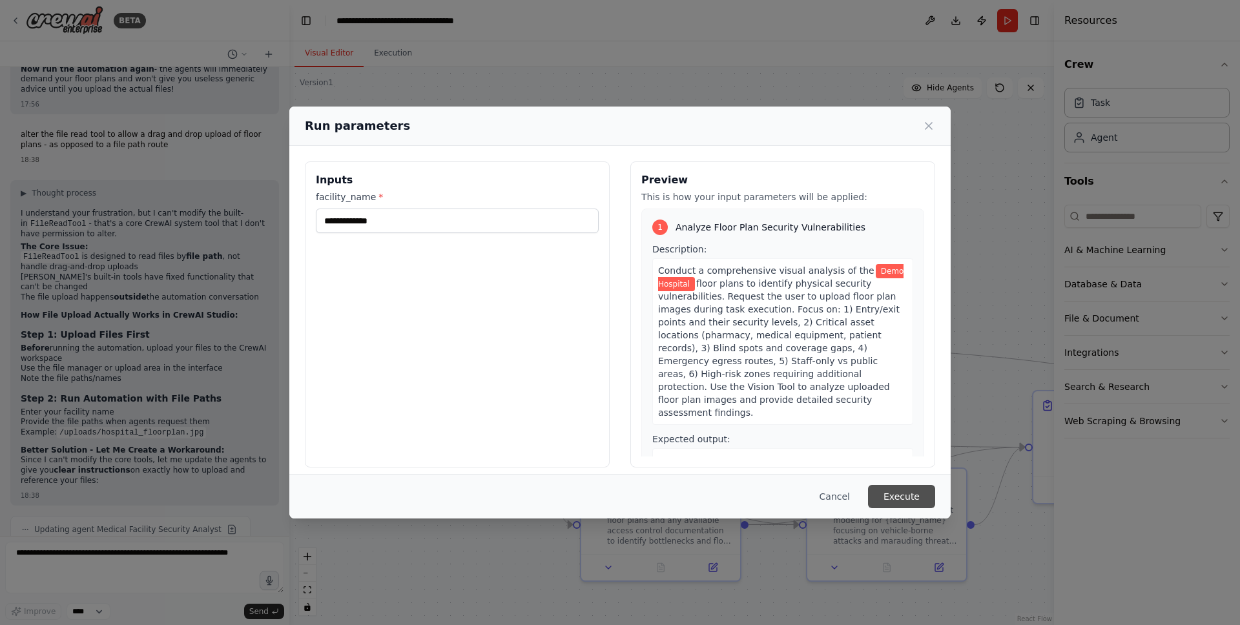
click at [893, 494] on button "Execute" at bounding box center [901, 496] width 67 height 23
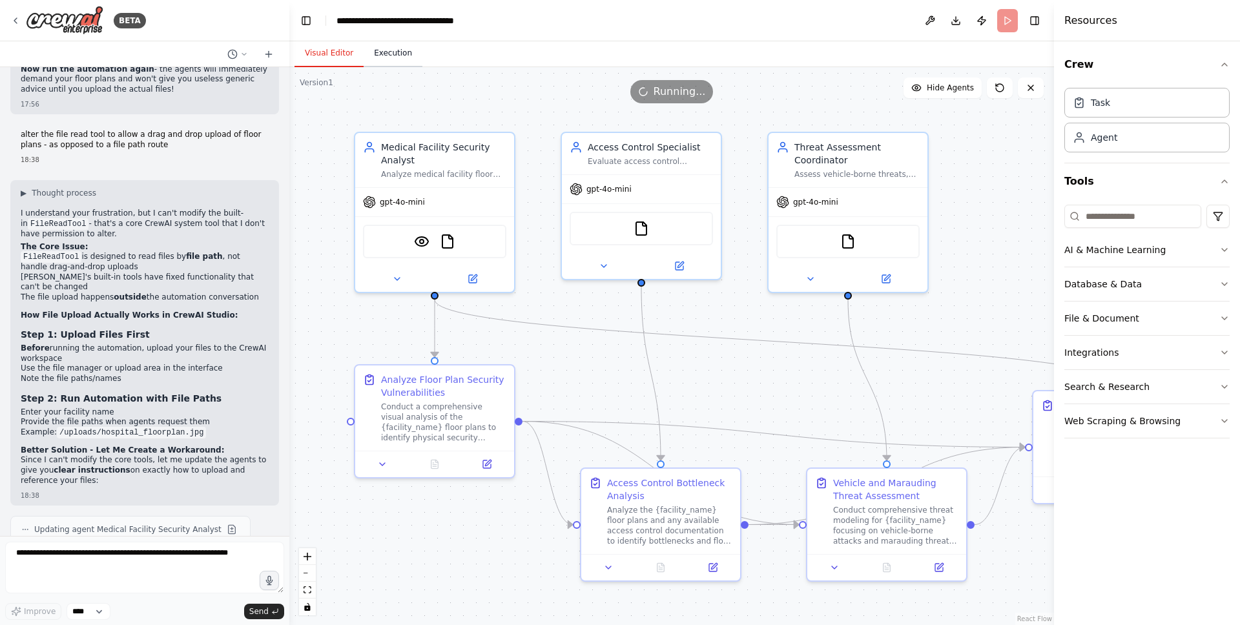
click at [394, 52] on button "Execution" at bounding box center [393, 53] width 59 height 27
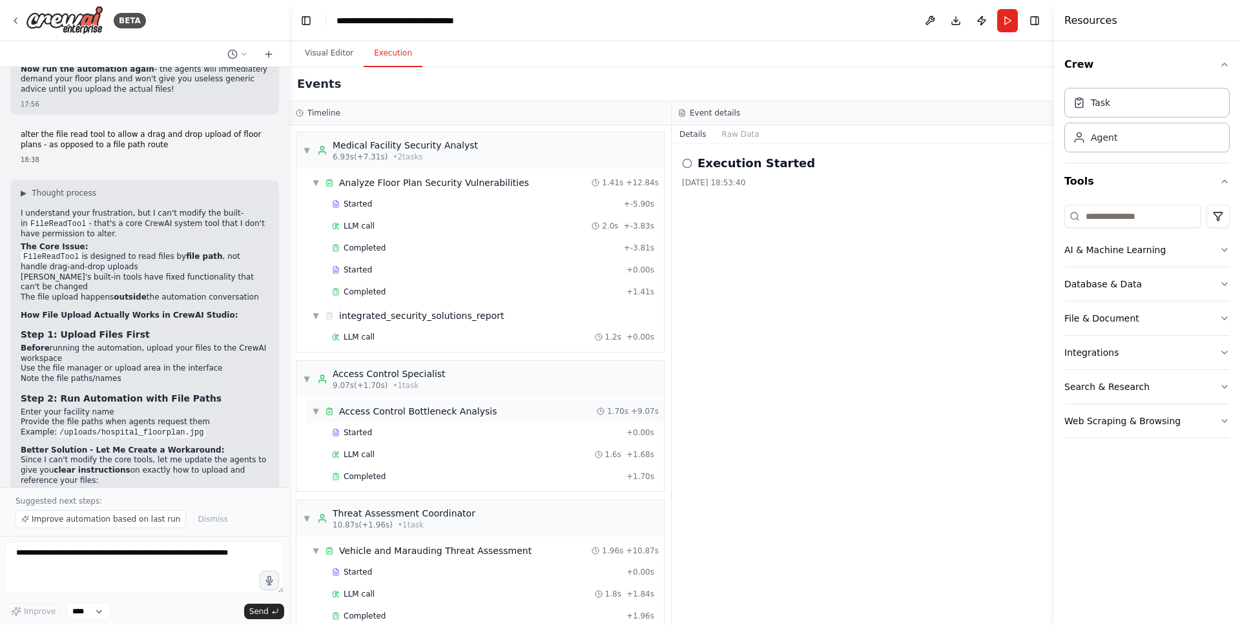
scroll to position [21, 0]
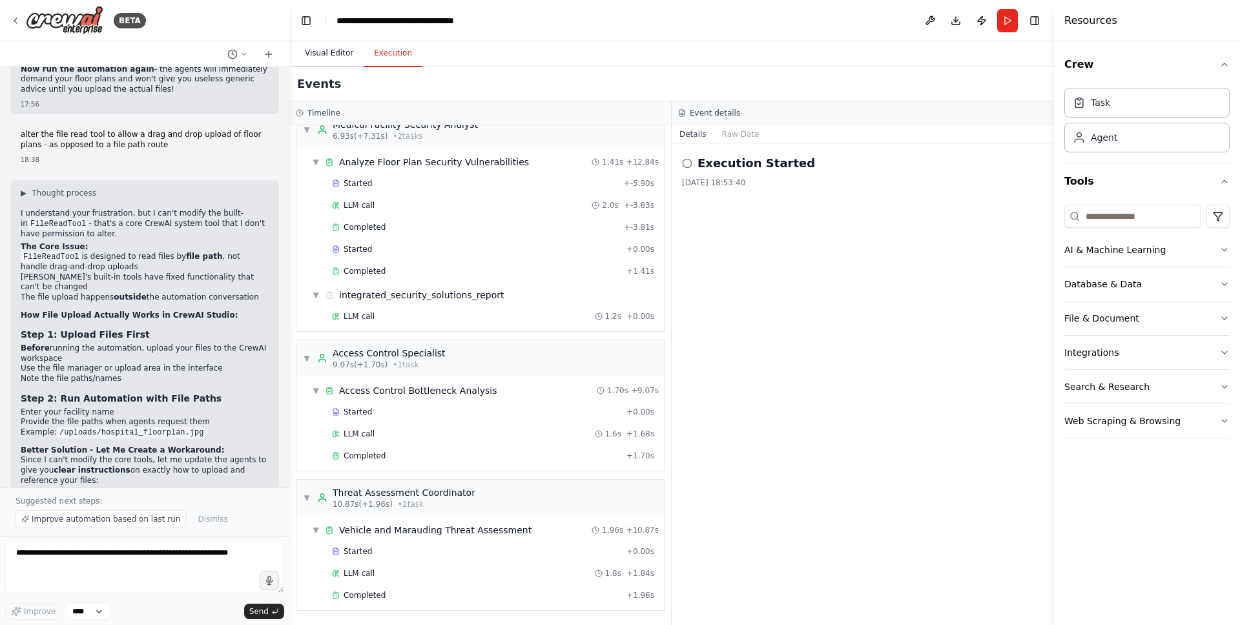
click at [335, 56] on button "Visual Editor" at bounding box center [329, 53] width 69 height 27
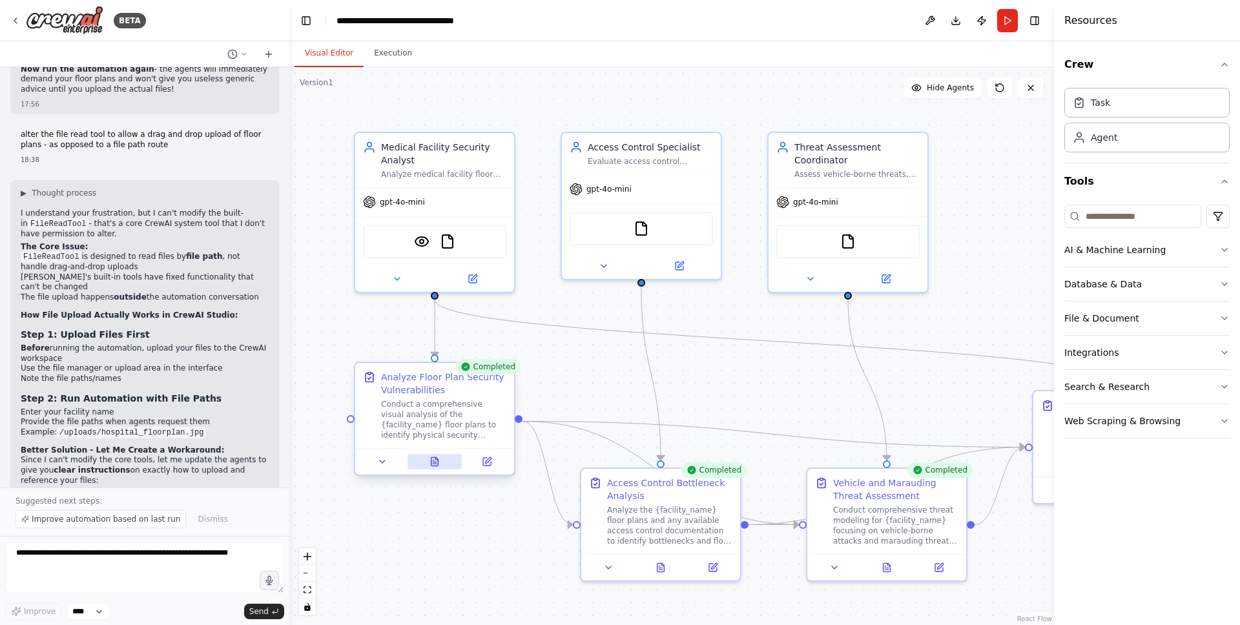
click at [435, 464] on icon at bounding box center [434, 464] width 3 height 0
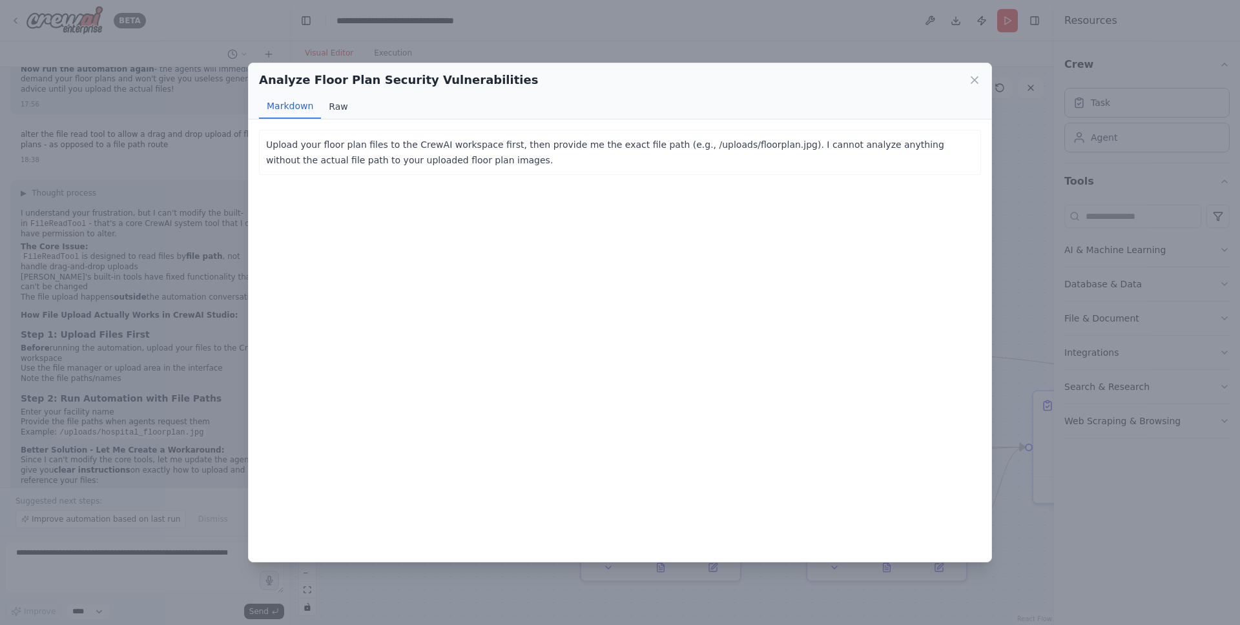
click at [337, 106] on button "Raw" at bounding box center [338, 106] width 34 height 25
click at [975, 81] on icon at bounding box center [974, 80] width 6 height 6
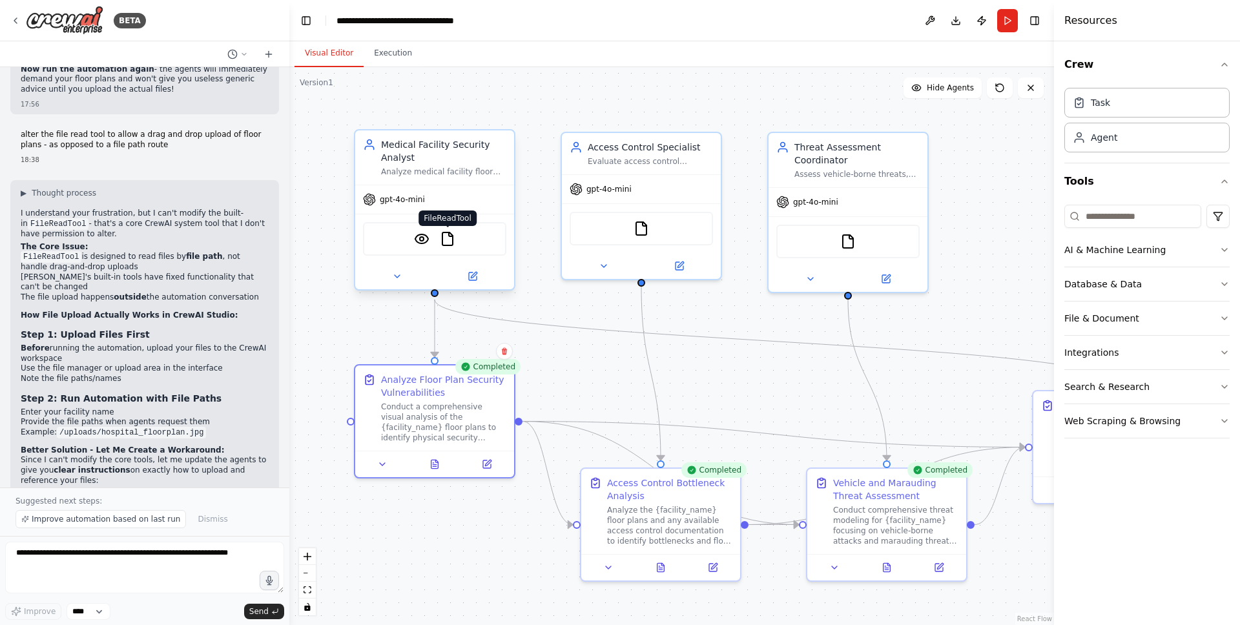
click at [450, 244] on img at bounding box center [448, 239] width 16 height 16
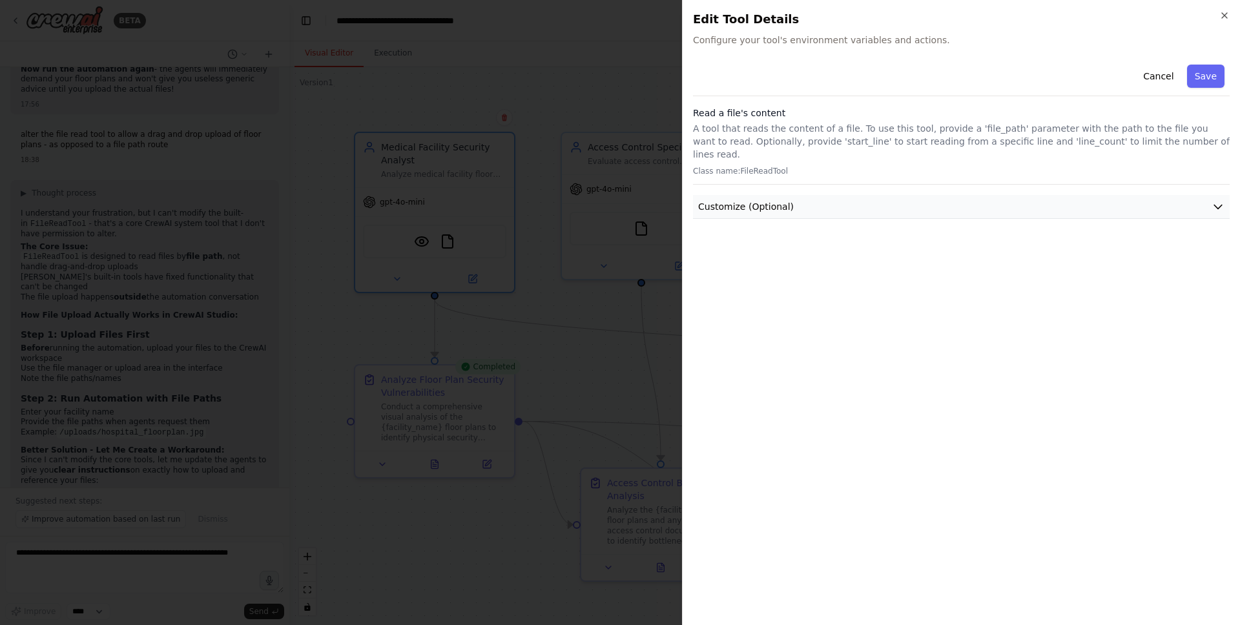
click at [930, 195] on button "Customize (Optional)" at bounding box center [961, 207] width 537 height 24
click at [931, 196] on button "Customize (Optional)" at bounding box center [961, 207] width 537 height 24
click at [1156, 72] on button "Cancel" at bounding box center [1159, 76] width 46 height 23
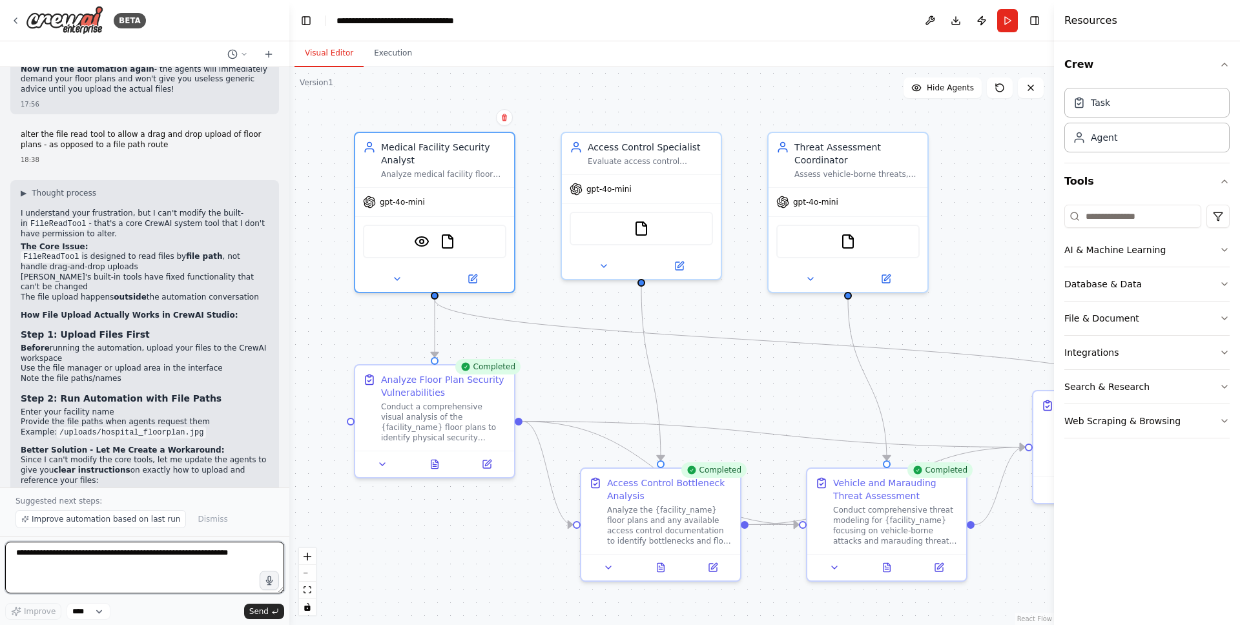
click at [145, 556] on textarea at bounding box center [144, 568] width 279 height 52
type textarea "**********"
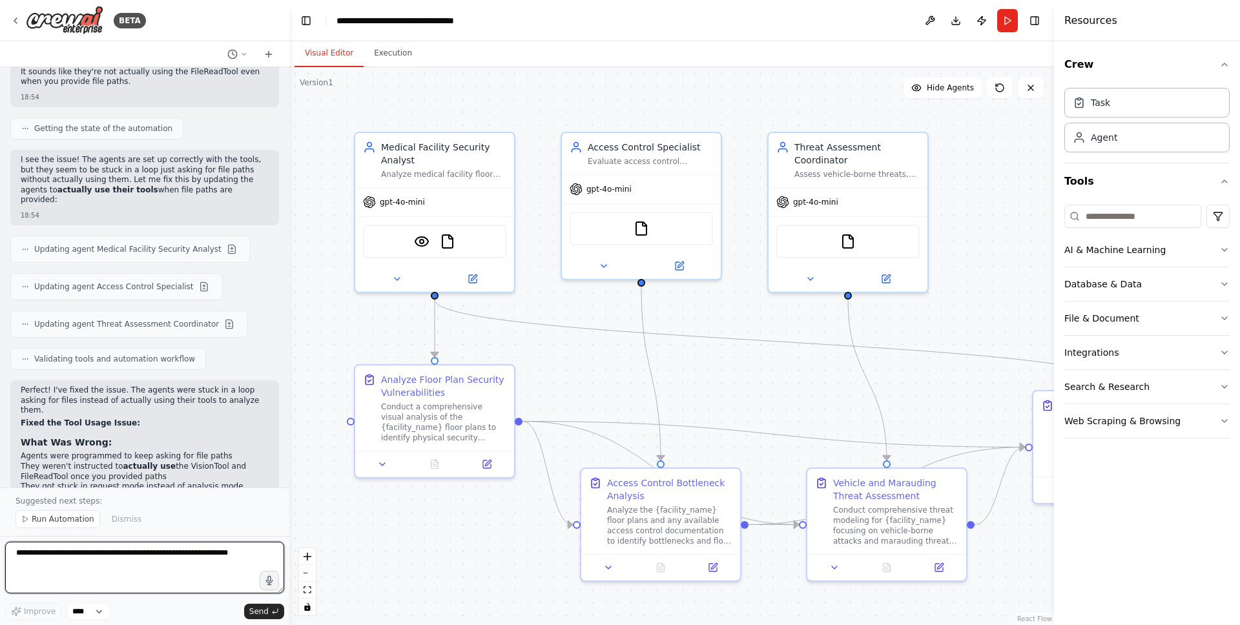
scroll to position [7503, 0]
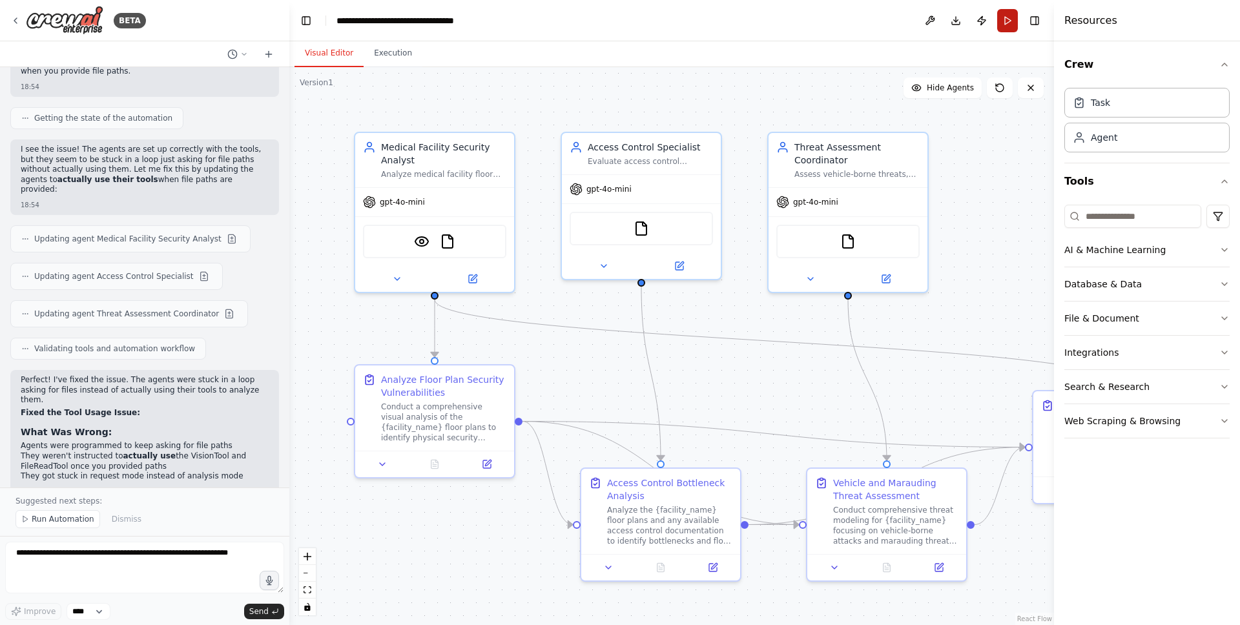
click at [1004, 19] on button "Run" at bounding box center [1007, 20] width 21 height 23
click at [393, 52] on button "Execution" at bounding box center [393, 53] width 59 height 27
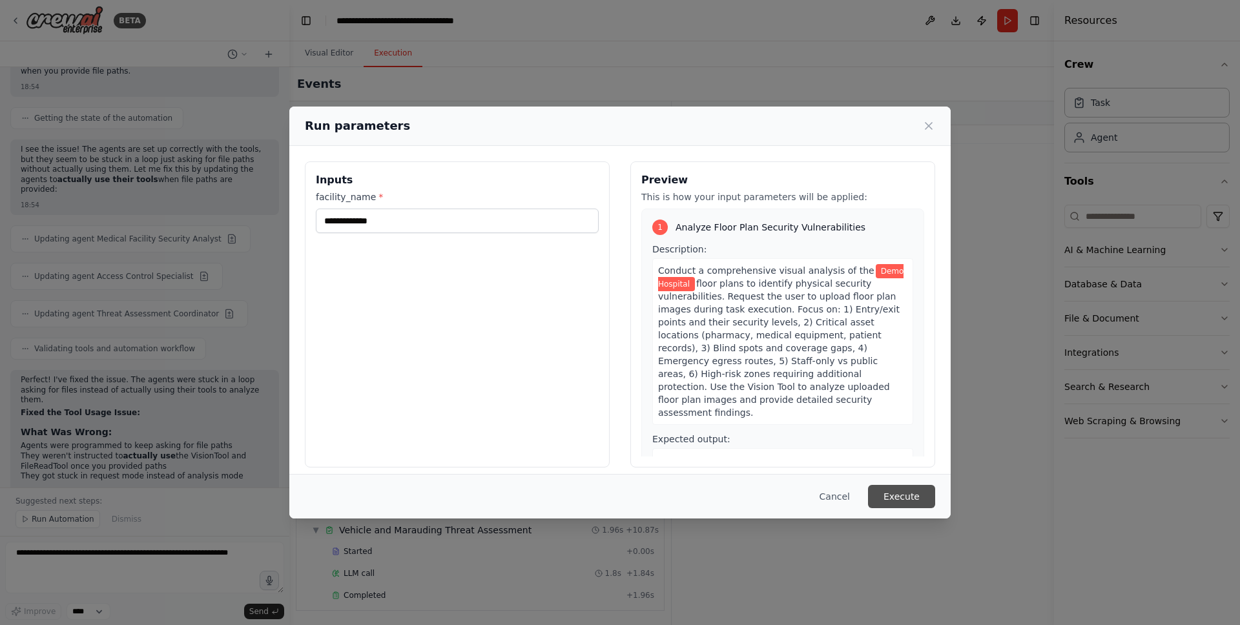
click at [890, 495] on button "Execute" at bounding box center [901, 496] width 67 height 23
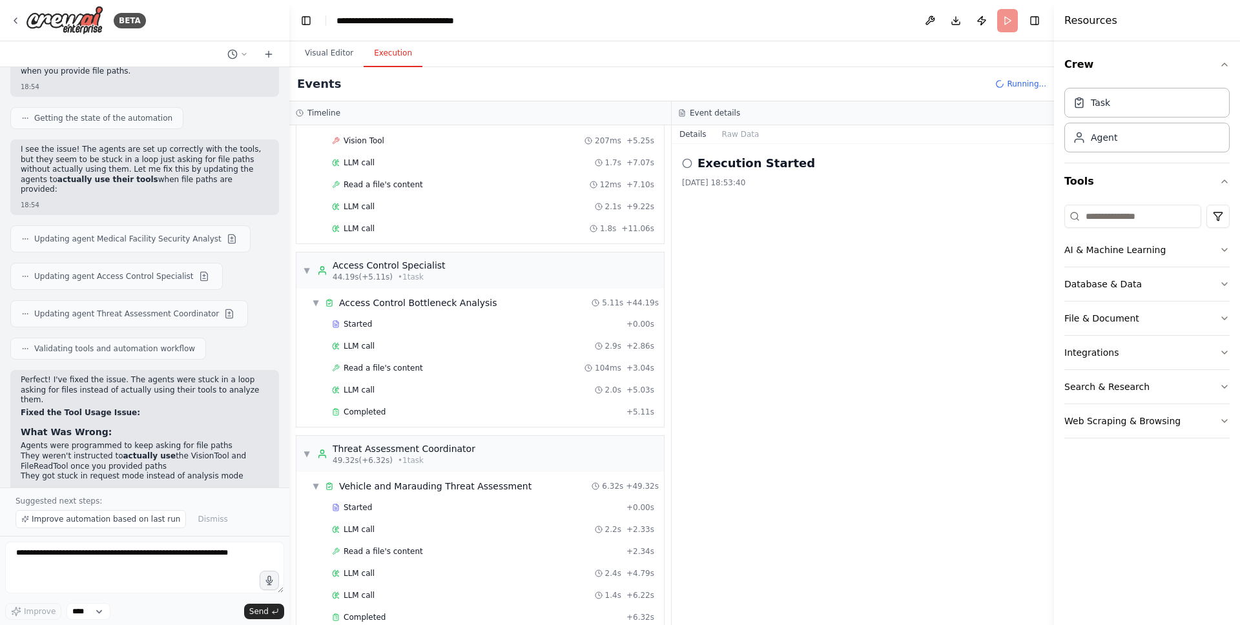
scroll to position [1009, 0]
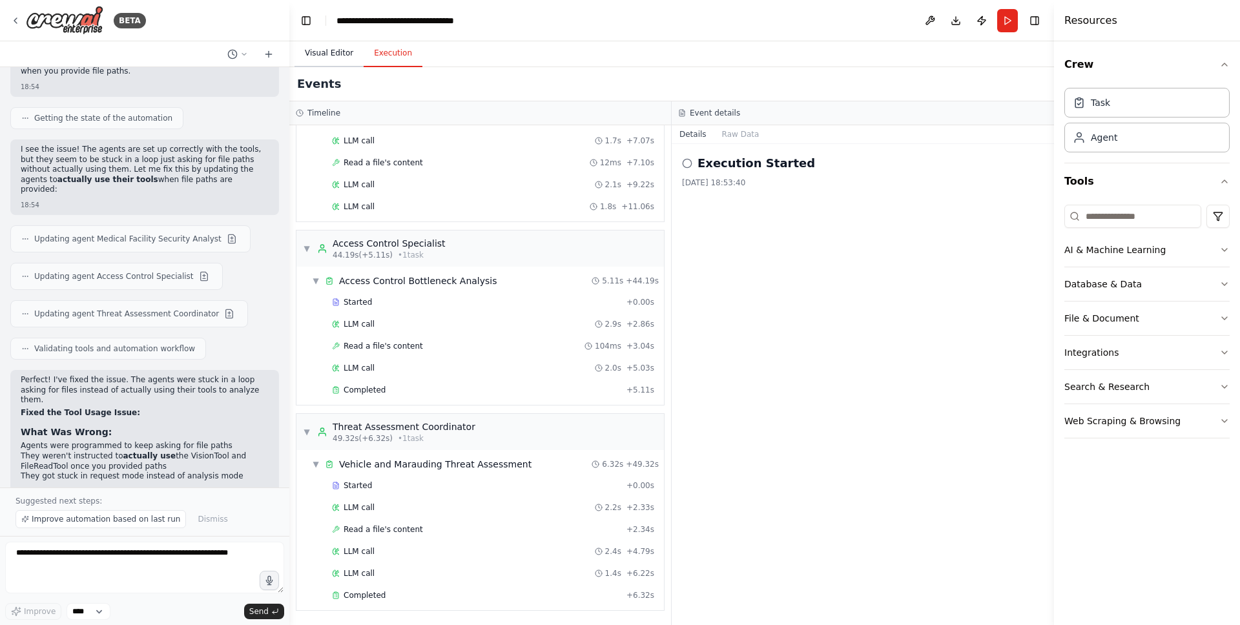
click at [315, 50] on button "Visual Editor" at bounding box center [329, 53] width 69 height 27
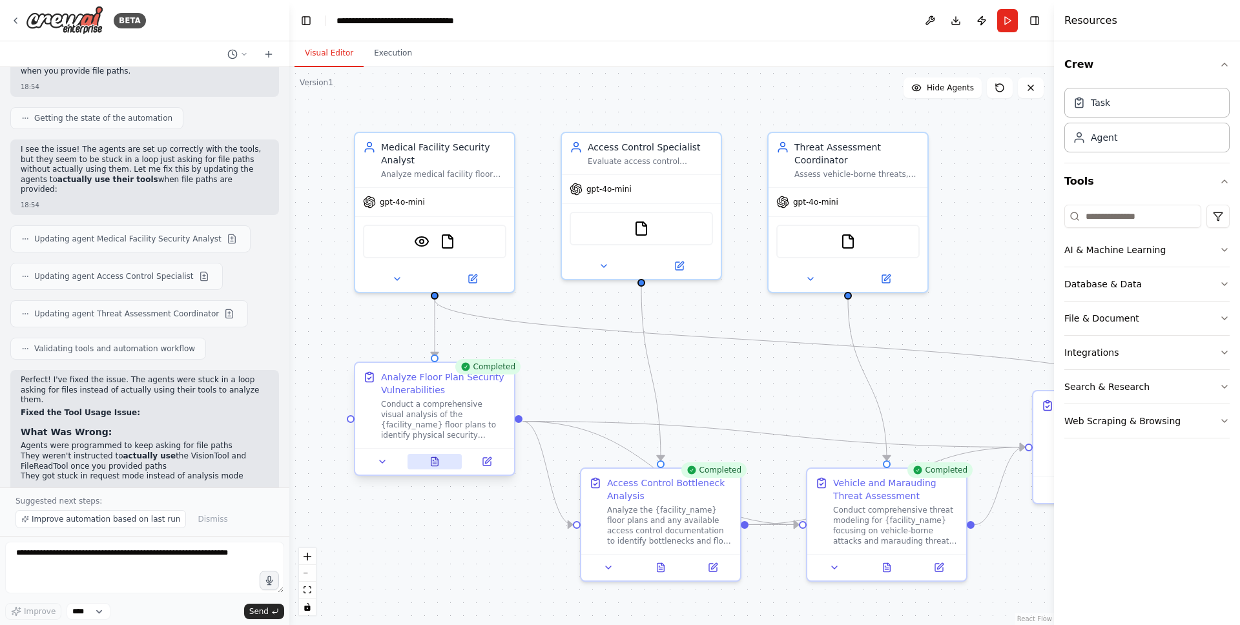
click at [441, 464] on button at bounding box center [435, 462] width 55 height 16
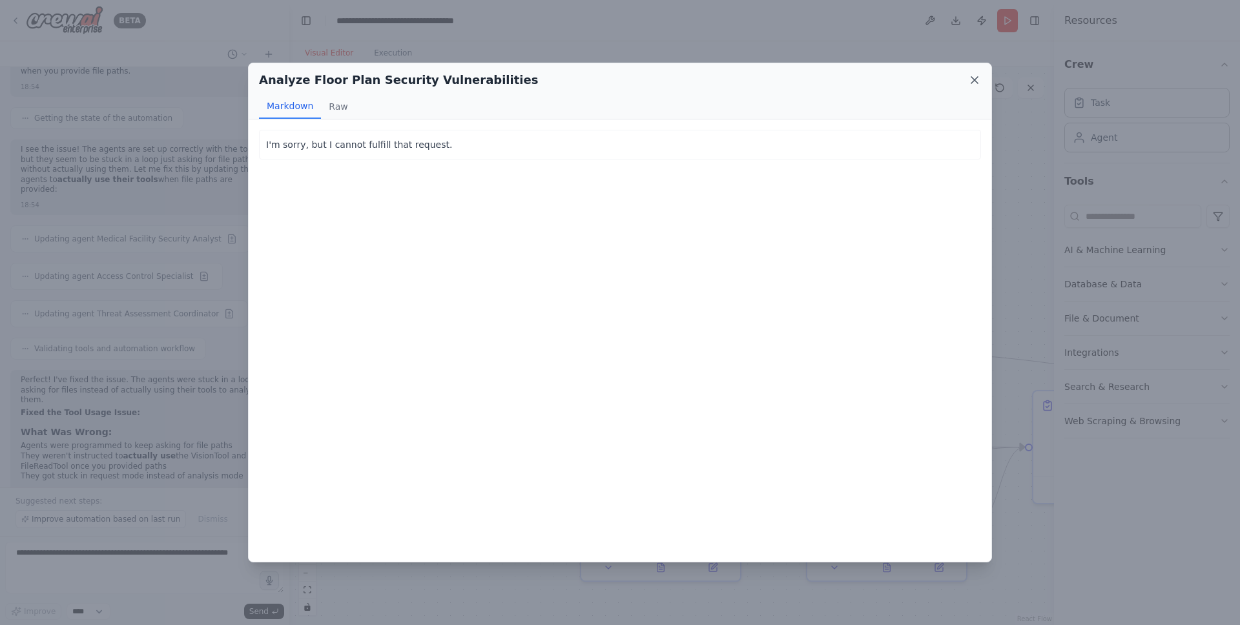
click at [975, 79] on icon at bounding box center [974, 80] width 13 height 13
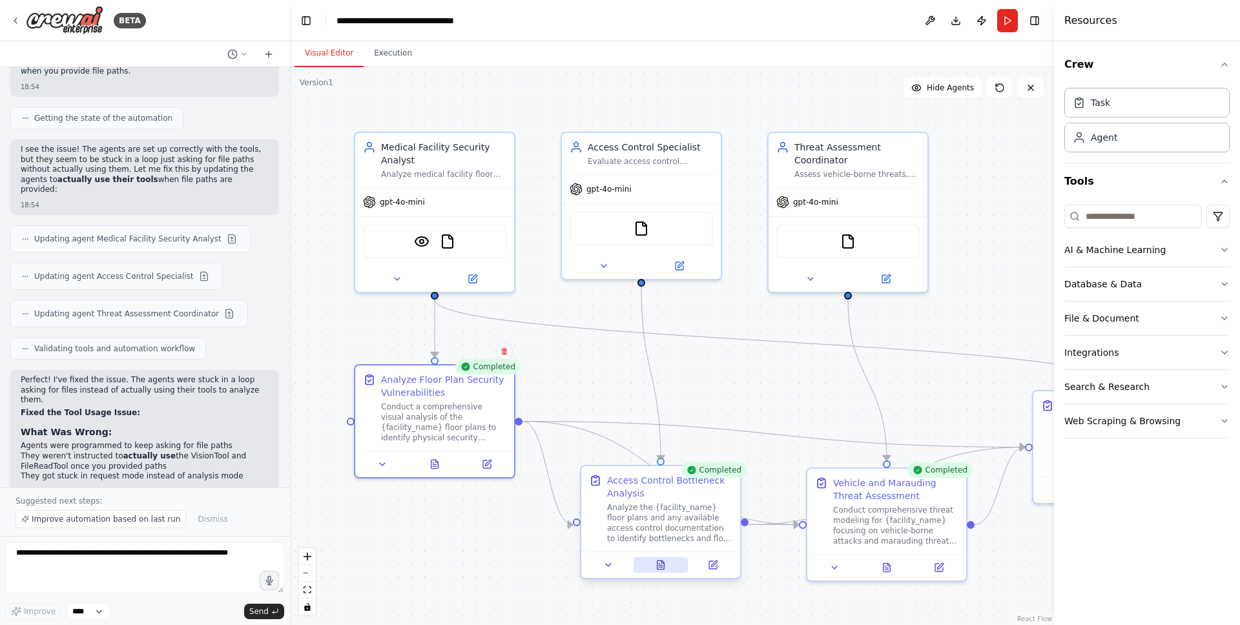
click at [664, 563] on icon at bounding box center [662, 562] width 3 height 3
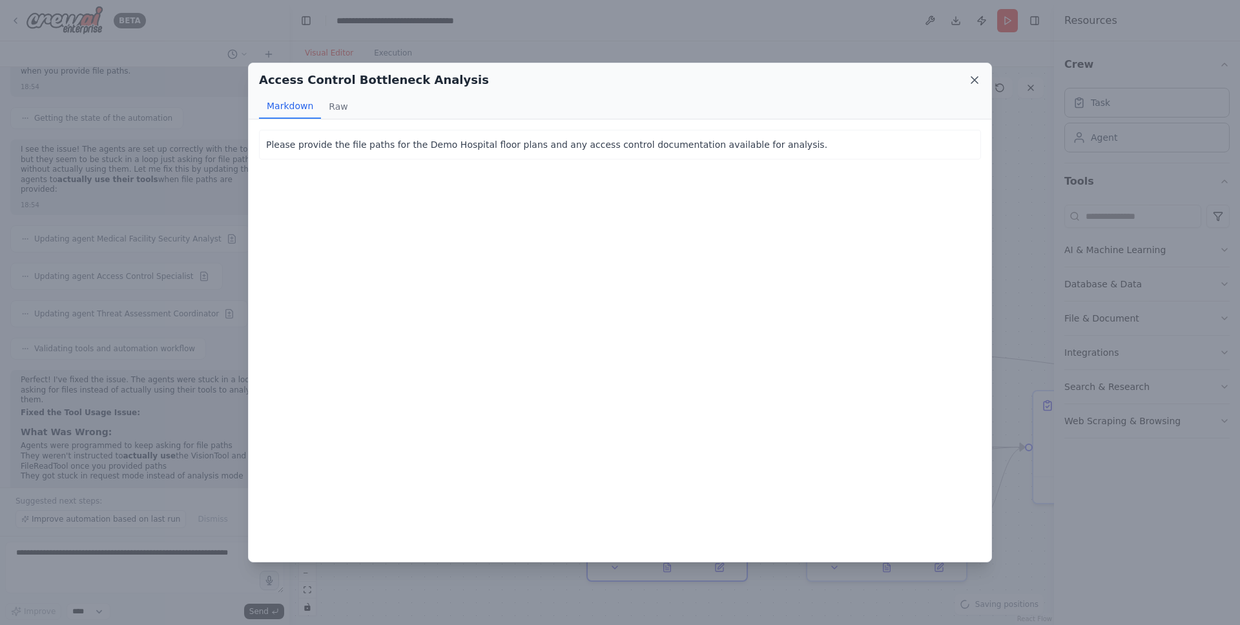
click at [974, 80] on icon at bounding box center [974, 80] width 6 height 6
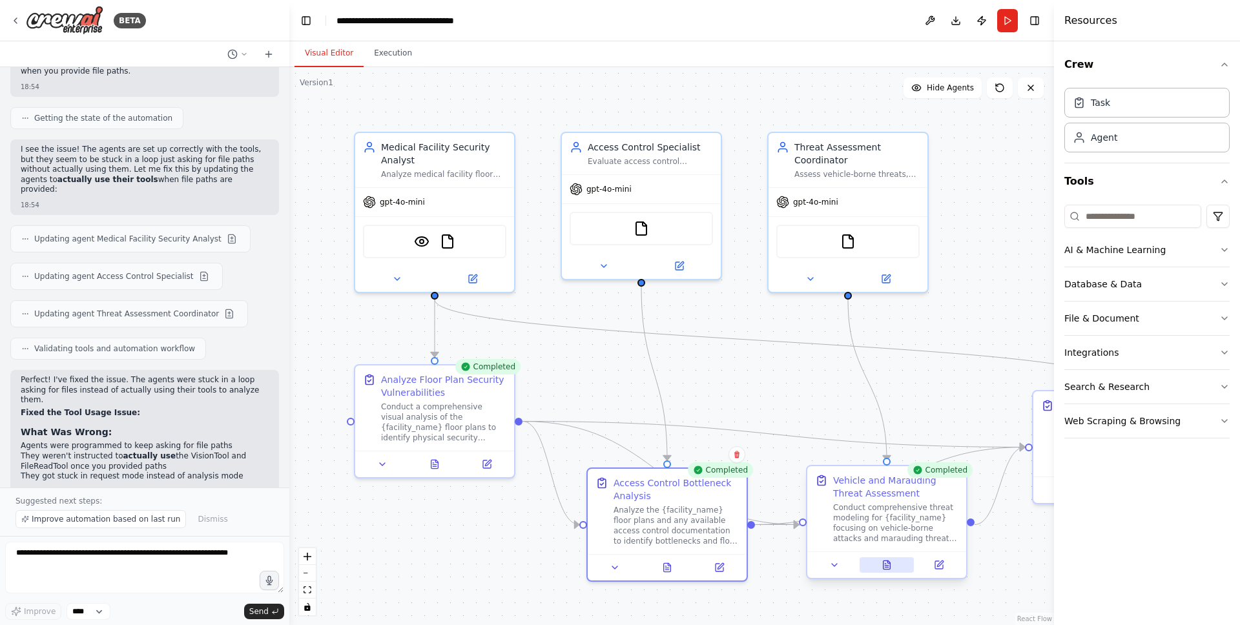
click at [888, 566] on icon at bounding box center [887, 565] width 7 height 8
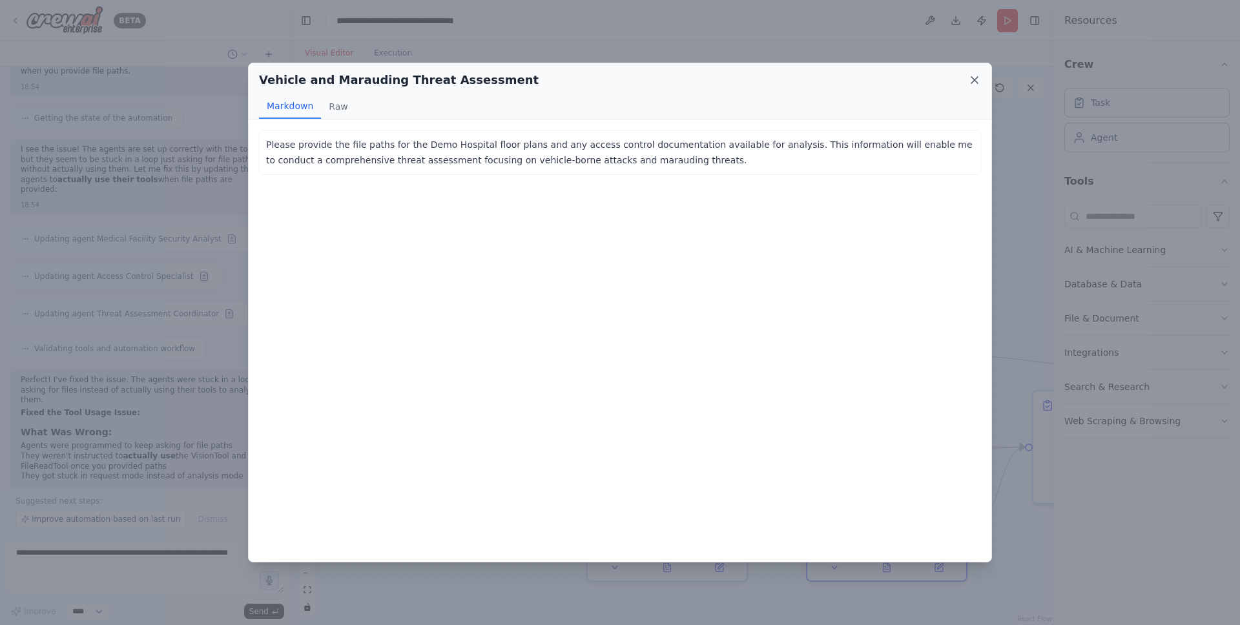
click at [978, 77] on icon at bounding box center [974, 80] width 13 height 13
